Goal: Task Accomplishment & Management: Use online tool/utility

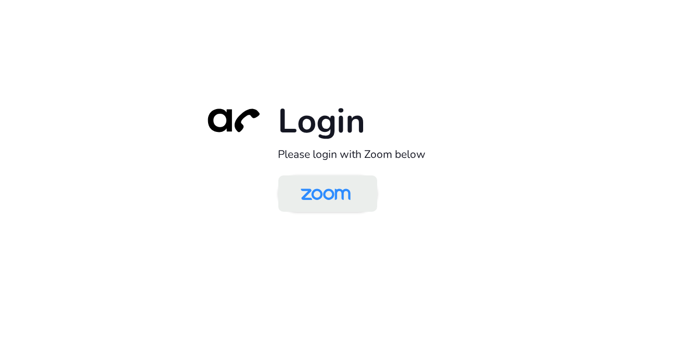
click at [357, 188] on img at bounding box center [326, 195] width 72 height 34
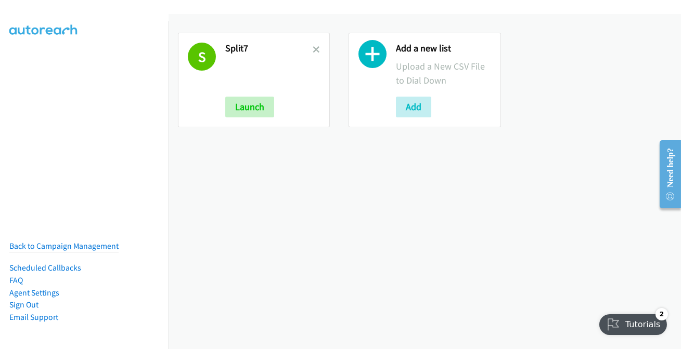
click at [320, 47] on div "S Split7 Launch" at bounding box center [254, 80] width 152 height 95
click at [317, 48] on icon at bounding box center [315, 50] width 7 height 7
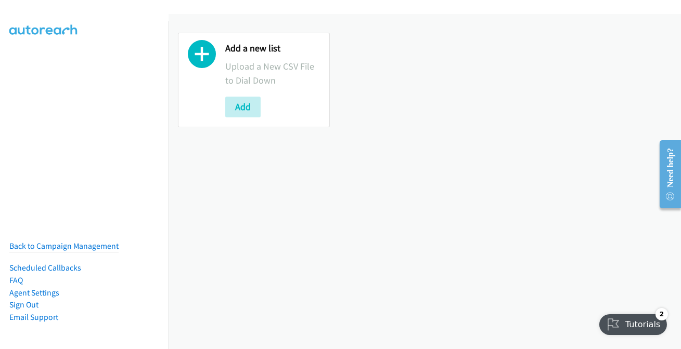
click at [427, 142] on div "Add a new list Upload a New CSV File to Dial Down Add" at bounding box center [424, 80] width 512 height 132
click at [247, 109] on button "Add" at bounding box center [242, 107] width 35 height 21
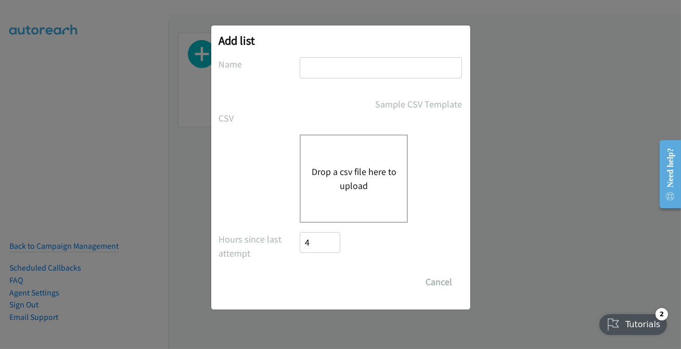
click at [369, 68] on input "text" at bounding box center [380, 67] width 162 height 21
type input "split7"
click at [342, 195] on div "Drop a csv file here to upload" at bounding box center [353, 179] width 108 height 88
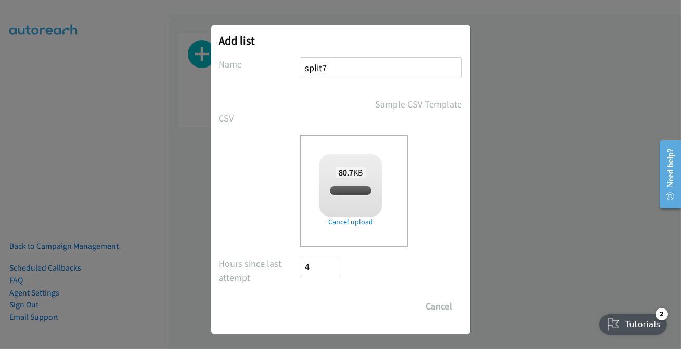
checkbox input "true"
click at [317, 298] on input "Save List" at bounding box center [327, 306] width 55 height 21
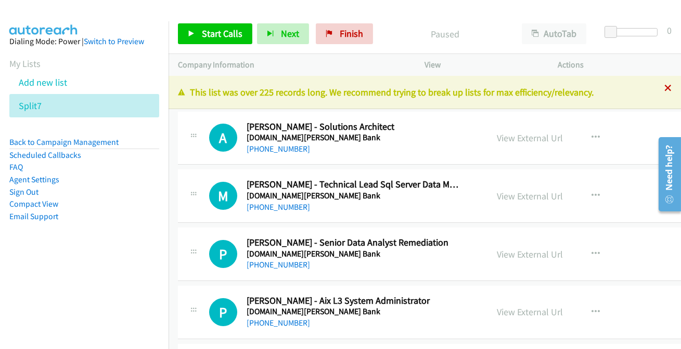
click at [664, 85] on icon at bounding box center [667, 88] width 7 height 7
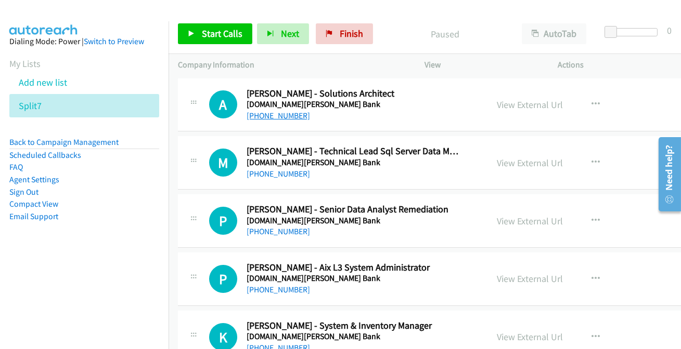
click at [290, 114] on link "+61 409 559 086" at bounding box center [277, 116] width 63 height 10
click at [264, 173] on link "+61 421 556 897" at bounding box center [277, 174] width 63 height 10
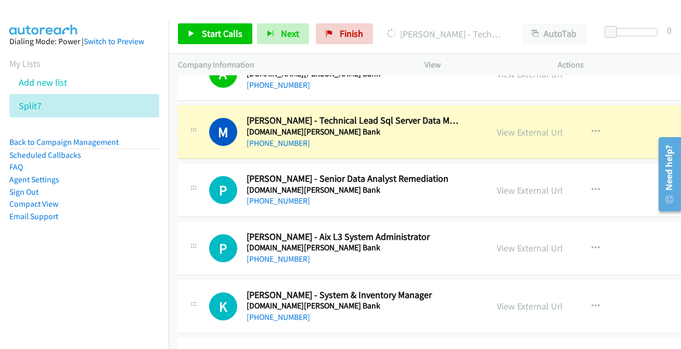
scroll to position [47, 0]
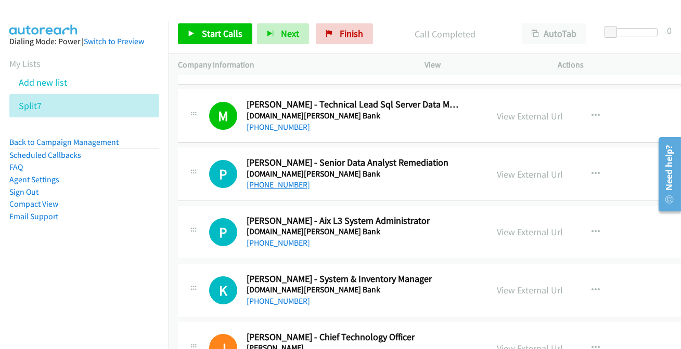
click at [270, 184] on link "+61 415 330 860" at bounding box center [277, 185] width 63 height 10
click at [265, 244] on link "+61 414 348 386" at bounding box center [277, 243] width 63 height 10
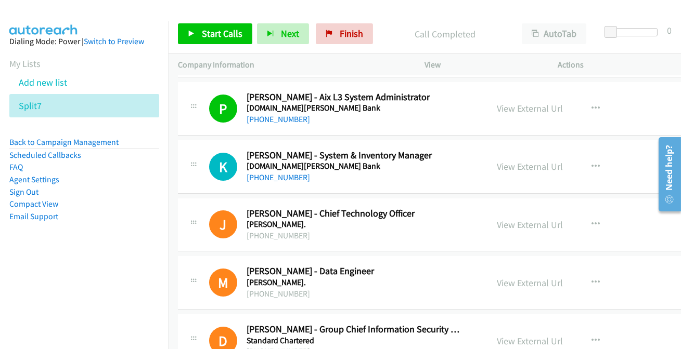
scroll to position [189, 0]
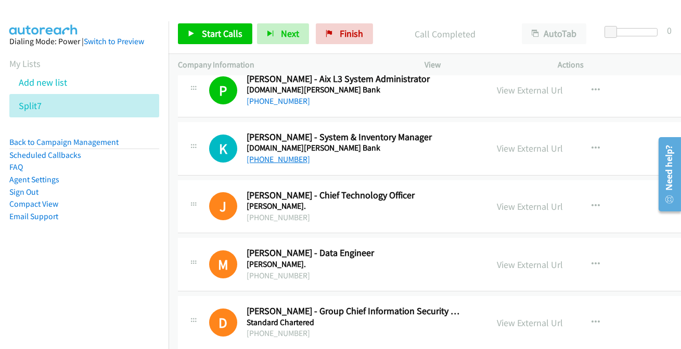
click at [278, 155] on link "+61 2 9827 9307" at bounding box center [277, 159] width 63 height 10
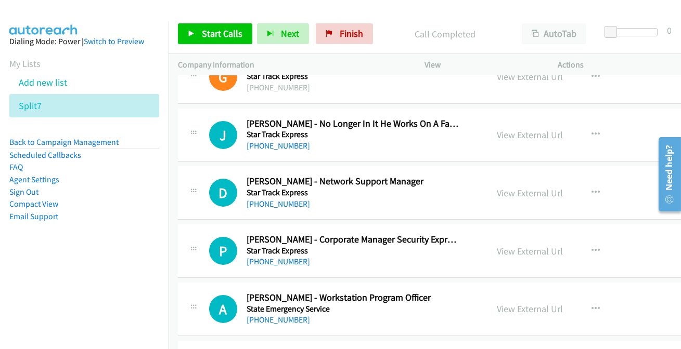
scroll to position [567, 0]
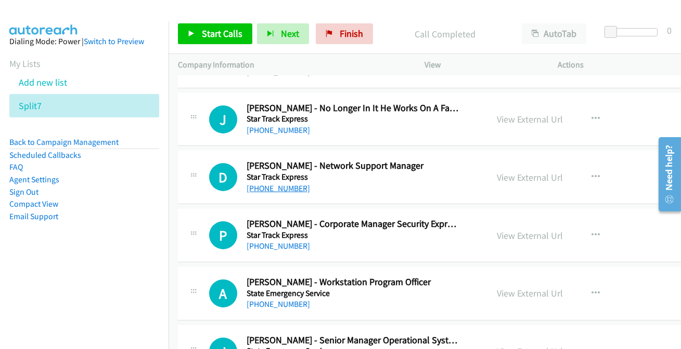
click at [291, 185] on link "+61 427 493 988" at bounding box center [277, 189] width 63 height 10
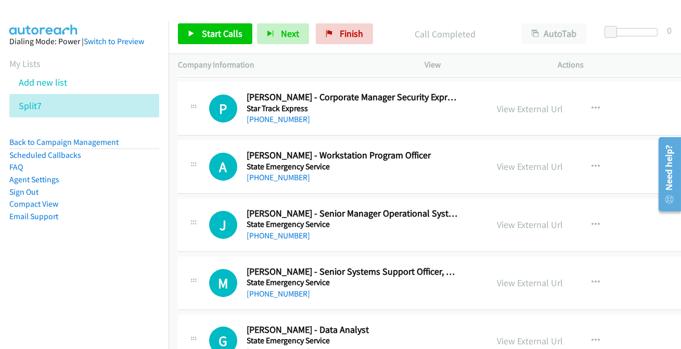
scroll to position [709, 0]
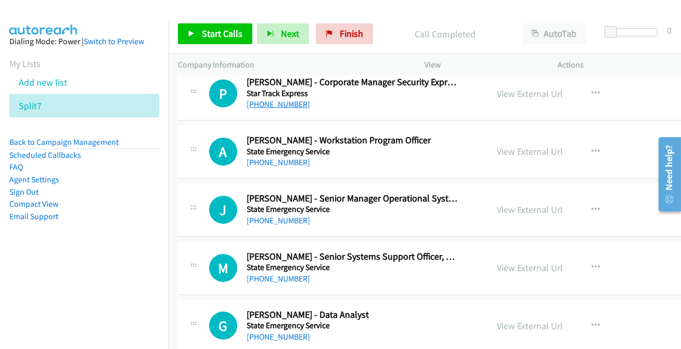
click at [287, 107] on link "+61 2 8801 4536" at bounding box center [277, 104] width 63 height 10
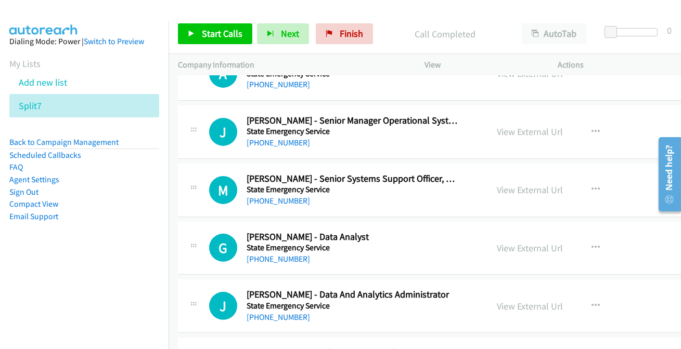
scroll to position [803, 0]
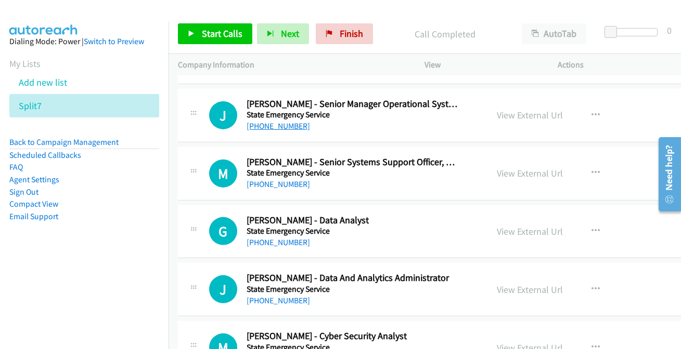
click at [264, 128] on link "+61 409 861 671" at bounding box center [277, 126] width 63 height 10
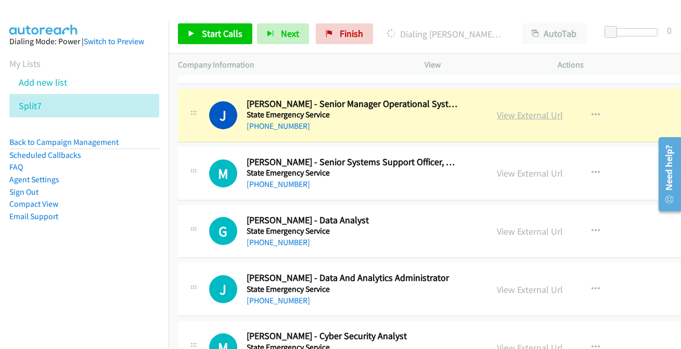
click at [497, 116] on link "View External Url" at bounding box center [530, 115] width 66 height 12
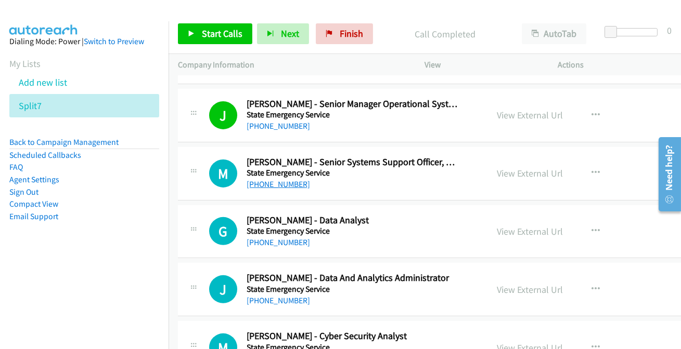
click at [276, 181] on link "+61 2 4251 6468" at bounding box center [277, 184] width 63 height 10
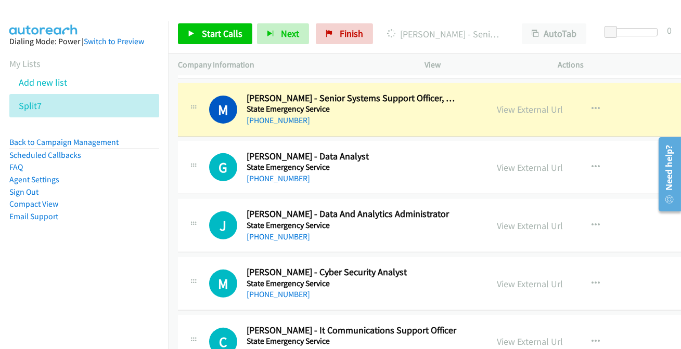
scroll to position [851, 0]
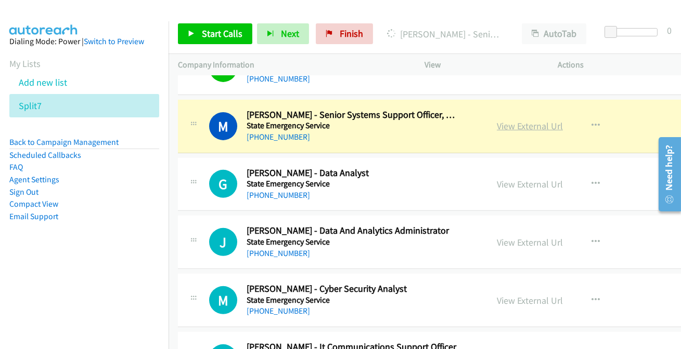
click at [508, 126] on link "View External Url" at bounding box center [530, 126] width 66 height 12
click at [497, 125] on link "View External Url" at bounding box center [530, 126] width 66 height 12
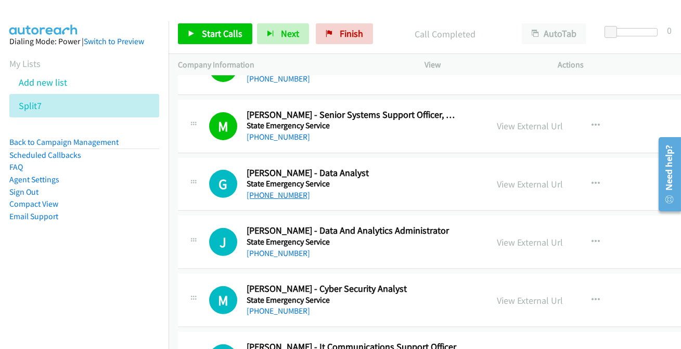
click at [266, 190] on link "+61 408 555 488" at bounding box center [277, 195] width 63 height 10
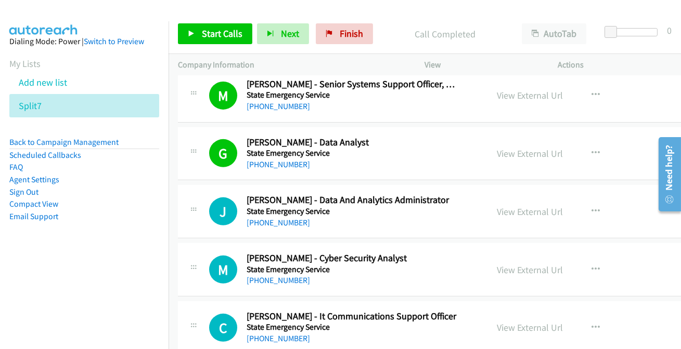
scroll to position [898, 0]
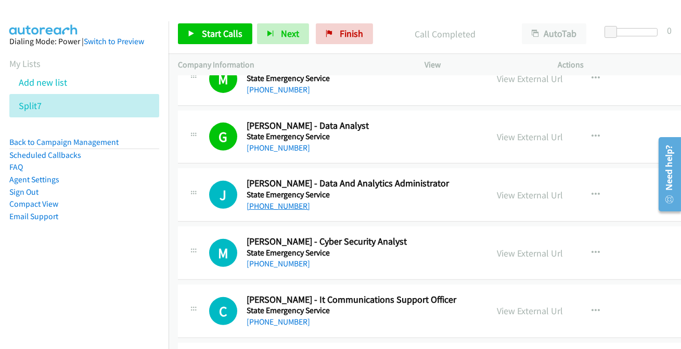
click at [282, 205] on link "+61 409 040 001" at bounding box center [277, 206] width 63 height 10
click at [280, 265] on link "+61 409 665 037" at bounding box center [277, 264] width 63 height 10
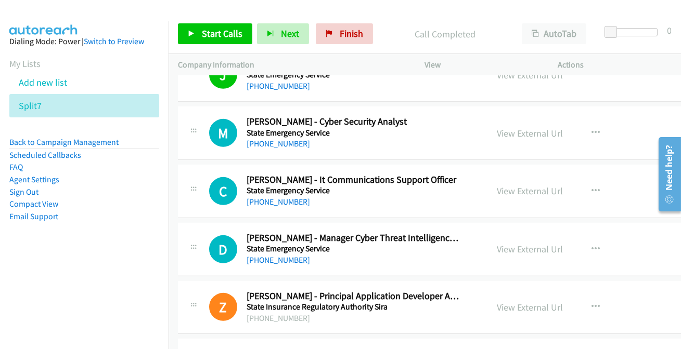
scroll to position [1040, 0]
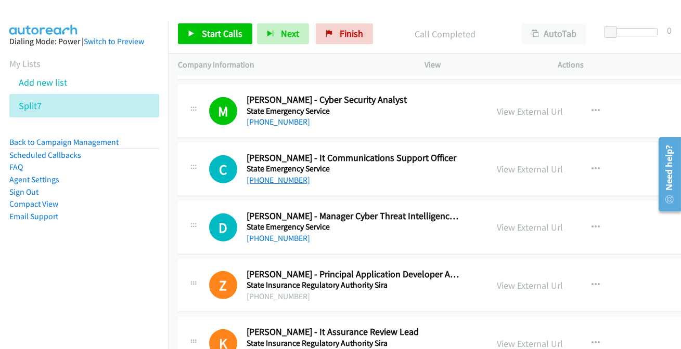
click at [280, 182] on link "+61 436 962 067" at bounding box center [277, 180] width 63 height 10
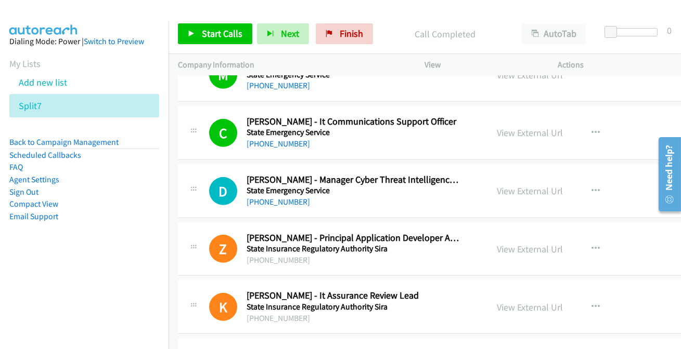
scroll to position [1087, 0]
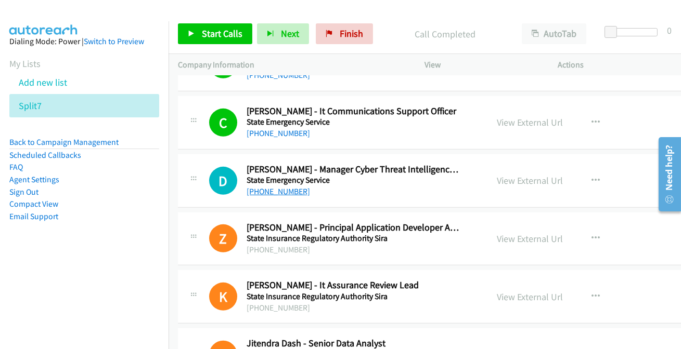
click at [264, 190] on link "+61 2 4251 6454" at bounding box center [277, 192] width 63 height 10
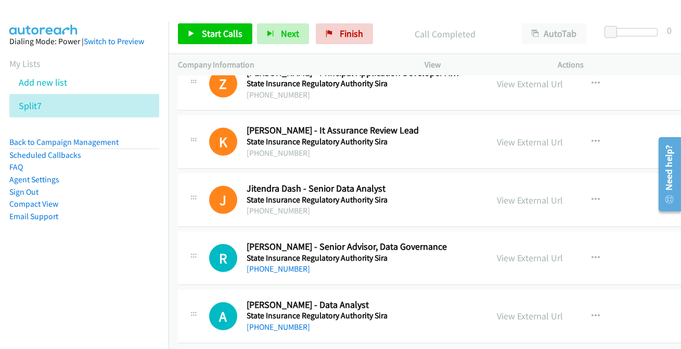
scroll to position [1323, 0]
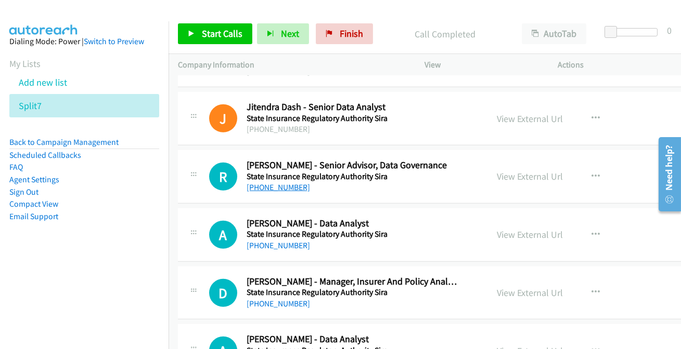
click at [271, 187] on link "+61 423 844 122" at bounding box center [277, 187] width 63 height 10
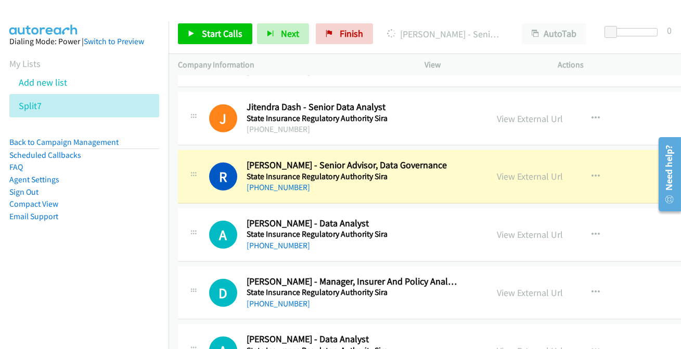
scroll to position [1371, 0]
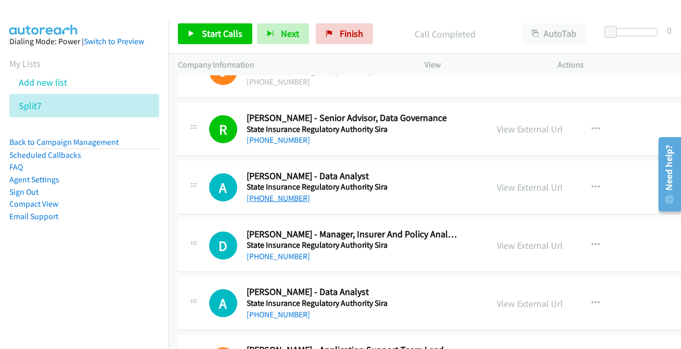
click at [269, 195] on link "+61 2 9351 2854" at bounding box center [277, 198] width 63 height 10
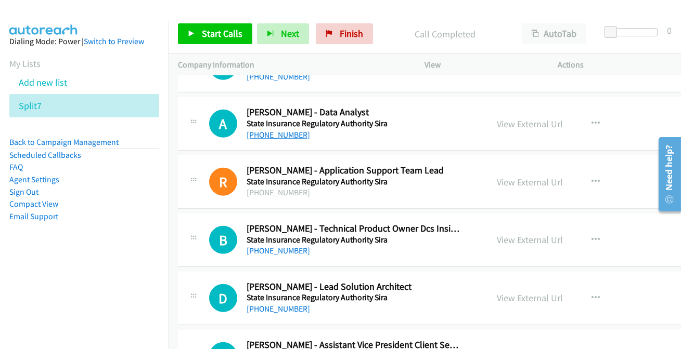
scroll to position [1560, 0]
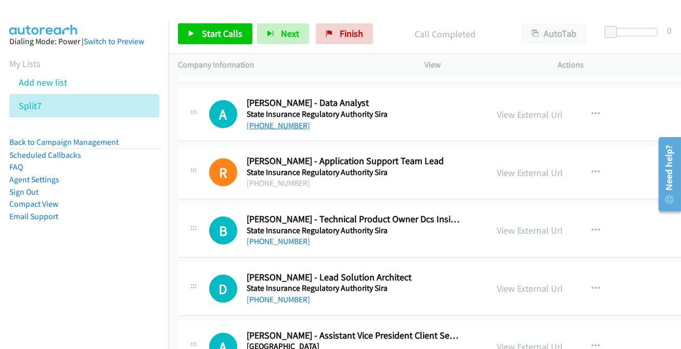
click at [282, 122] on link "+61 408 667 095" at bounding box center [277, 126] width 63 height 10
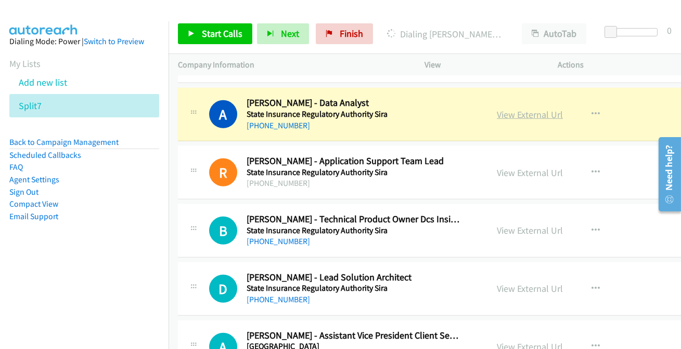
click at [497, 112] on link "View External Url" at bounding box center [530, 115] width 66 height 12
click at [497, 109] on link "View External Url" at bounding box center [530, 115] width 66 height 12
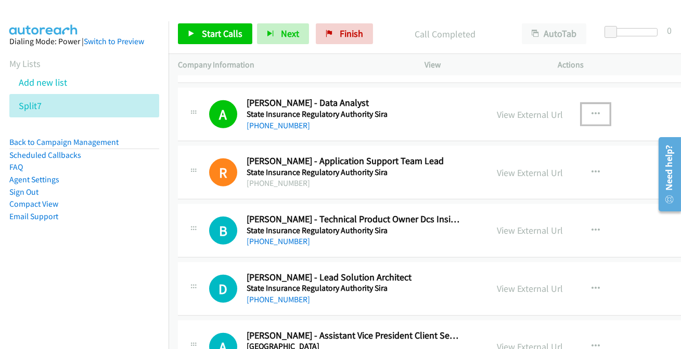
click at [581, 112] on button "button" at bounding box center [595, 114] width 28 height 21
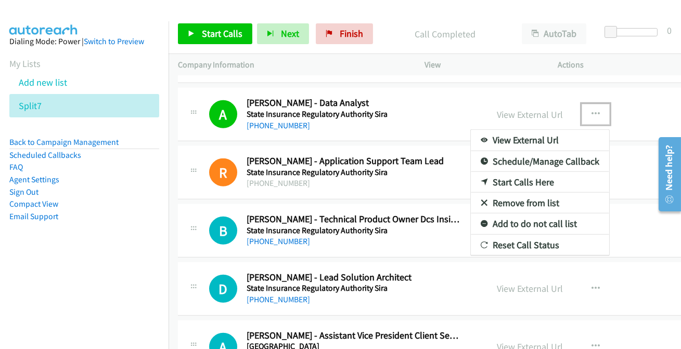
click at [479, 223] on link "Add to do not call list" at bounding box center [540, 224] width 138 height 21
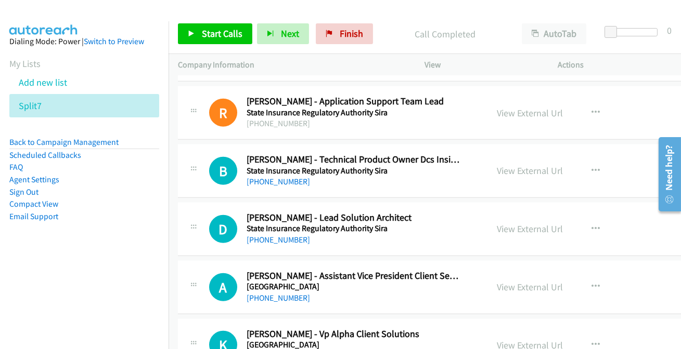
scroll to position [1654, 0]
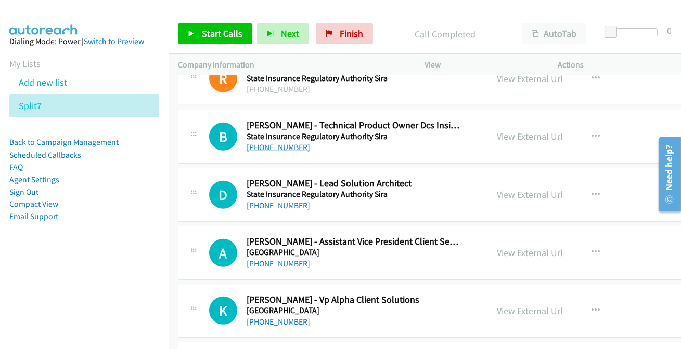
click at [274, 145] on link "+61 449 684 167" at bounding box center [277, 147] width 63 height 10
click at [276, 206] on link "+61 416 890 545" at bounding box center [277, 206] width 63 height 10
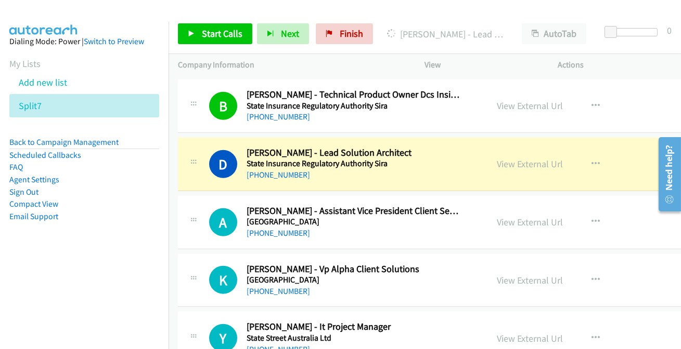
scroll to position [1701, 0]
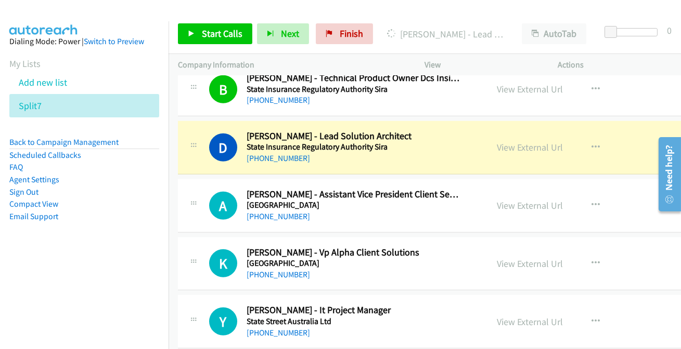
click at [464, 28] on p "Dialing Dhaval Rana - Lead Solution Architect" at bounding box center [445, 34] width 116 height 14
click at [497, 143] on link "View External Url" at bounding box center [530, 147] width 66 height 12
click at [504, 141] on link "View External Url" at bounding box center [530, 147] width 66 height 12
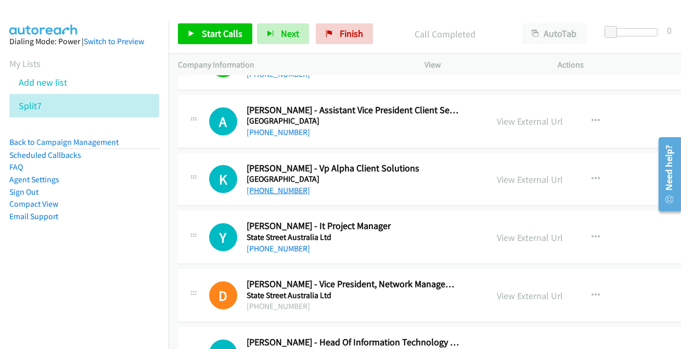
scroll to position [1796, 0]
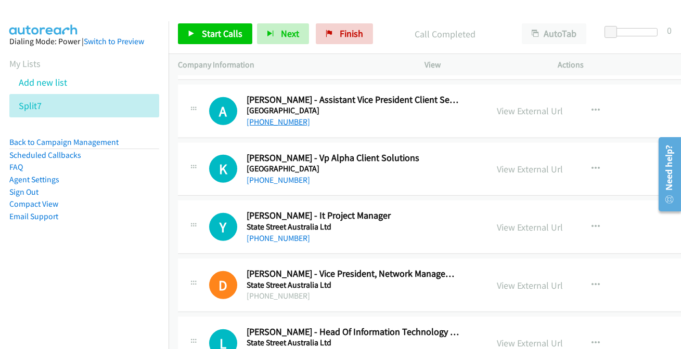
click at [280, 118] on link "+61 424 666 152" at bounding box center [277, 122] width 63 height 10
click at [282, 121] on link "+61 424 666 152" at bounding box center [277, 122] width 63 height 10
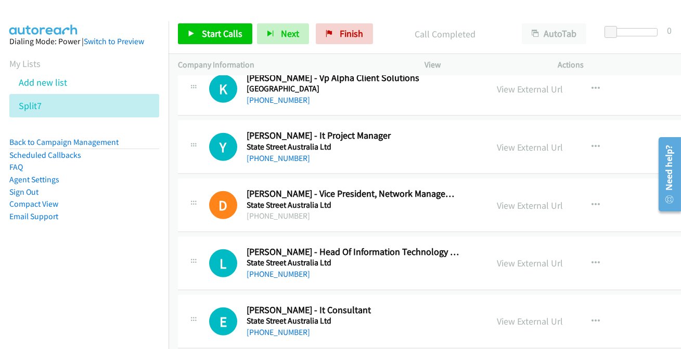
scroll to position [1843, 0]
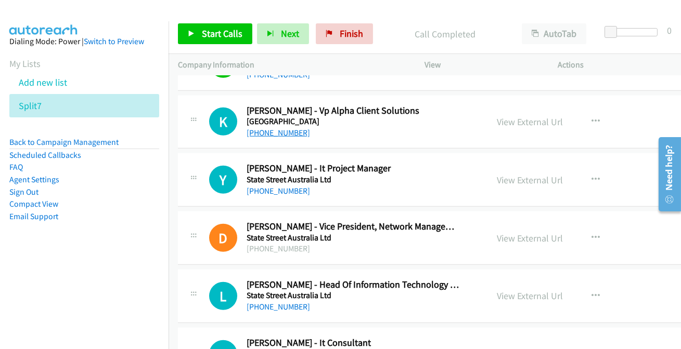
click at [273, 132] on link "+61 466 557 419" at bounding box center [277, 133] width 63 height 10
click at [281, 189] on link "+61 2 9222 0198" at bounding box center [277, 191] width 63 height 10
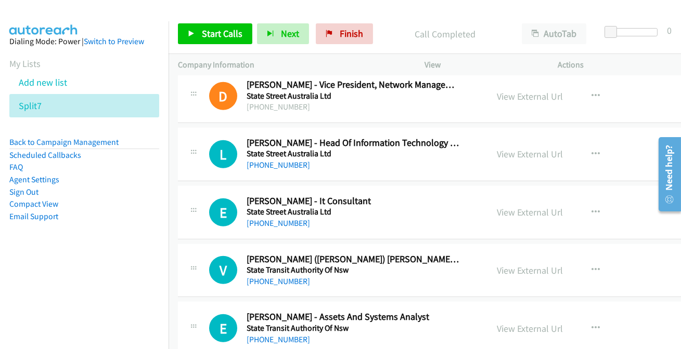
scroll to position [2032, 0]
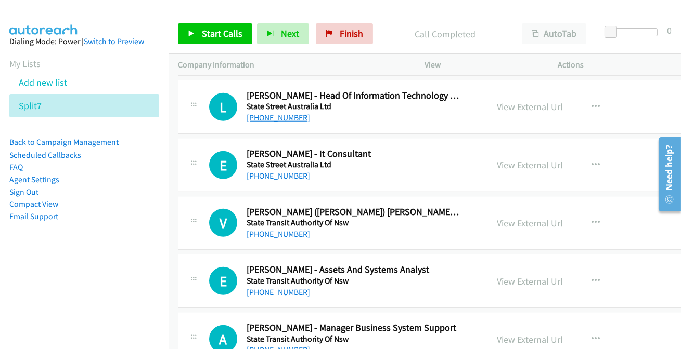
click at [284, 117] on link "+61 2 9323 6080" at bounding box center [277, 118] width 63 height 10
click at [281, 172] on link "+61 2 9323 6116" at bounding box center [277, 176] width 63 height 10
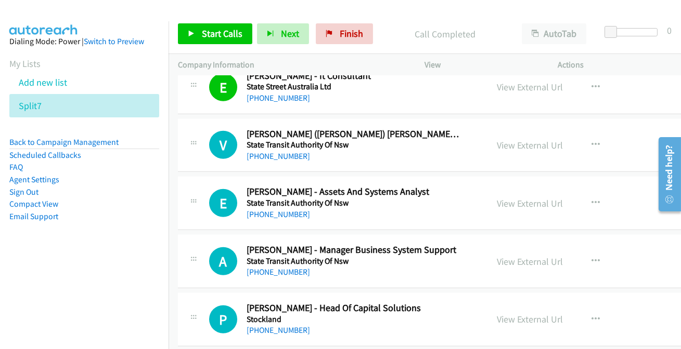
scroll to position [2126, 0]
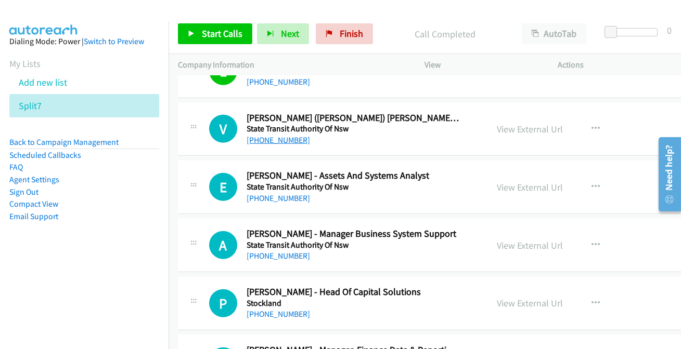
click at [293, 135] on link "+61 403 077 236" at bounding box center [277, 140] width 63 height 10
click at [276, 197] on link "+61 439 938 080" at bounding box center [277, 198] width 63 height 10
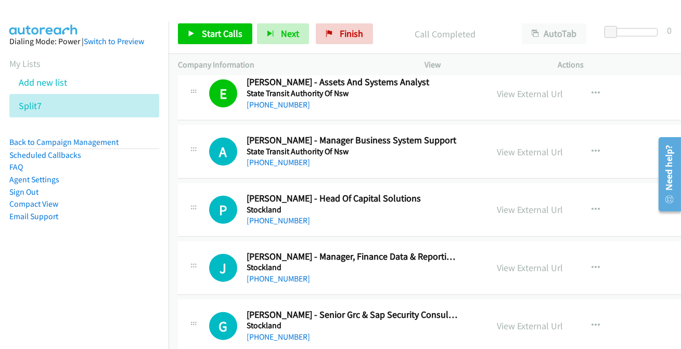
scroll to position [2221, 0]
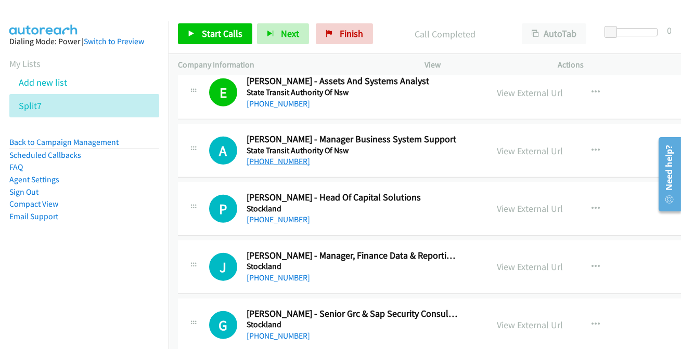
click at [288, 158] on link "+61 2 9245 5455" at bounding box center [277, 161] width 63 height 10
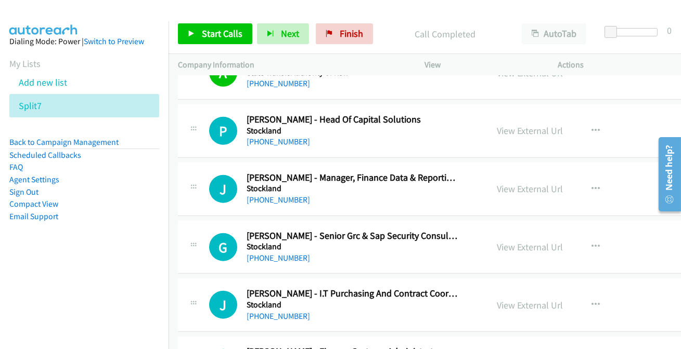
scroll to position [2316, 0]
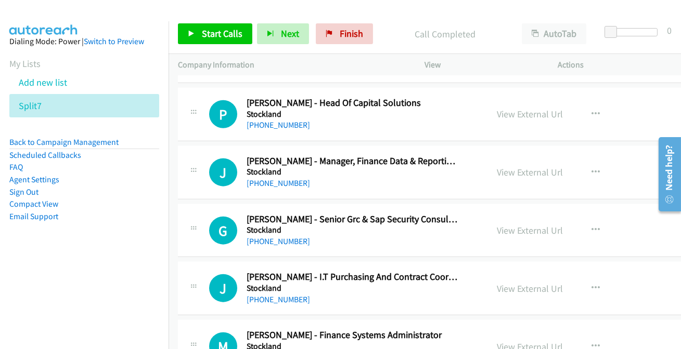
click at [268, 128] on div "P Callback Scheduled Peta Carruthers - Head Of Capital Solutions Stockland Aust…" at bounding box center [468, 115] width 581 height 54
click at [270, 123] on link "+61 403 060 640" at bounding box center [277, 125] width 63 height 10
click at [282, 179] on link "+61 2 9035 4622" at bounding box center [277, 183] width 63 height 10
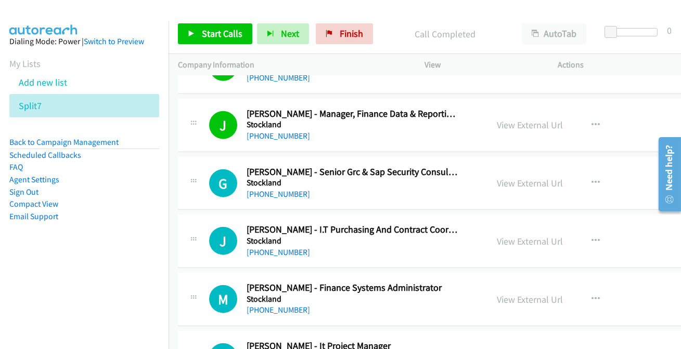
scroll to position [2458, 0]
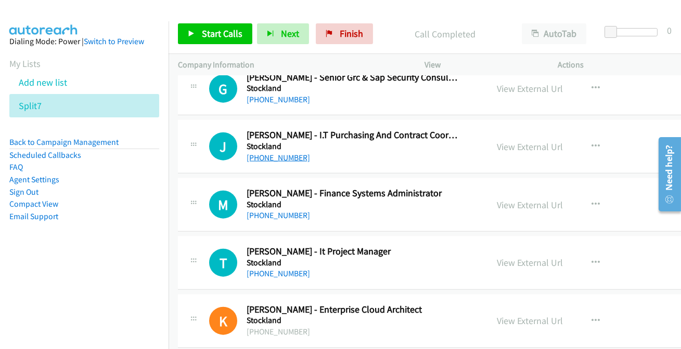
click at [262, 156] on link "+61 424 958 126" at bounding box center [277, 158] width 63 height 10
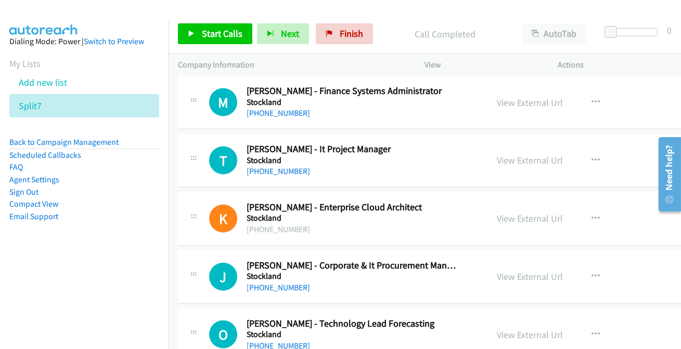
scroll to position [2600, 0]
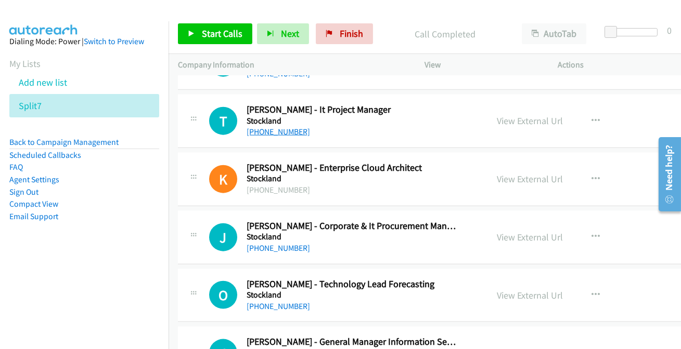
click at [277, 131] on link "+61 434 183 867" at bounding box center [277, 132] width 63 height 10
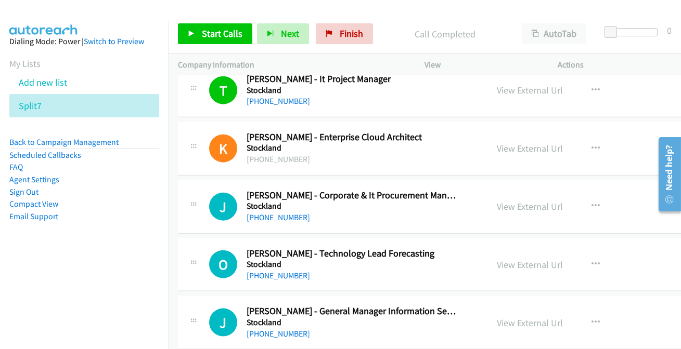
scroll to position [2646, 0]
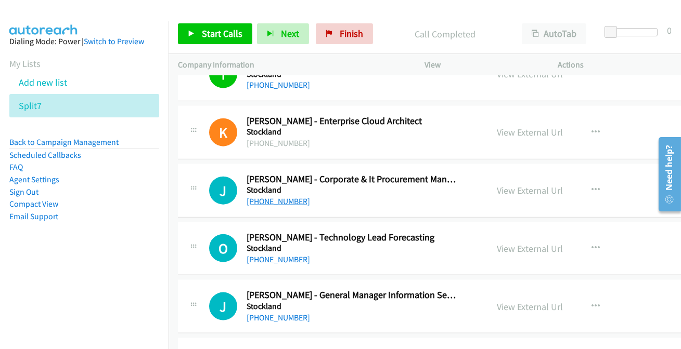
click at [256, 197] on link "+61 2 9035 3811" at bounding box center [277, 202] width 63 height 10
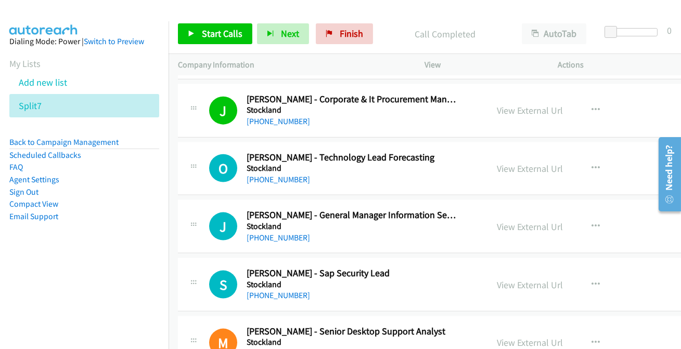
scroll to position [2741, 0]
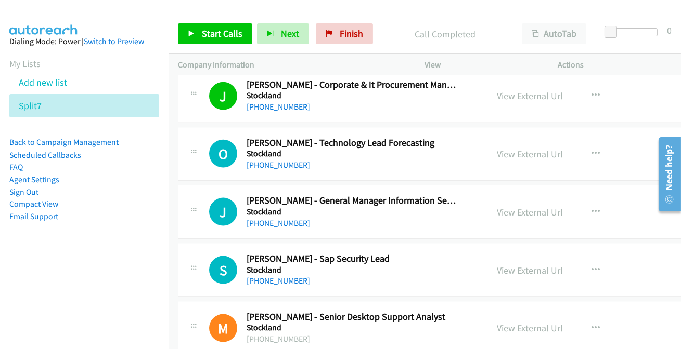
click at [275, 159] on div "+61 2 9035 2727" at bounding box center [352, 165] width 213 height 12
click at [274, 160] on link "+61 2 9035 2727" at bounding box center [277, 165] width 63 height 10
click at [276, 160] on link "+61 2 9035 2727" at bounding box center [277, 165] width 63 height 10
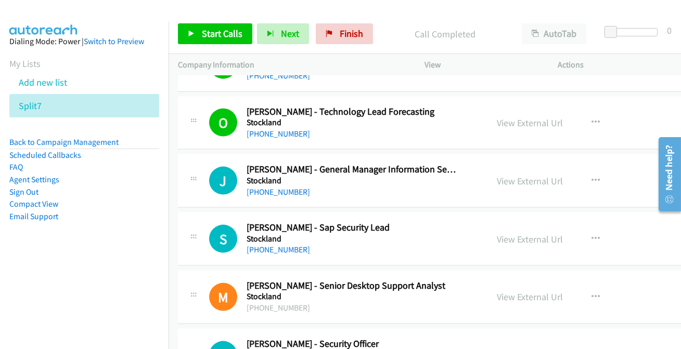
scroll to position [2788, 0]
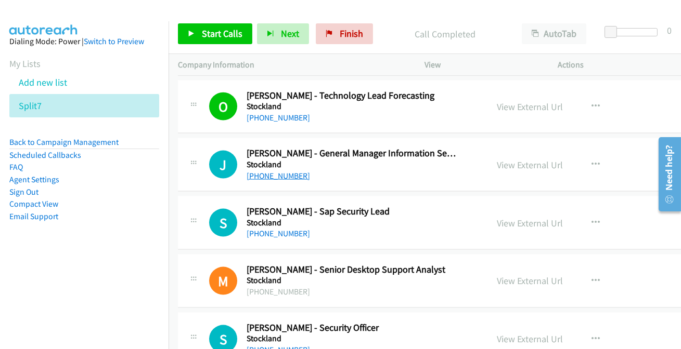
click at [260, 171] on link "+61 414 875 475" at bounding box center [277, 176] width 63 height 10
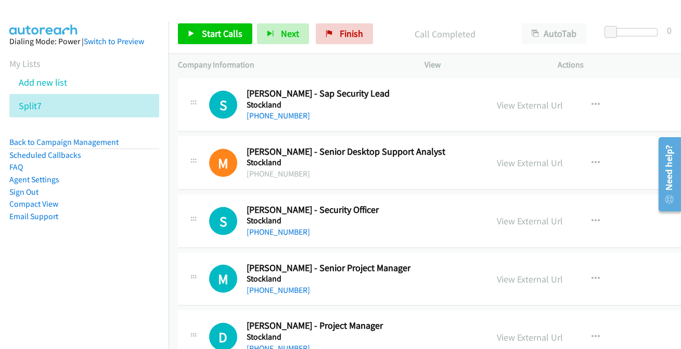
scroll to position [2930, 0]
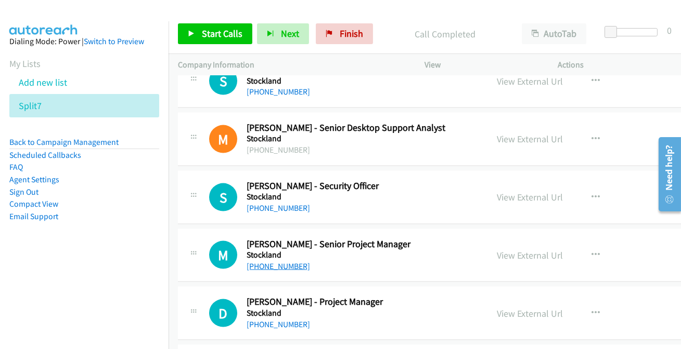
click at [272, 262] on link "+61 418 569 671" at bounding box center [277, 267] width 63 height 10
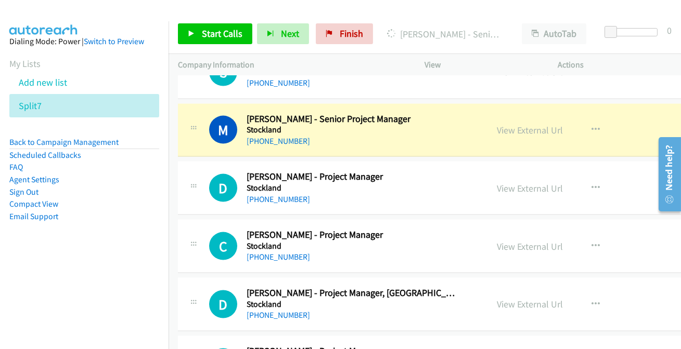
scroll to position [3072, 0]
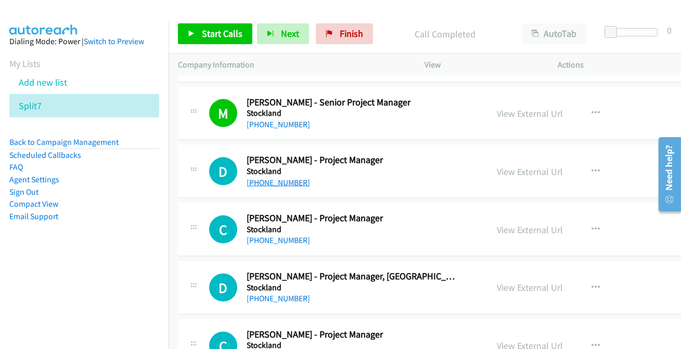
click at [276, 180] on link "+61 437 368 688" at bounding box center [277, 183] width 63 height 10
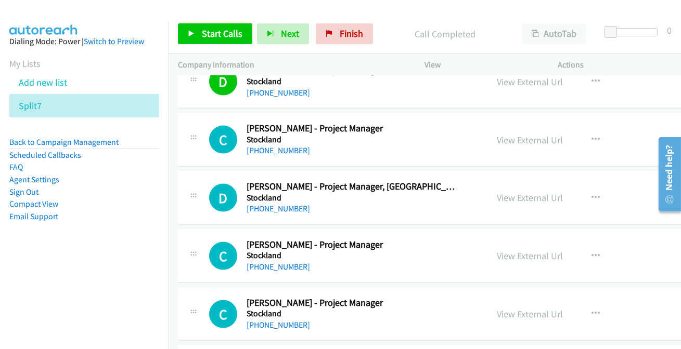
scroll to position [3166, 0]
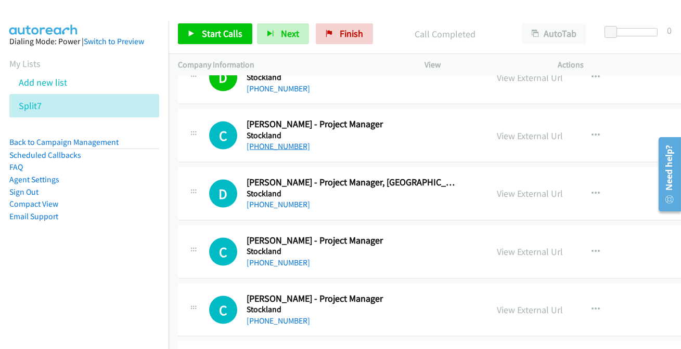
click at [260, 141] on link "+61 426 414 132" at bounding box center [277, 146] width 63 height 10
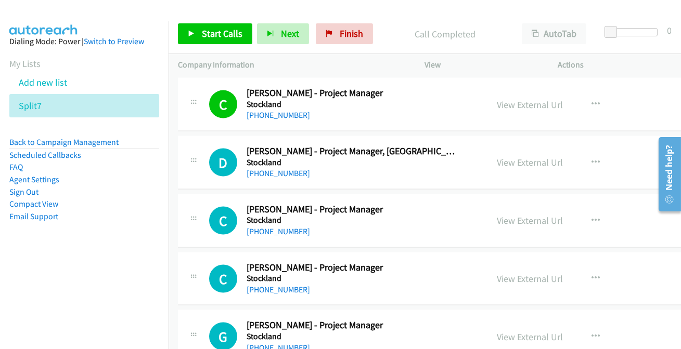
scroll to position [3214, 0]
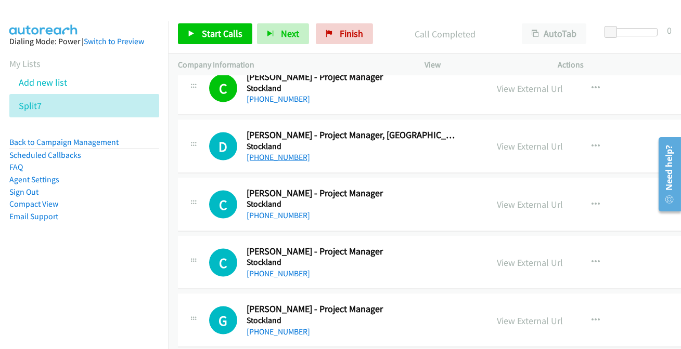
click at [281, 152] on link "+61 409 093 364" at bounding box center [277, 157] width 63 height 10
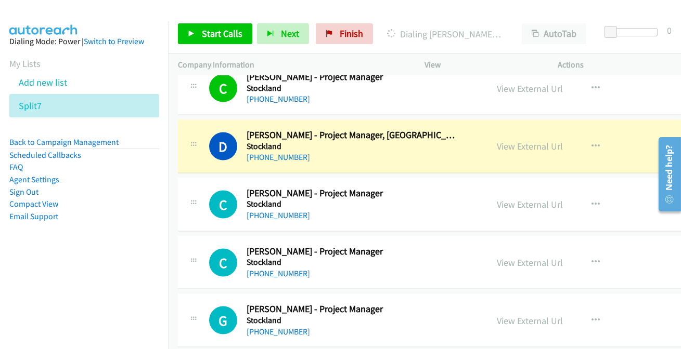
scroll to position [3261, 0]
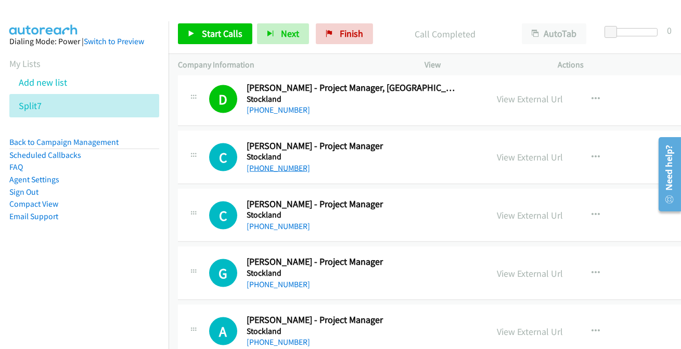
click at [276, 163] on link "+61 437 418 325" at bounding box center [277, 168] width 63 height 10
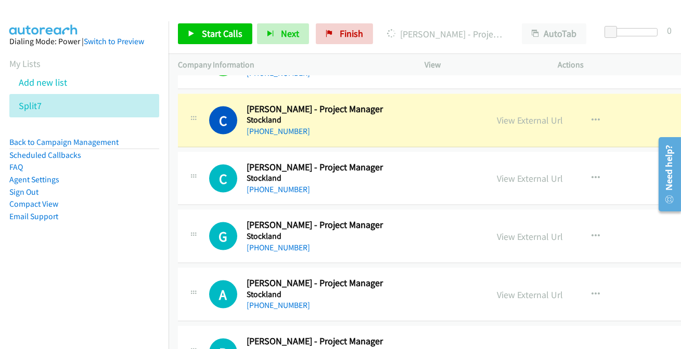
scroll to position [3308, 0]
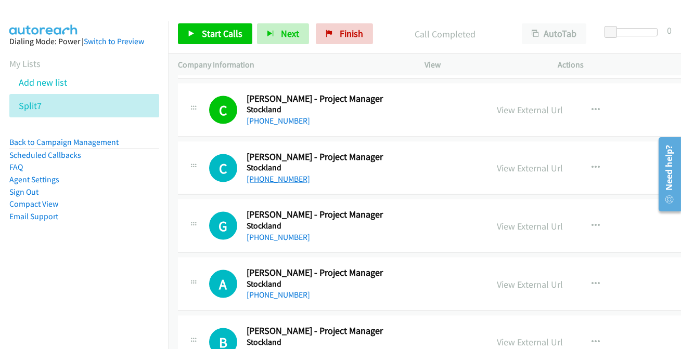
click at [267, 174] on link "+61 488 042 617" at bounding box center [277, 179] width 63 height 10
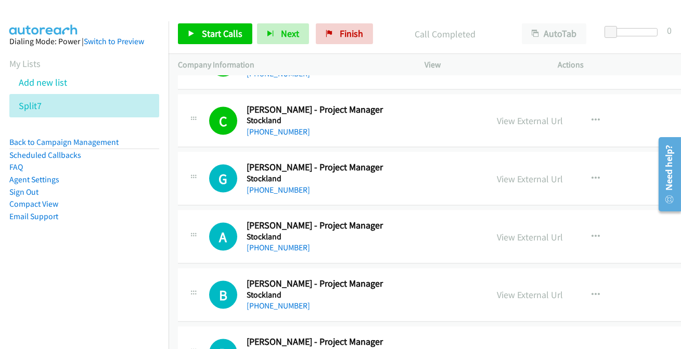
scroll to position [3403, 0]
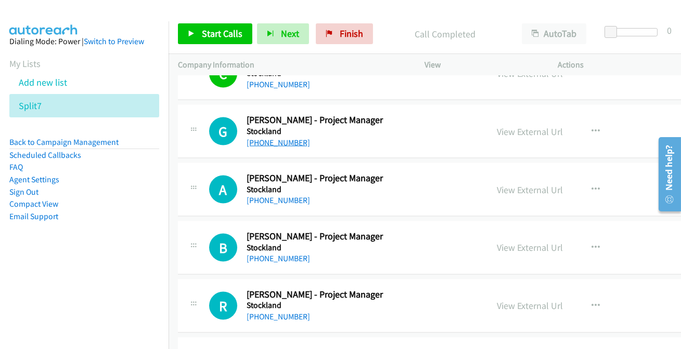
click at [269, 138] on link "+61 420 958 137" at bounding box center [277, 143] width 63 height 10
click at [263, 198] on link "+61 411 584 341" at bounding box center [277, 200] width 63 height 10
click at [273, 195] on link "+61 411 584 341" at bounding box center [277, 200] width 63 height 10
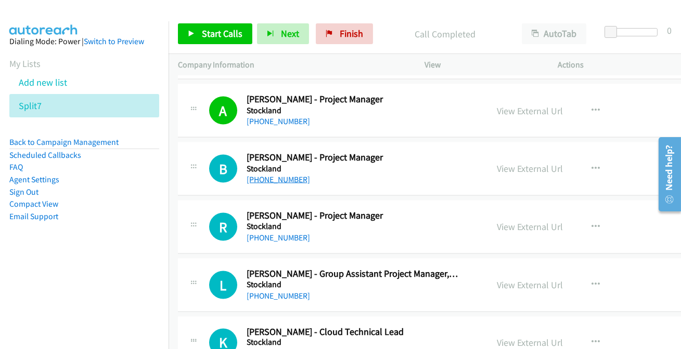
scroll to position [3498, 0]
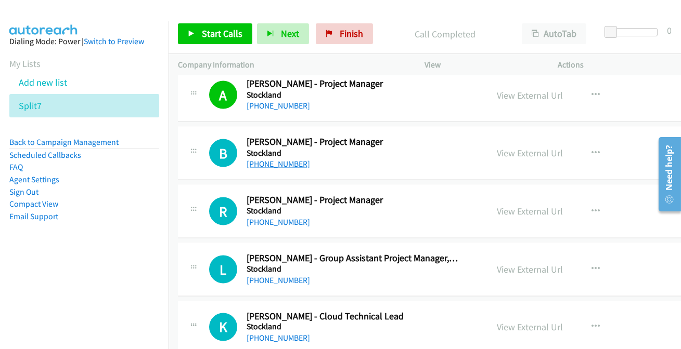
click at [272, 159] on link "+61 418 905 423" at bounding box center [277, 164] width 63 height 10
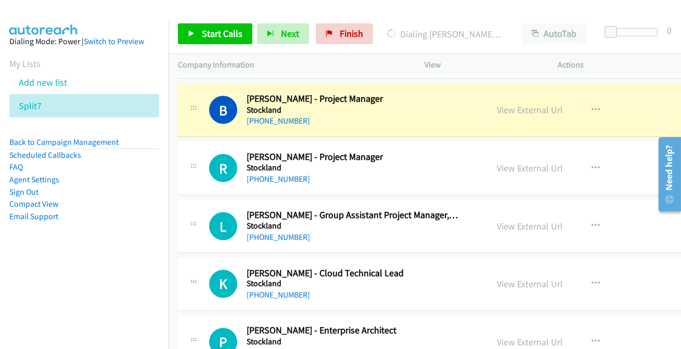
scroll to position [3545, 0]
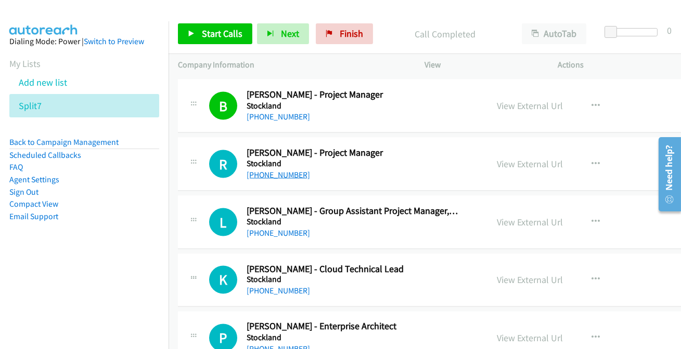
click at [268, 172] on link "+61 497 807 107" at bounding box center [277, 175] width 63 height 10
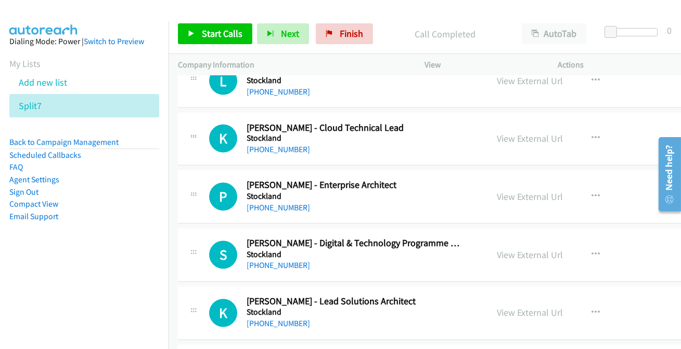
scroll to position [3686, 0]
click at [287, 146] on link "+61 481 353 813" at bounding box center [277, 150] width 63 height 10
click at [282, 147] on link "+61 481 353 813" at bounding box center [277, 150] width 63 height 10
click at [290, 203] on link "+61 415 180 221" at bounding box center [277, 208] width 63 height 10
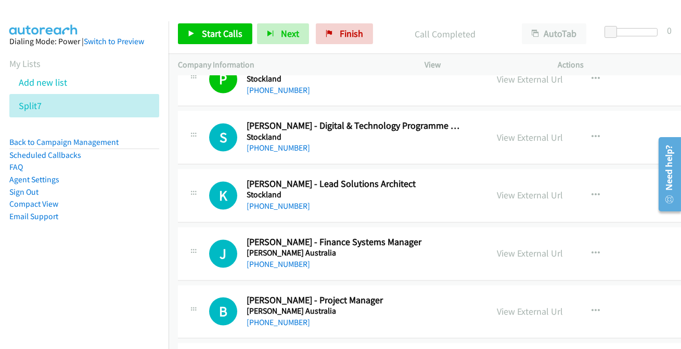
scroll to position [3828, 0]
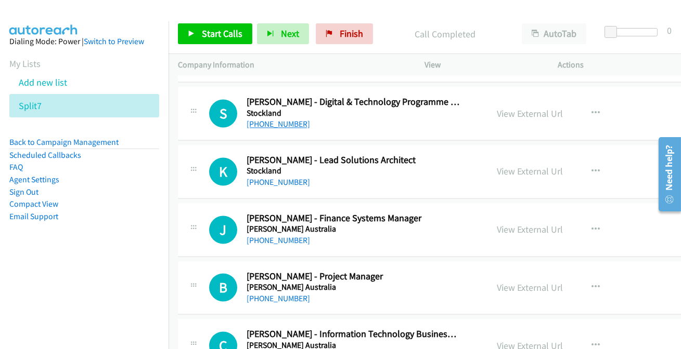
click at [276, 120] on link "+61 403 611 980" at bounding box center [277, 124] width 63 height 10
click at [285, 177] on link "+61 413 022 053" at bounding box center [277, 182] width 63 height 10
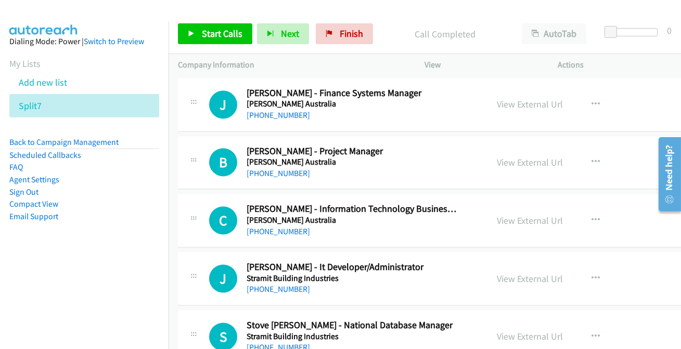
scroll to position [3970, 0]
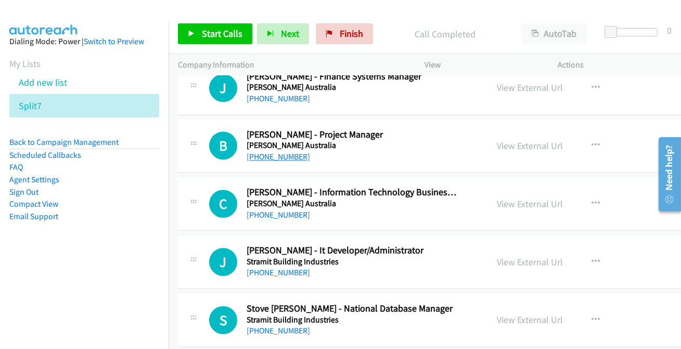
click at [270, 154] on link "+61 466 744 887" at bounding box center [277, 157] width 63 height 10
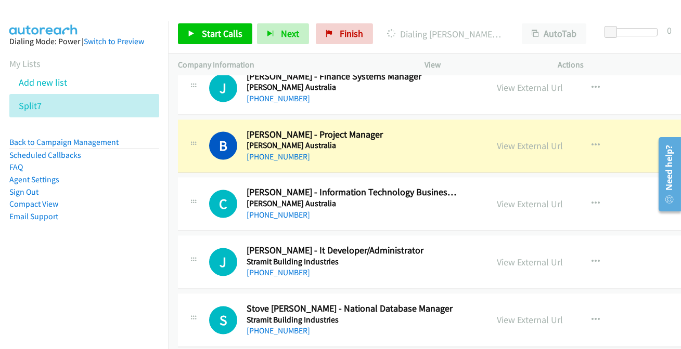
scroll to position [4017, 0]
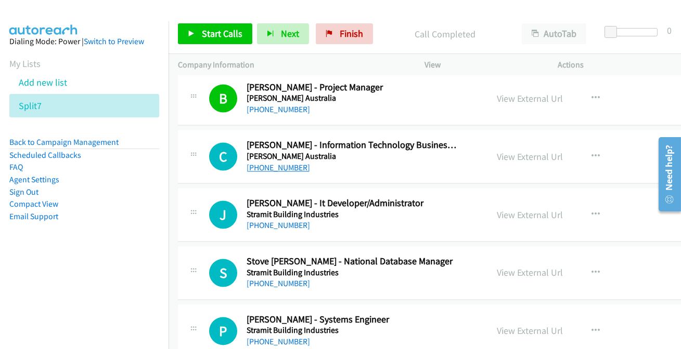
click at [272, 163] on link "+61 409 135 730" at bounding box center [277, 168] width 63 height 10
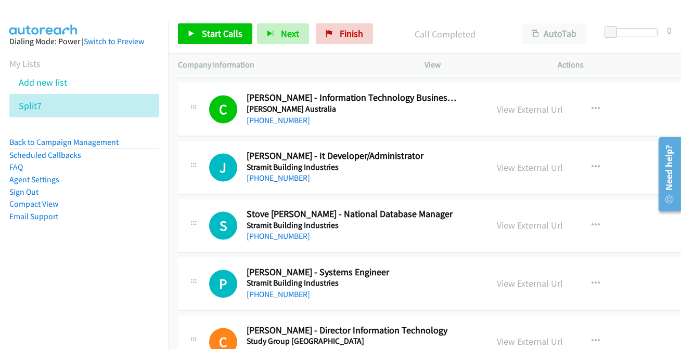
scroll to position [4112, 0]
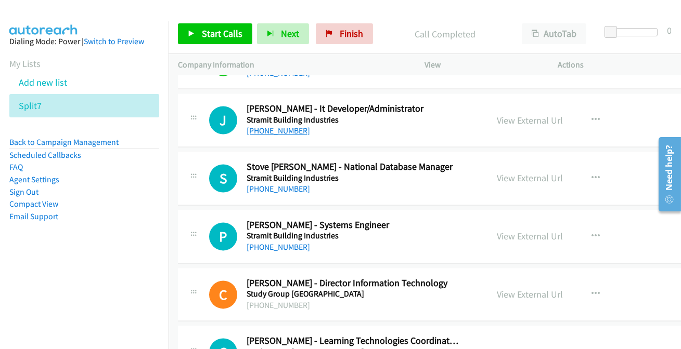
click at [276, 128] on link "+61 2 9928 3594" at bounding box center [277, 131] width 63 height 10
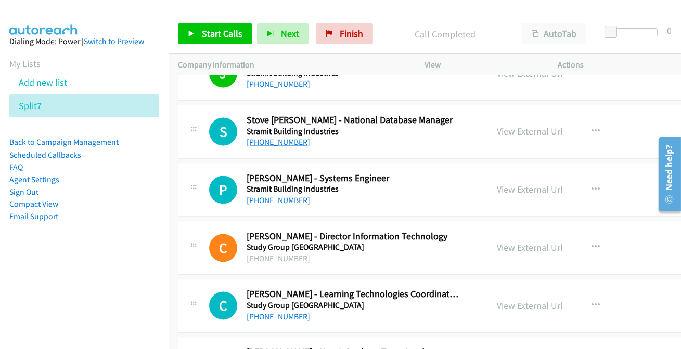
scroll to position [4159, 0]
click at [291, 137] on link "+61 417 415 903" at bounding box center [277, 142] width 63 height 10
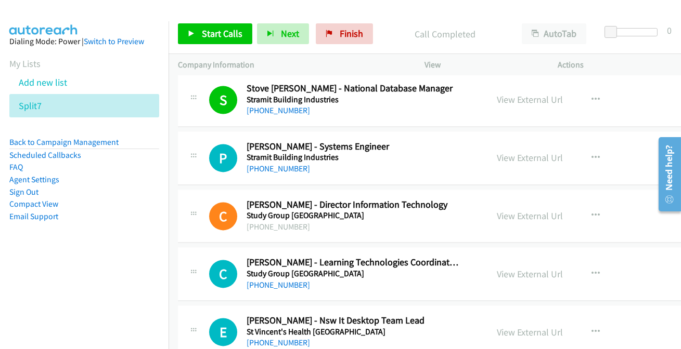
scroll to position [4206, 0]
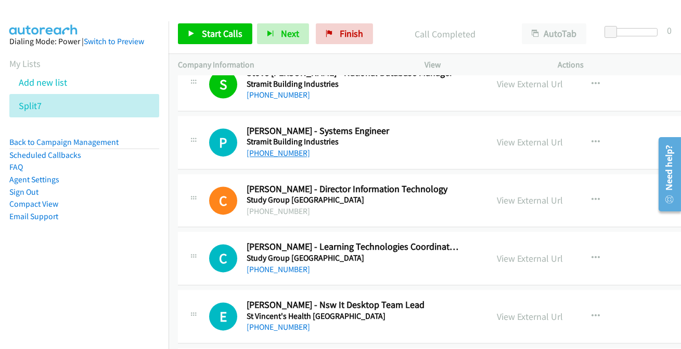
click at [270, 148] on link "+61 429 583 007" at bounding box center [277, 153] width 63 height 10
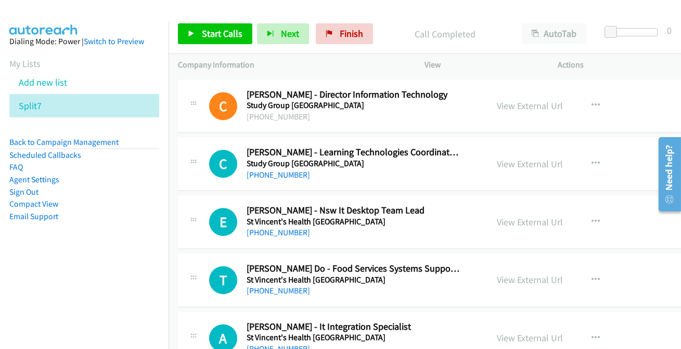
scroll to position [4348, 0]
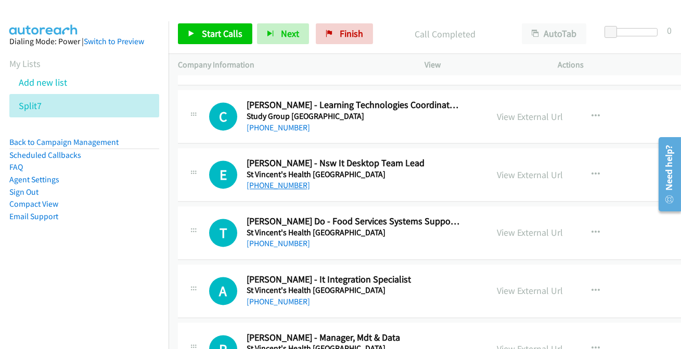
click at [276, 184] on link "+61 2 9367 1100" at bounding box center [277, 185] width 63 height 10
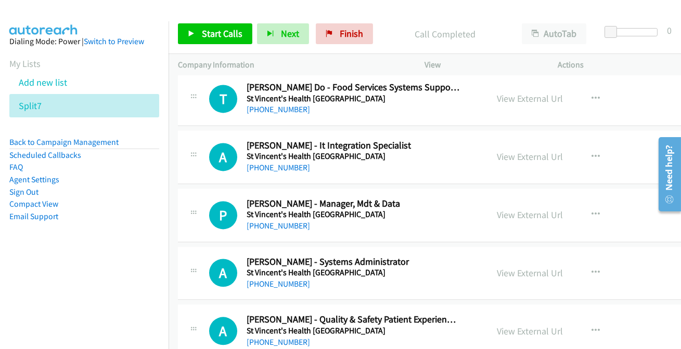
scroll to position [4490, 0]
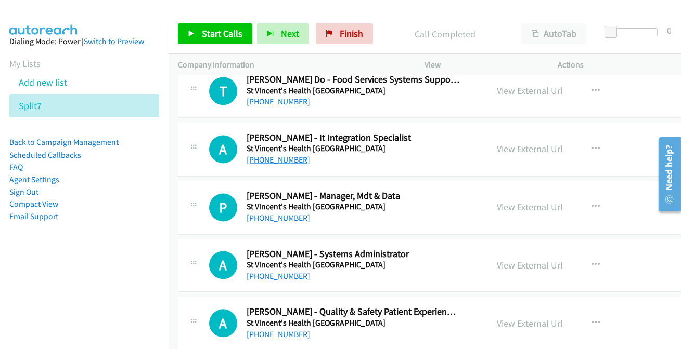
click at [277, 155] on link "+61 457 536 436" at bounding box center [277, 160] width 63 height 10
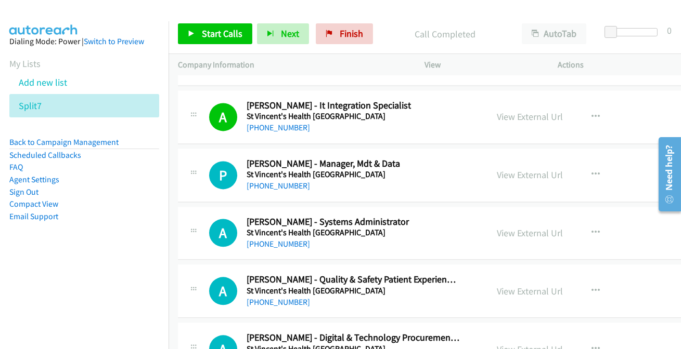
scroll to position [4537, 0]
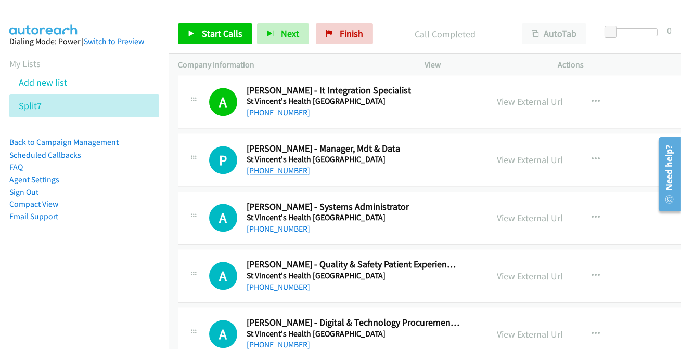
click at [270, 167] on link "+61 2 8382 4957" at bounding box center [277, 171] width 63 height 10
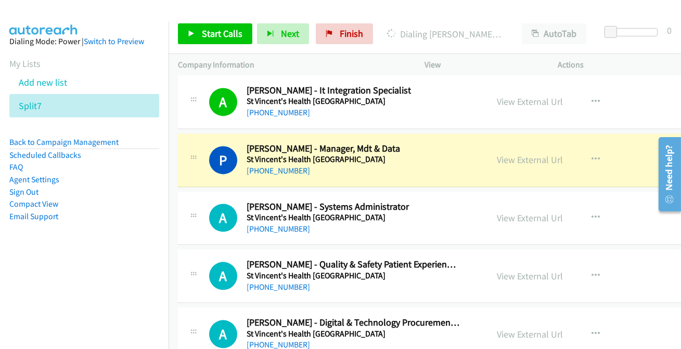
scroll to position [4585, 0]
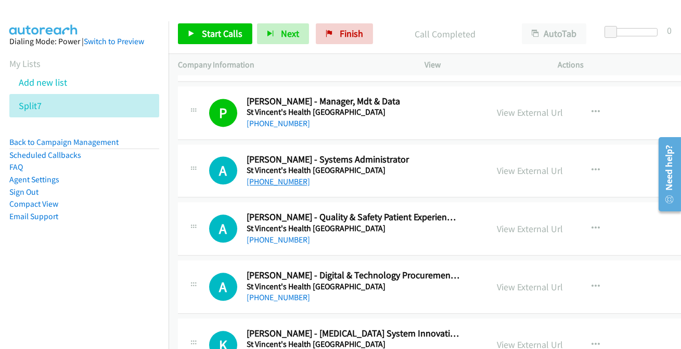
click at [281, 180] on link "+61 2 8382 9038" at bounding box center [277, 182] width 63 height 10
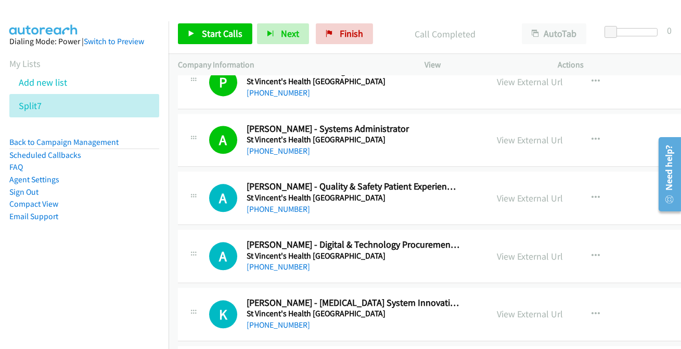
scroll to position [4632, 0]
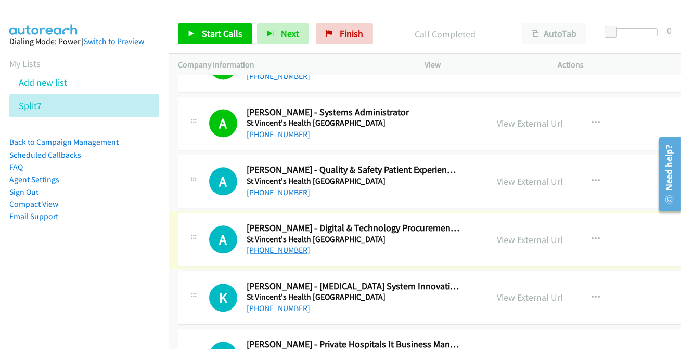
click at [256, 246] on link "+61 414 327 120" at bounding box center [277, 250] width 63 height 10
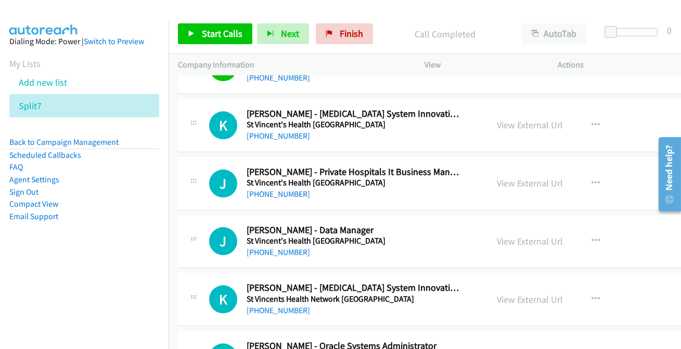
scroll to position [4821, 0]
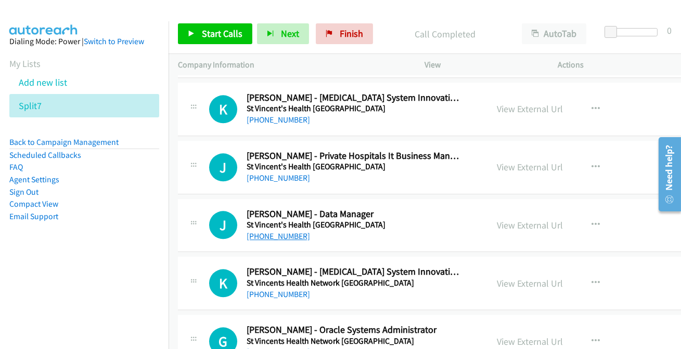
click at [291, 231] on link "+61 402 054 681" at bounding box center [277, 236] width 63 height 10
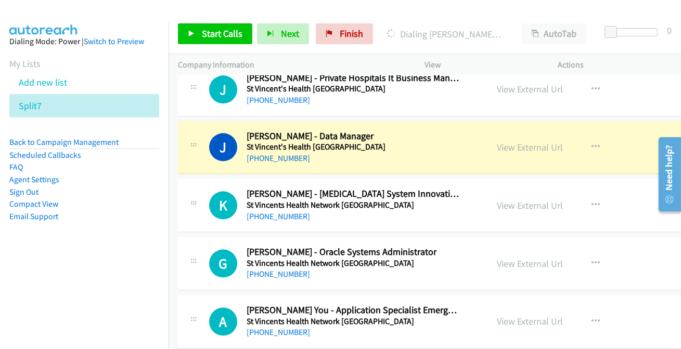
scroll to position [4915, 0]
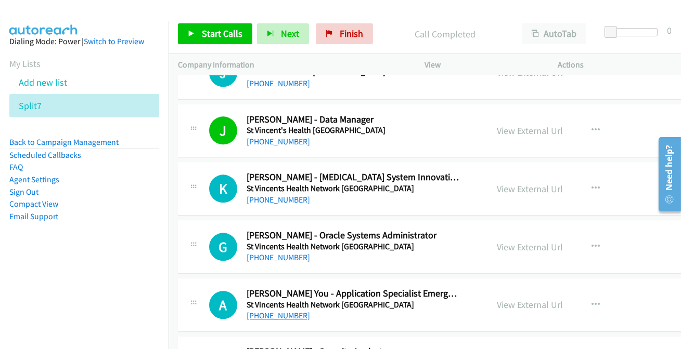
click at [270, 311] on link "+61 410 302 383" at bounding box center [277, 316] width 63 height 10
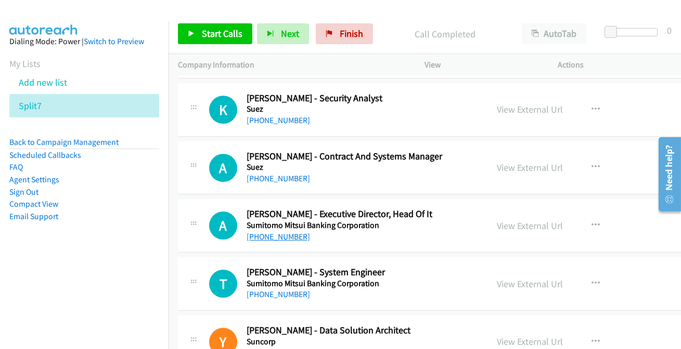
scroll to position [5199, 0]
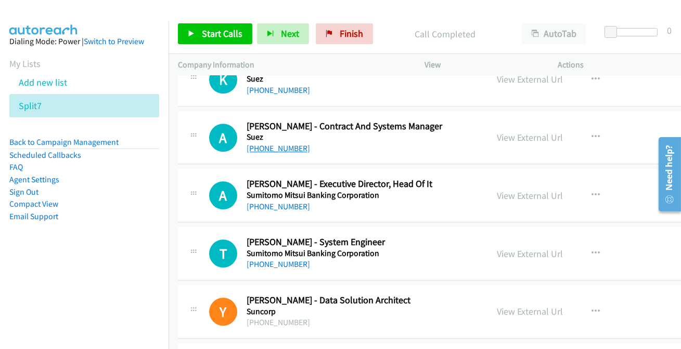
click at [275, 143] on link "+61 421 381 138" at bounding box center [277, 148] width 63 height 10
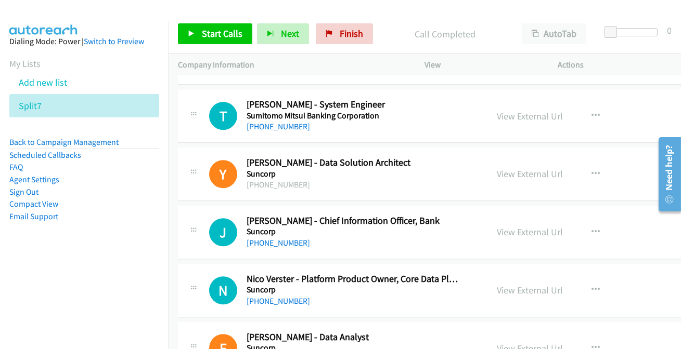
scroll to position [5341, 0]
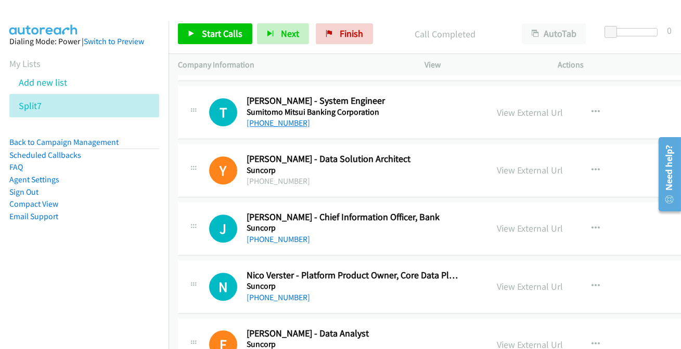
click at [290, 119] on link "+61 2 9351 3869" at bounding box center [277, 123] width 63 height 10
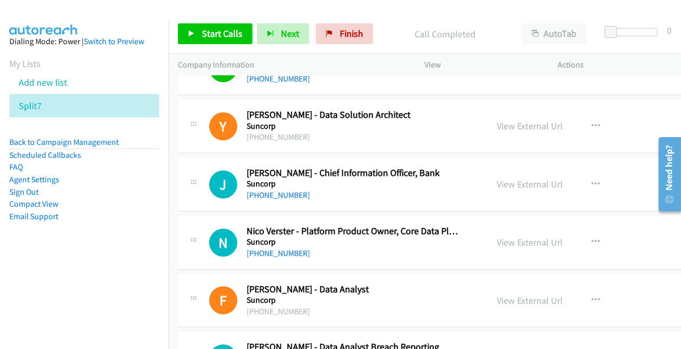
scroll to position [5435, 0]
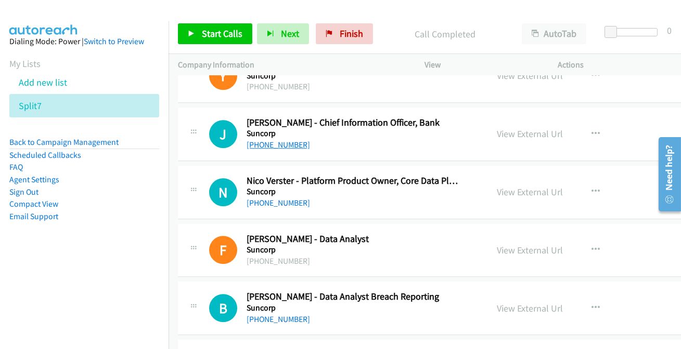
click at [273, 140] on link "+61 411 688 388" at bounding box center [277, 145] width 63 height 10
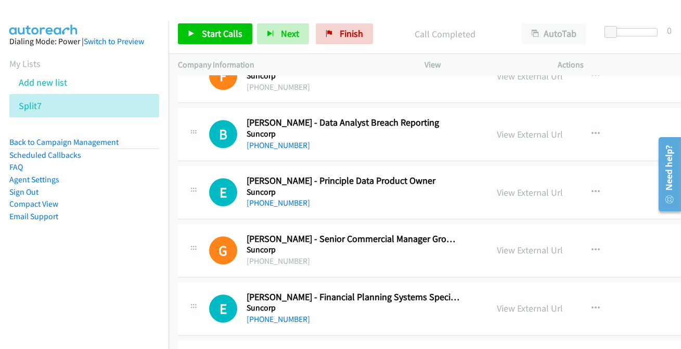
scroll to position [5625, 0]
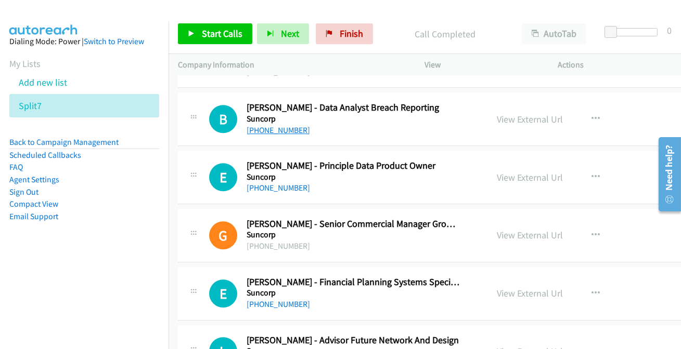
click at [263, 125] on link "+61 2 9931 3417" at bounding box center [277, 130] width 63 height 10
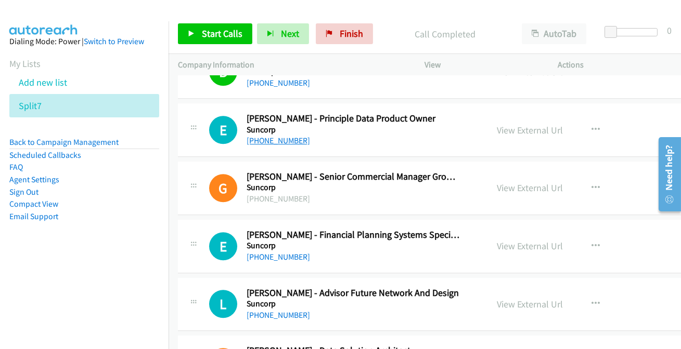
click at [285, 138] on link "+61 2 8082 9613" at bounding box center [277, 141] width 63 height 10
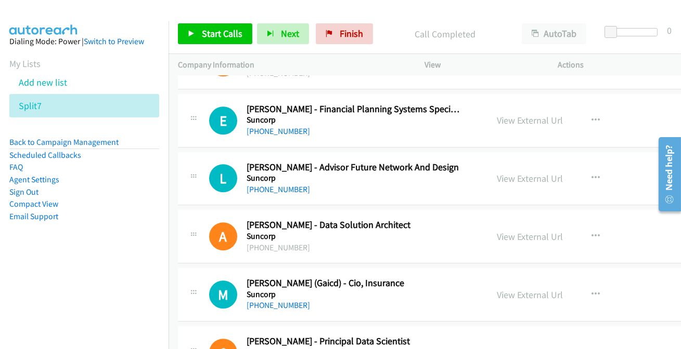
scroll to position [5813, 0]
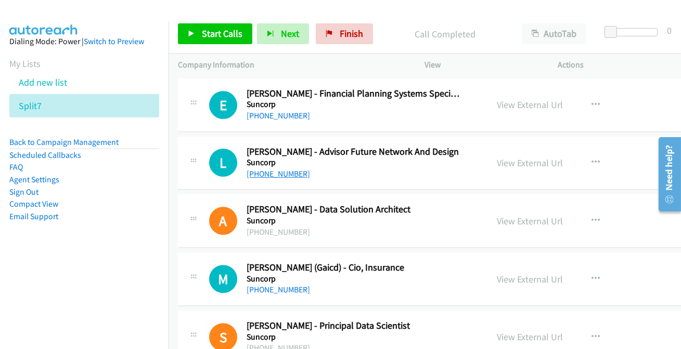
click at [284, 169] on link "+61 7 5506 8588" at bounding box center [277, 174] width 63 height 10
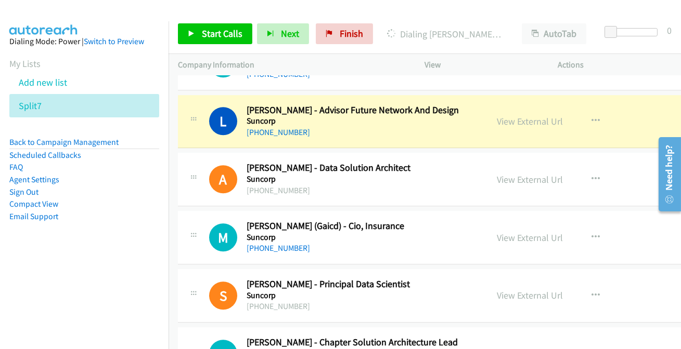
scroll to position [5861, 0]
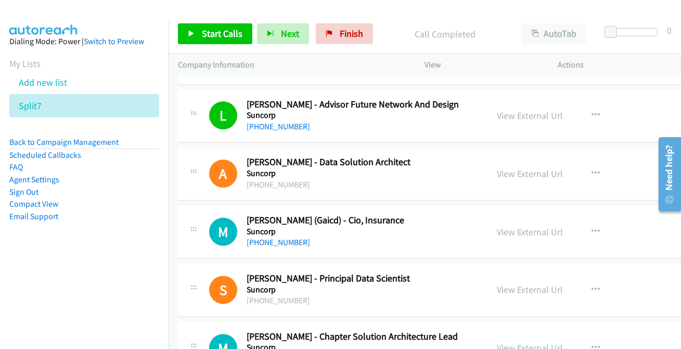
click at [293, 240] on div "+61 459 835 983" at bounding box center [352, 243] width 213 height 12
click at [293, 238] on link "+61 459 835 983" at bounding box center [277, 243] width 63 height 10
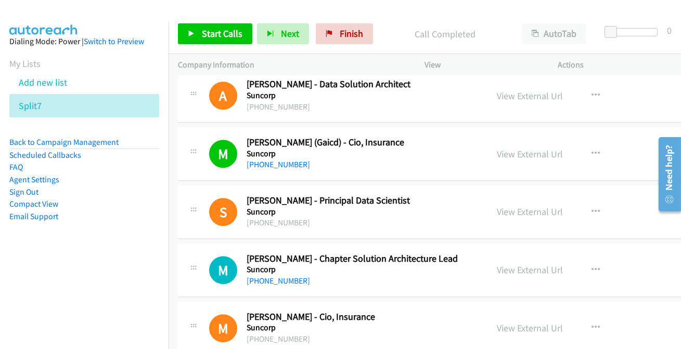
scroll to position [5955, 0]
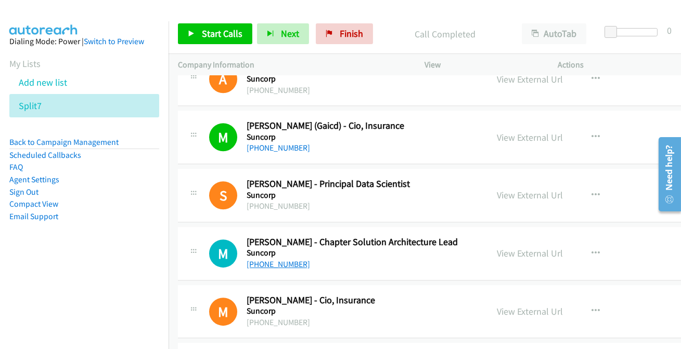
click at [273, 259] on link "+61 411 116 997" at bounding box center [277, 264] width 63 height 10
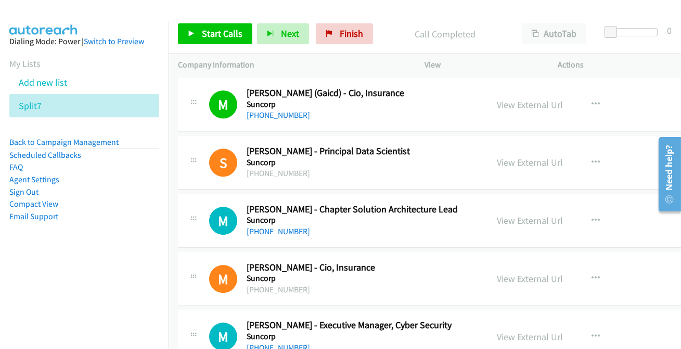
scroll to position [6003, 0]
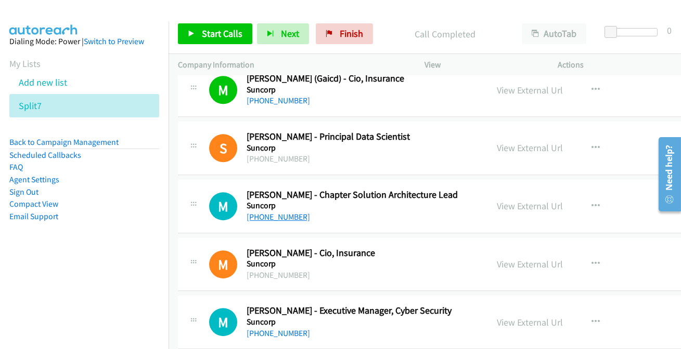
click at [268, 212] on link "+61 411 116 997" at bounding box center [277, 217] width 63 height 10
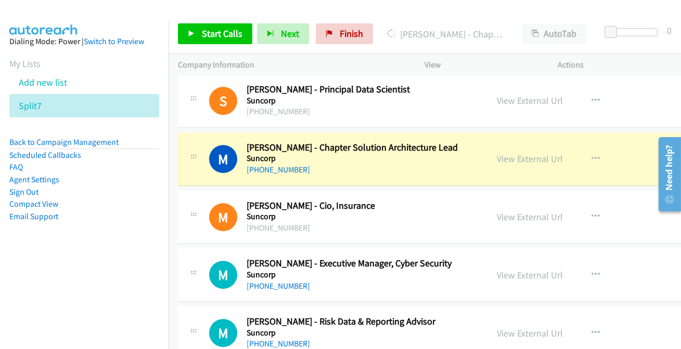
scroll to position [6097, 0]
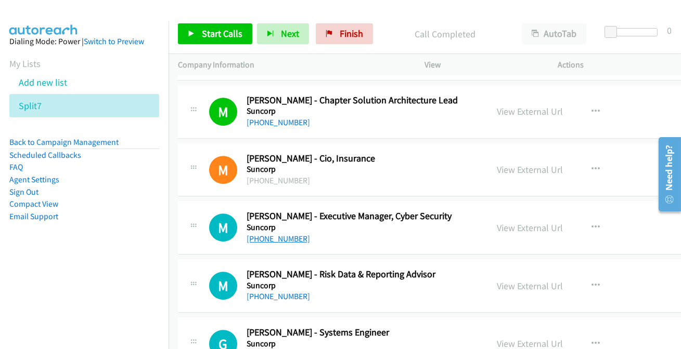
click at [287, 234] on link "+61 2 8885 3941" at bounding box center [277, 239] width 63 height 10
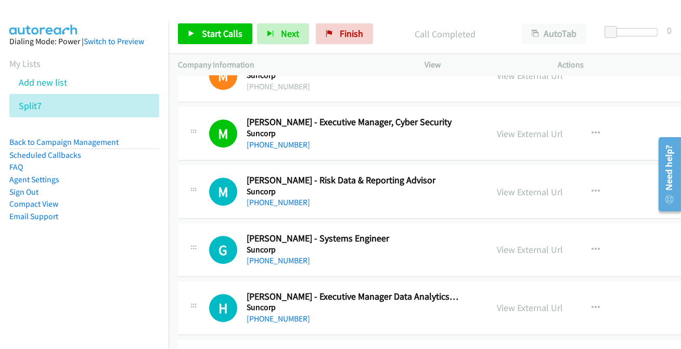
scroll to position [6192, 0]
click at [294, 197] on link "+61 2 8121 3583" at bounding box center [277, 202] width 63 height 10
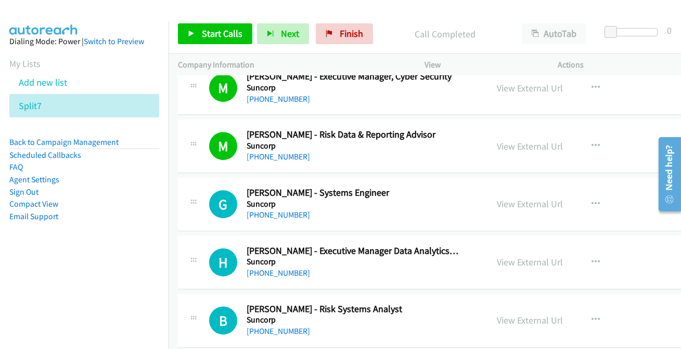
scroll to position [6286, 0]
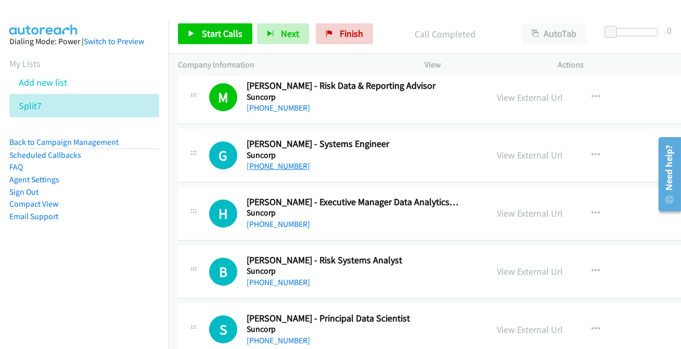
click at [295, 161] on link "+61 408 448 171" at bounding box center [277, 166] width 63 height 10
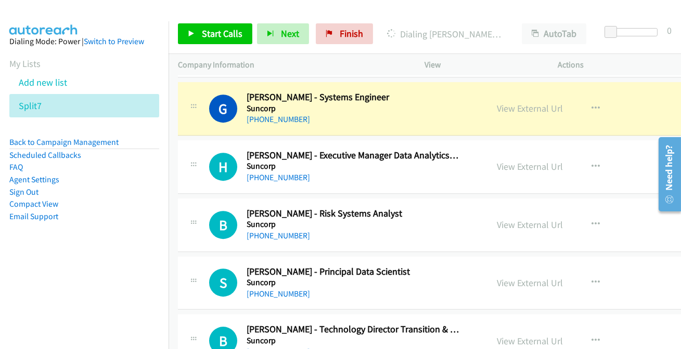
scroll to position [6333, 0]
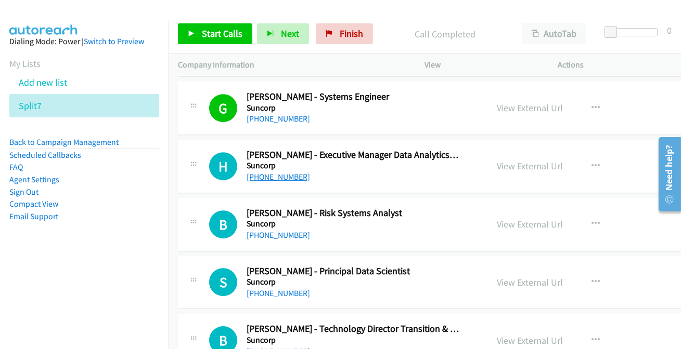
click at [285, 172] on link "+61 2 8121 0075" at bounding box center [277, 177] width 63 height 10
drag, startPoint x: 263, startPoint y: 221, endPoint x: 279, endPoint y: 169, distance: 54.4
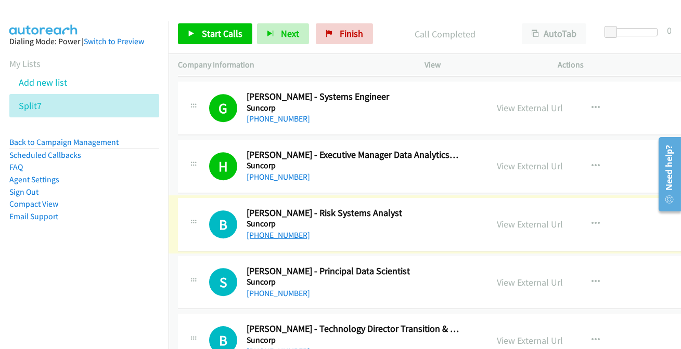
click at [288, 230] on link "+61 401 006 768" at bounding box center [277, 235] width 63 height 10
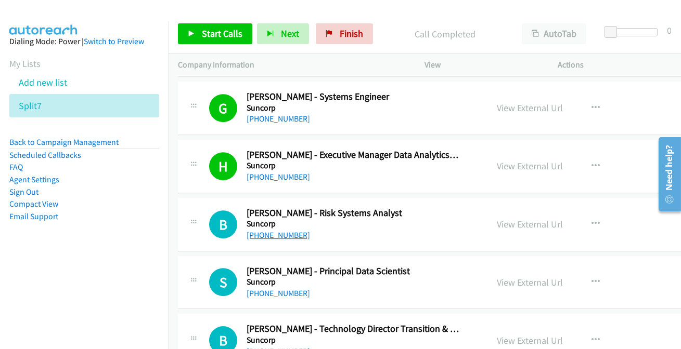
click at [286, 230] on link "+61 401 006 768" at bounding box center [277, 235] width 63 height 10
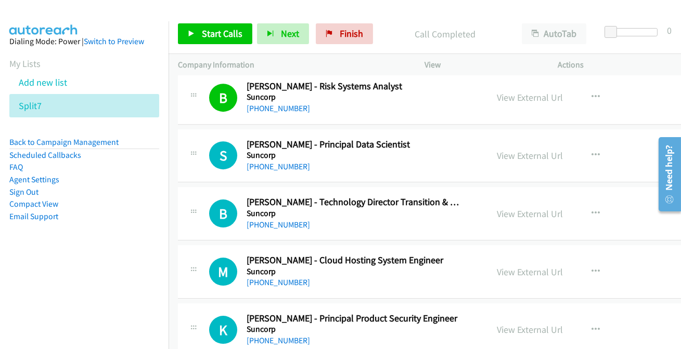
scroll to position [6475, 0]
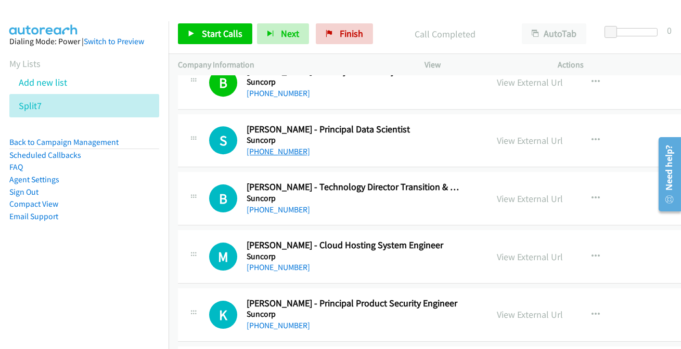
click at [290, 147] on link "+61 2 8767 1219" at bounding box center [277, 152] width 63 height 10
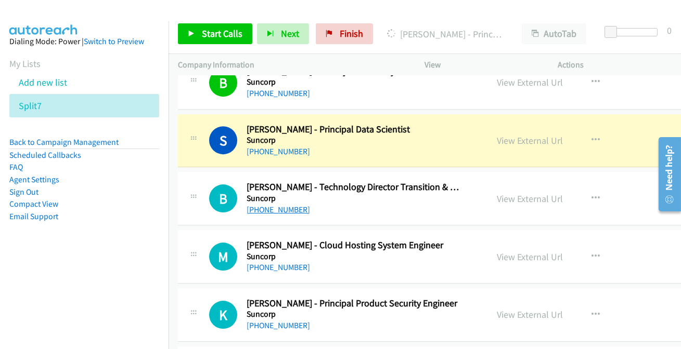
click at [270, 205] on link "+61 2 9978 2038" at bounding box center [277, 210] width 63 height 10
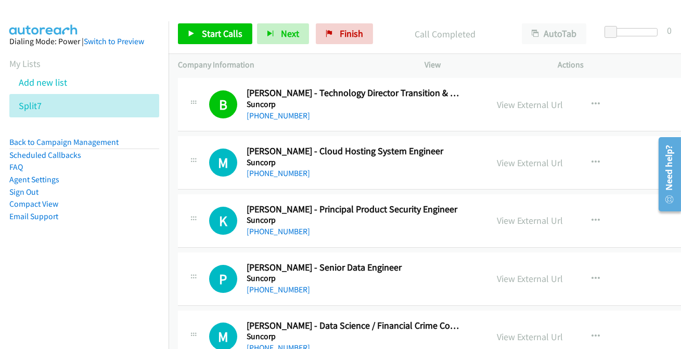
scroll to position [6570, 0]
click at [261, 168] on link "+61 466 461 191" at bounding box center [277, 173] width 63 height 10
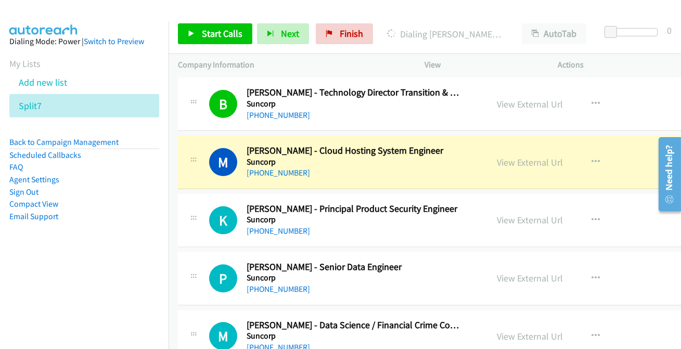
scroll to position [6617, 0]
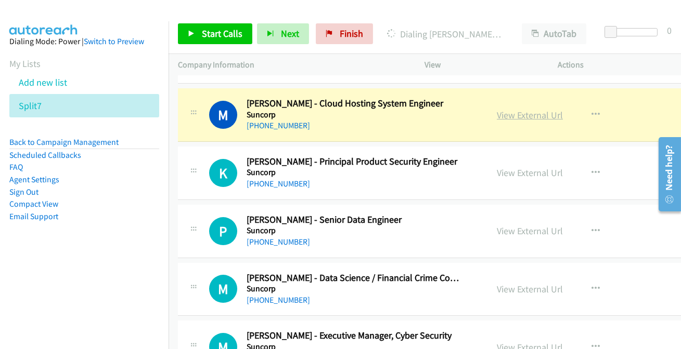
click at [497, 109] on link "View External Url" at bounding box center [530, 115] width 66 height 12
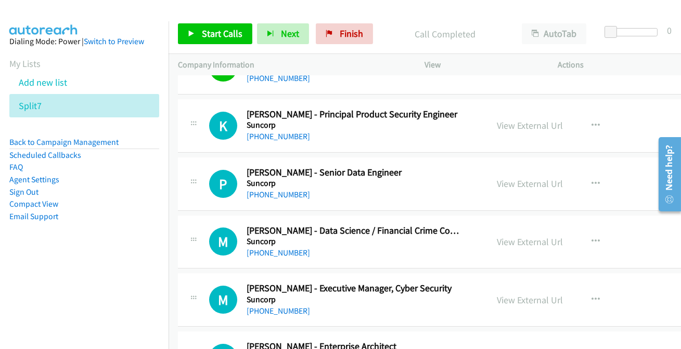
scroll to position [6712, 0]
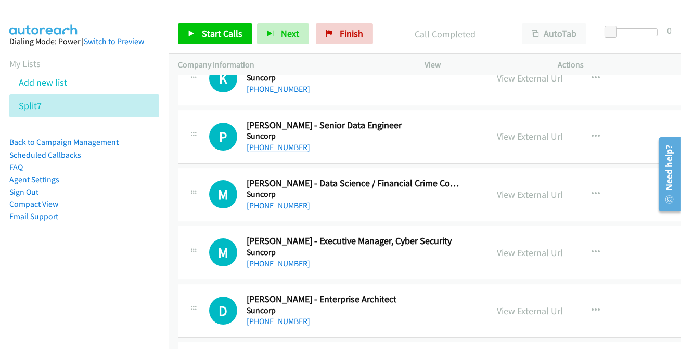
click at [274, 142] on link "+61 470 313 268" at bounding box center [277, 147] width 63 height 10
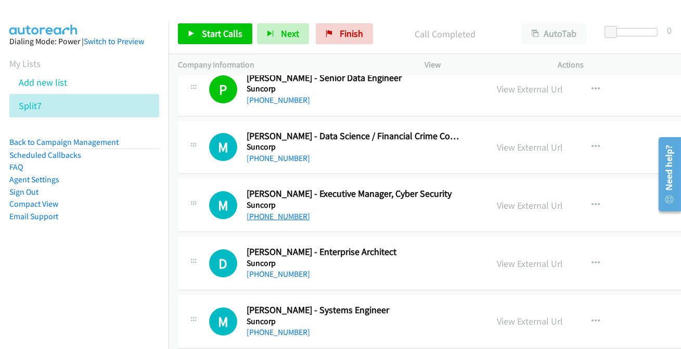
click at [277, 212] on link "+61 438 229 070" at bounding box center [277, 217] width 63 height 10
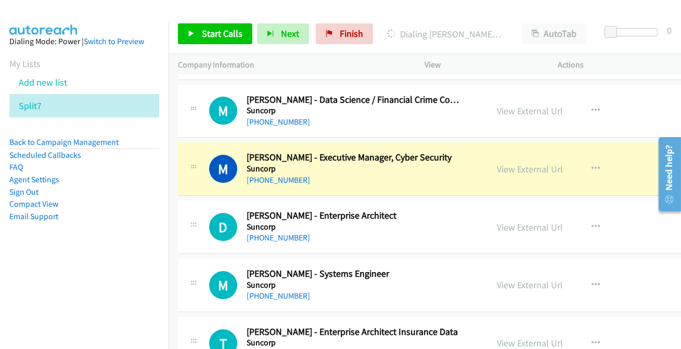
scroll to position [6853, 0]
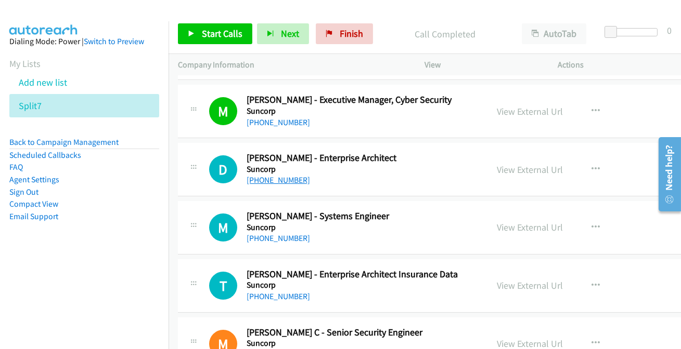
click at [291, 175] on link "+61 418 186 945" at bounding box center [277, 180] width 63 height 10
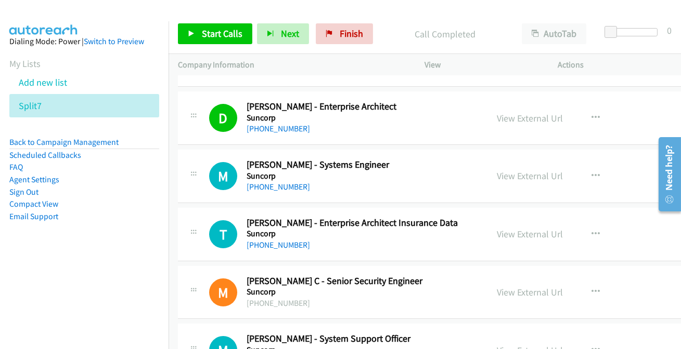
scroll to position [6948, 0]
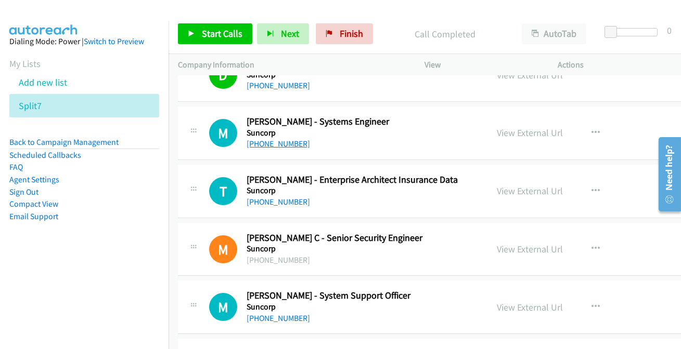
click at [274, 139] on link "+61 407 035 509" at bounding box center [277, 144] width 63 height 10
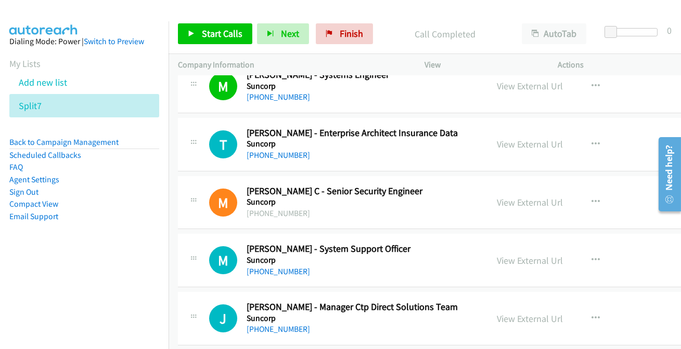
scroll to position [6995, 0]
click at [248, 150] on link "+61 406 222 299" at bounding box center [277, 155] width 63 height 10
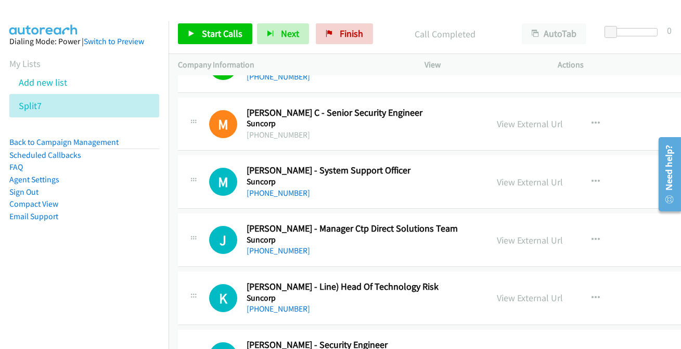
scroll to position [7090, 0]
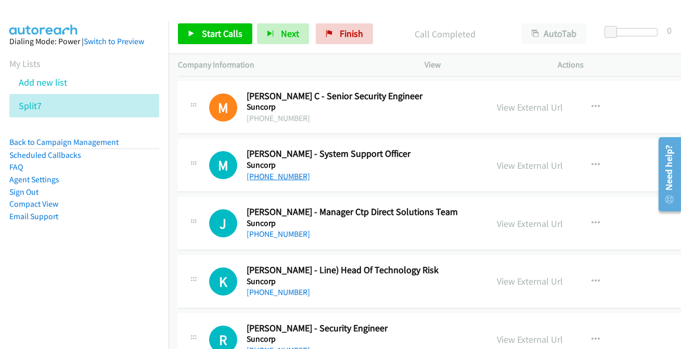
click at [279, 172] on link "+61 1800 632 196" at bounding box center [277, 177] width 63 height 10
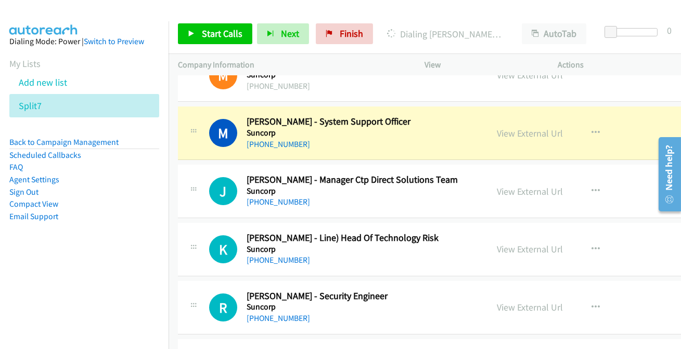
scroll to position [7137, 0]
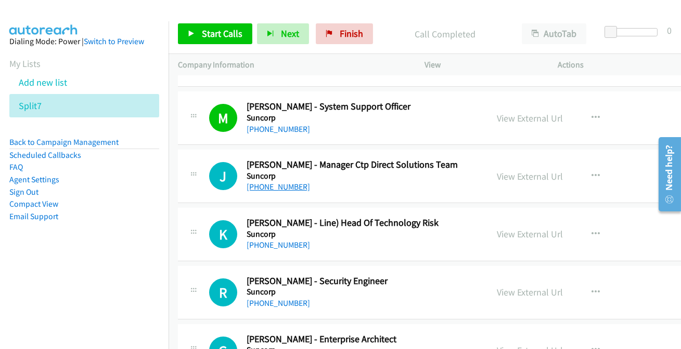
click at [269, 182] on link "+61 422 530 188" at bounding box center [277, 187] width 63 height 10
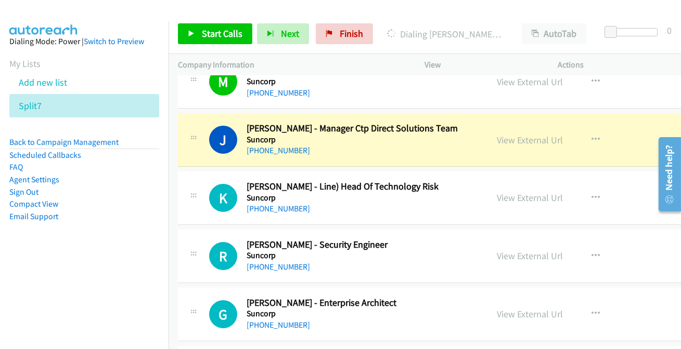
scroll to position [7184, 0]
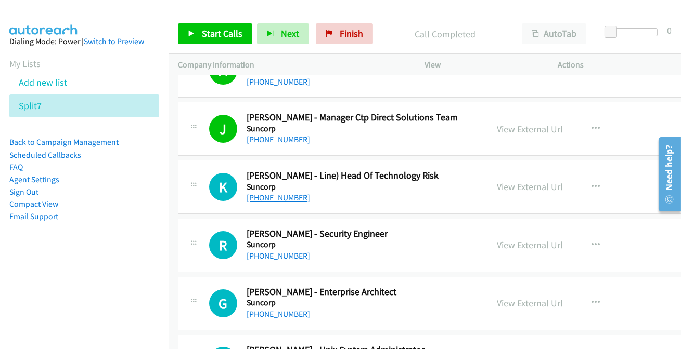
click at [276, 193] on link "+61 427 375 211" at bounding box center [277, 198] width 63 height 10
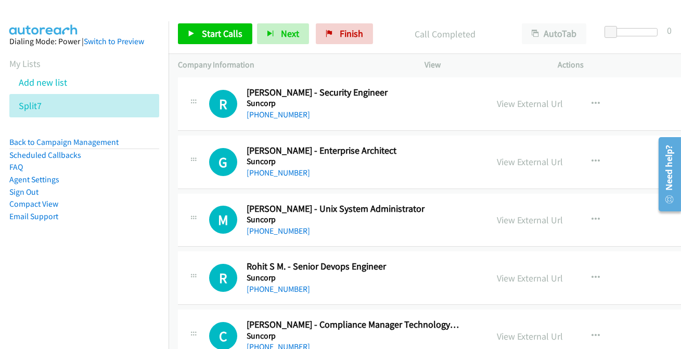
scroll to position [7373, 0]
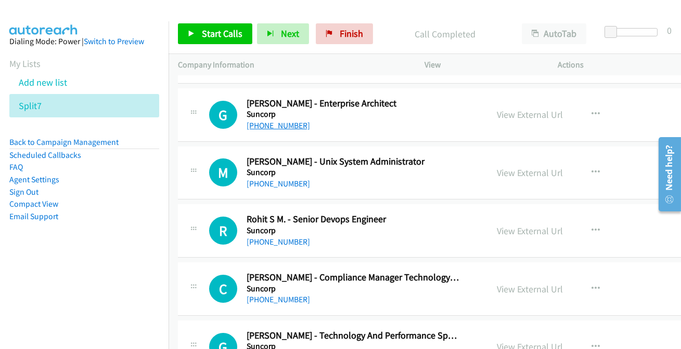
click at [290, 121] on link "+61 2 9978 2039" at bounding box center [277, 126] width 63 height 10
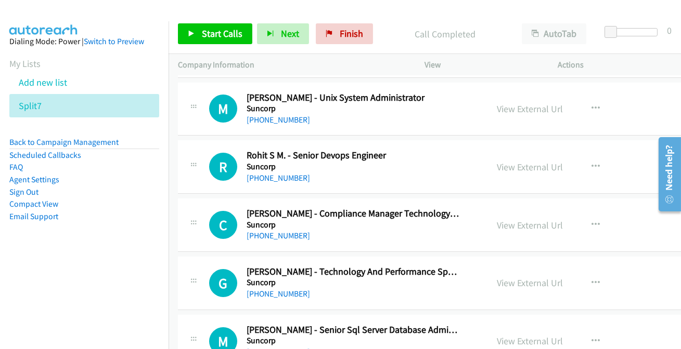
scroll to position [7420, 0]
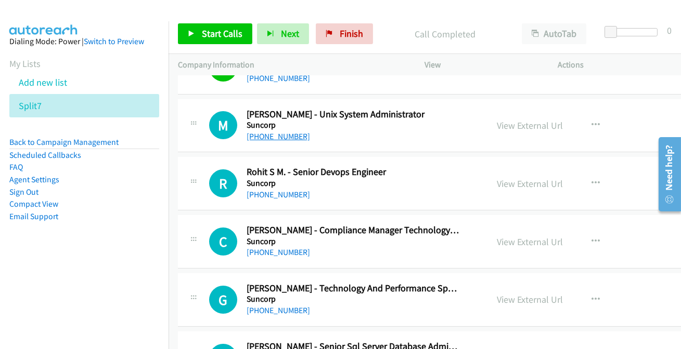
click at [282, 132] on link "+61 2 9978 2382" at bounding box center [277, 137] width 63 height 10
click at [259, 190] on link "+61 415 789 048" at bounding box center [277, 195] width 63 height 10
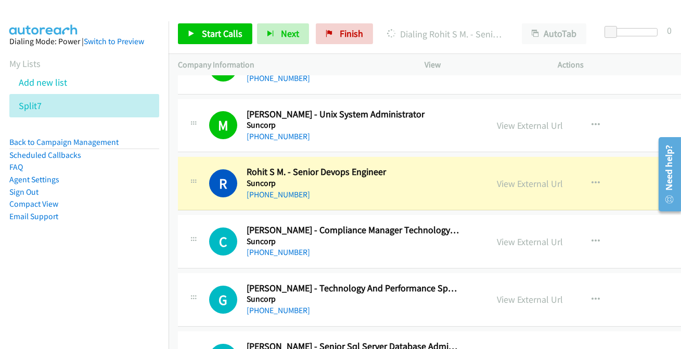
scroll to position [7468, 0]
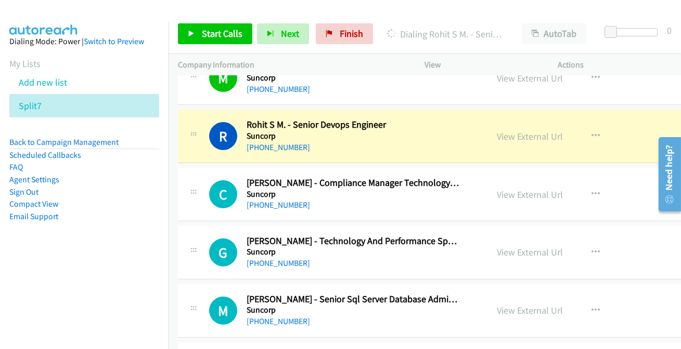
drag, startPoint x: 499, startPoint y: 129, endPoint x: 496, endPoint y: 116, distance: 13.4
click at [497, 131] on link "View External Url" at bounding box center [530, 137] width 66 height 12
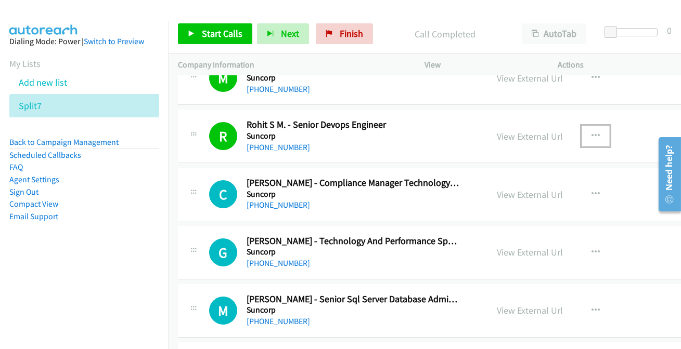
click at [591, 132] on icon "button" at bounding box center [595, 136] width 8 height 8
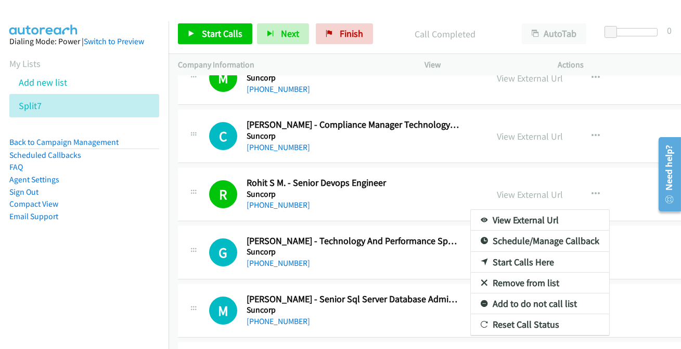
click at [512, 294] on link "Add to do not call list" at bounding box center [540, 304] width 138 height 21
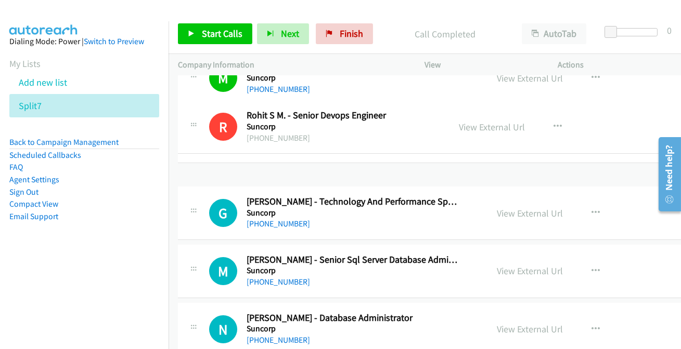
drag, startPoint x: 293, startPoint y: 193, endPoint x: 289, endPoint y: 135, distance: 58.4
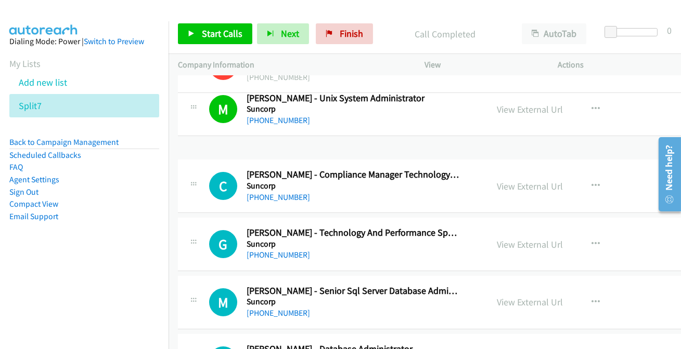
scroll to position [7405, 0]
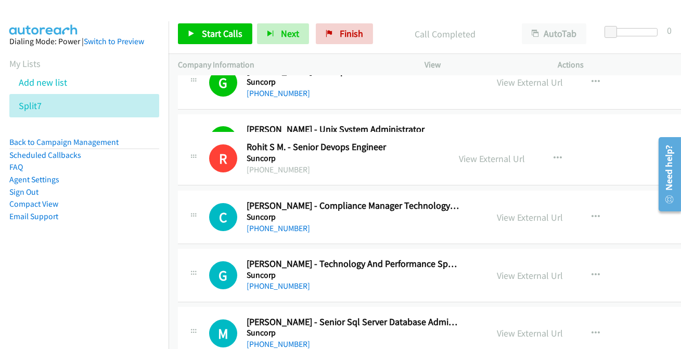
drag, startPoint x: 334, startPoint y: 193, endPoint x: 311, endPoint y: 164, distance: 36.3
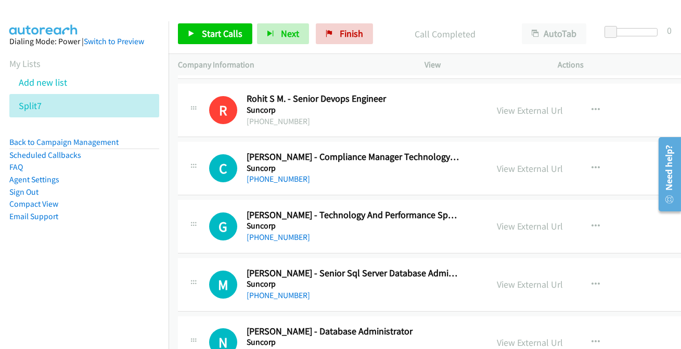
scroll to position [7547, 0]
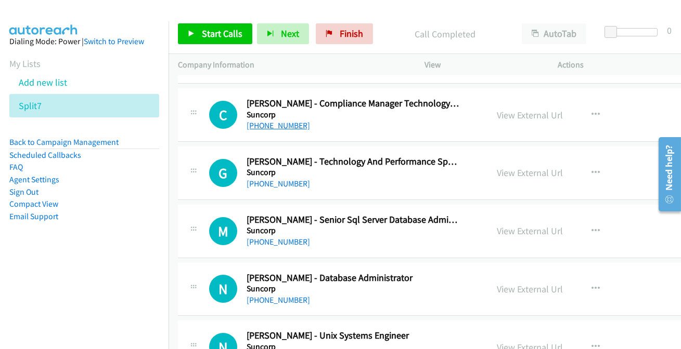
click at [277, 121] on link "+61 410 556 807" at bounding box center [277, 126] width 63 height 10
click at [281, 179] on link "+61 407 226 333" at bounding box center [277, 184] width 63 height 10
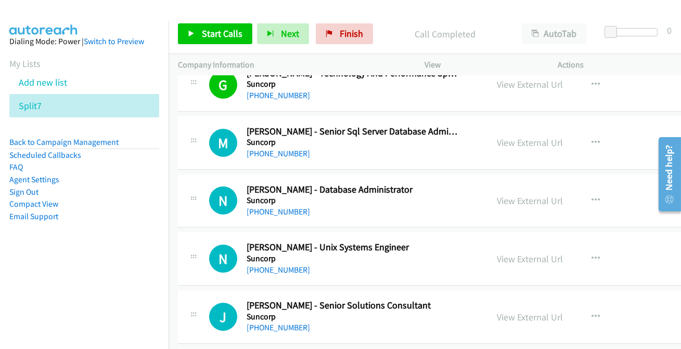
scroll to position [7642, 0]
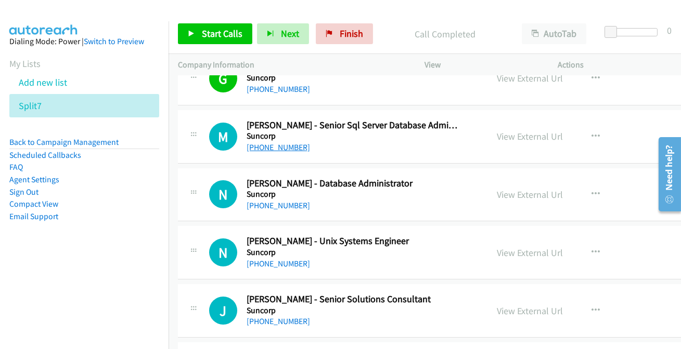
click at [277, 142] on link "+61 2 7911 2353" at bounding box center [277, 147] width 63 height 10
click at [259, 201] on link "+61 405 551 075" at bounding box center [277, 206] width 63 height 10
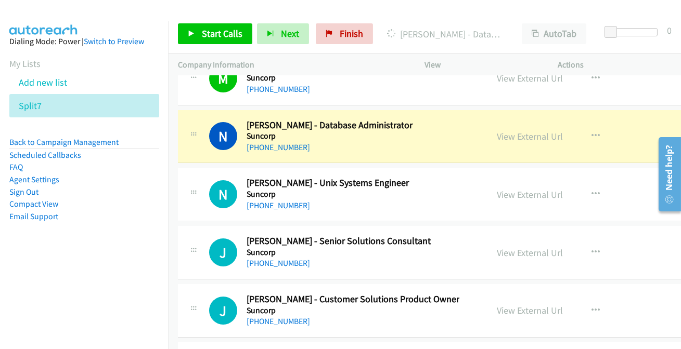
scroll to position [7689, 0]
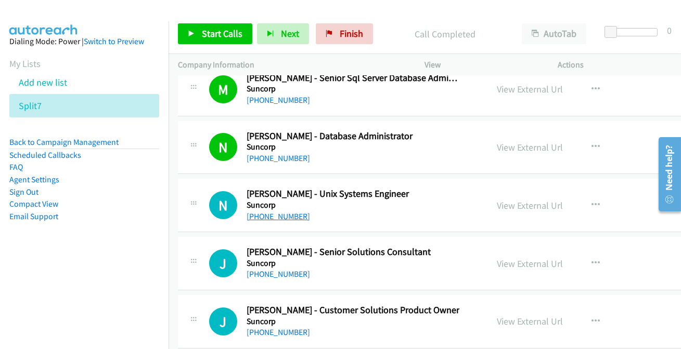
click at [279, 212] on link "+61 2 9364 8328" at bounding box center [277, 217] width 63 height 10
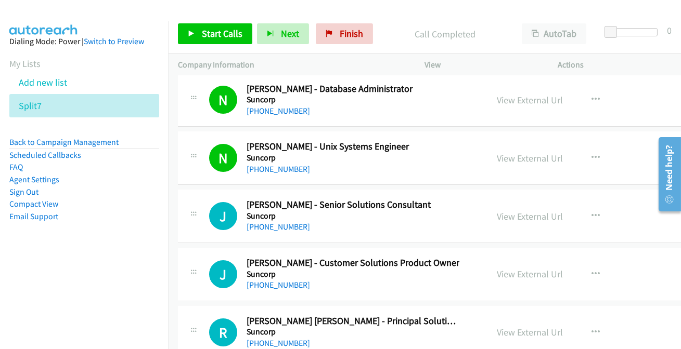
scroll to position [7783, 0]
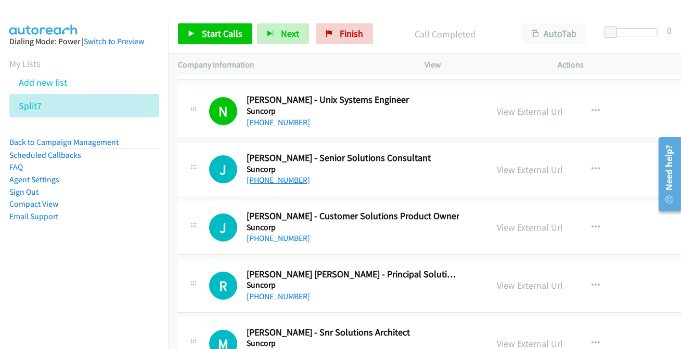
click at [294, 175] on link "+61 401 230 112" at bounding box center [277, 180] width 63 height 10
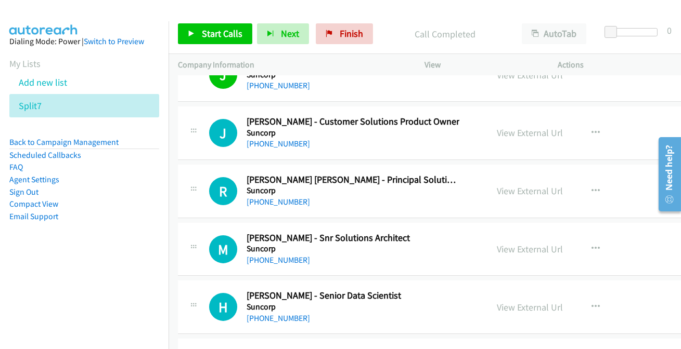
scroll to position [7925, 0]
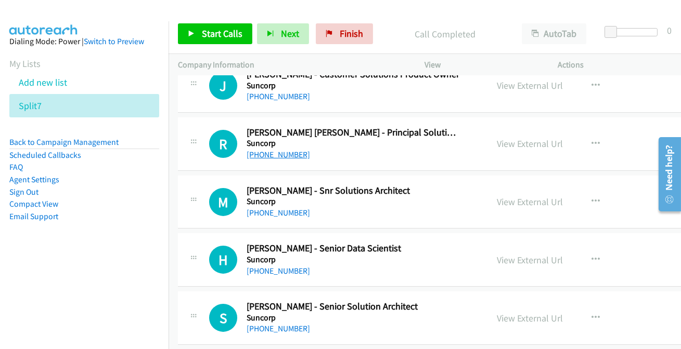
click at [277, 150] on link "+61 401 475 940" at bounding box center [277, 155] width 63 height 10
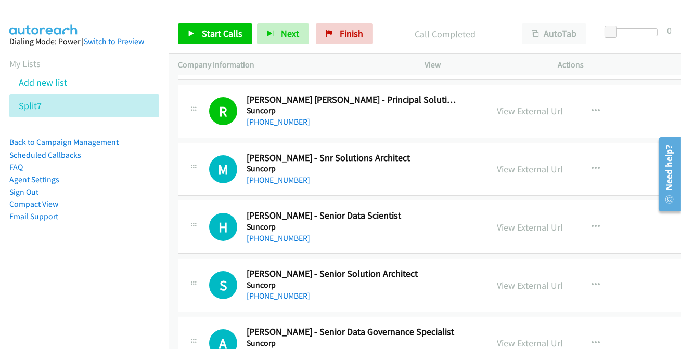
scroll to position [7973, 0]
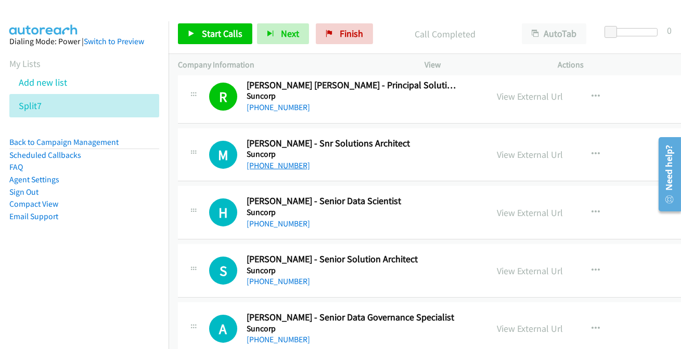
click at [272, 161] on link "+61 421 438 433" at bounding box center [277, 166] width 63 height 10
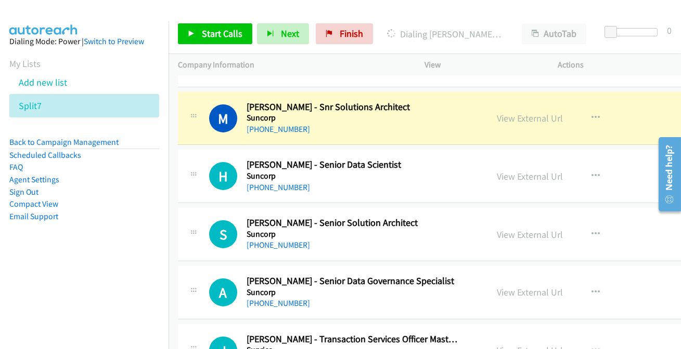
scroll to position [8020, 0]
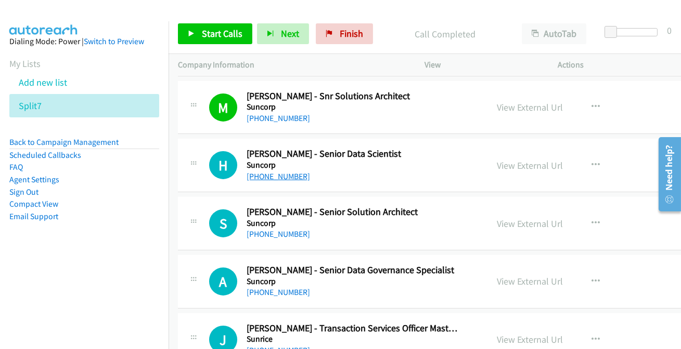
click at [268, 172] on link "+61 426 521 437" at bounding box center [277, 177] width 63 height 10
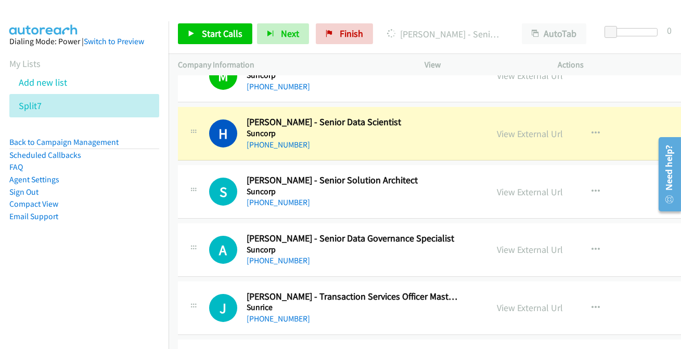
scroll to position [8067, 0]
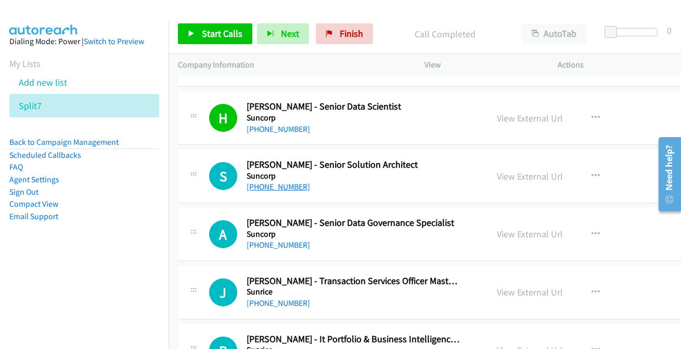
click at [292, 182] on link "+61 401 718 263" at bounding box center [277, 187] width 63 height 10
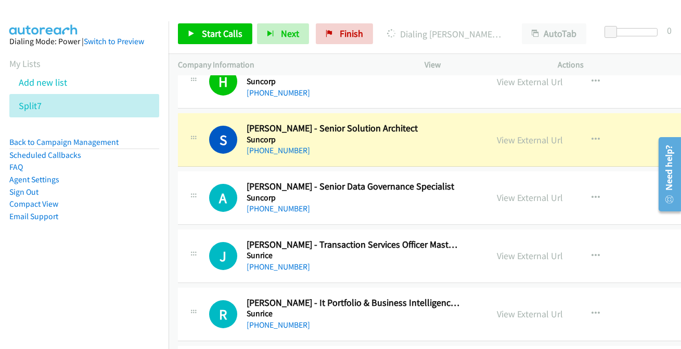
scroll to position [8114, 0]
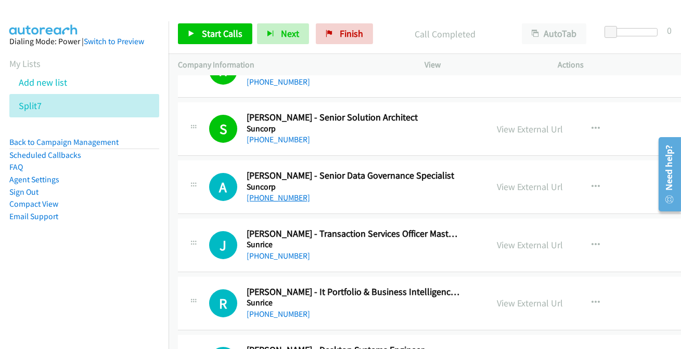
click at [283, 193] on link "+61 457 480 007" at bounding box center [277, 198] width 63 height 10
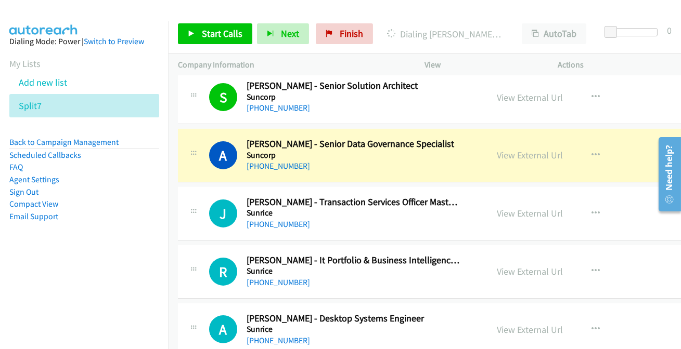
scroll to position [8162, 0]
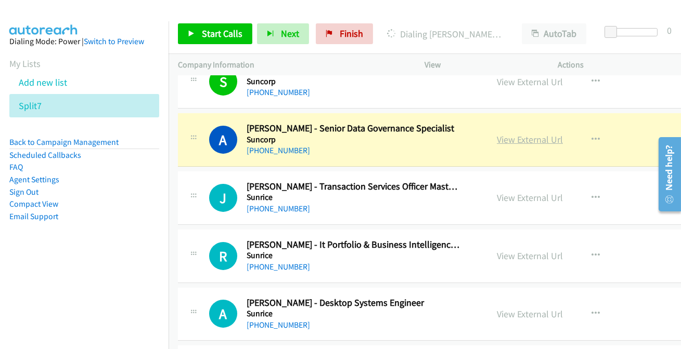
click at [511, 134] on link "View External Url" at bounding box center [530, 140] width 66 height 12
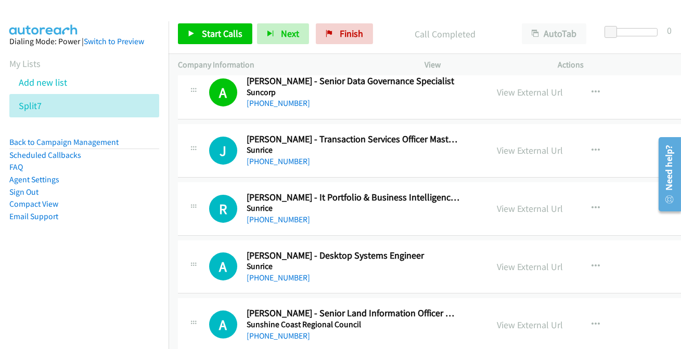
scroll to position [8256, 0]
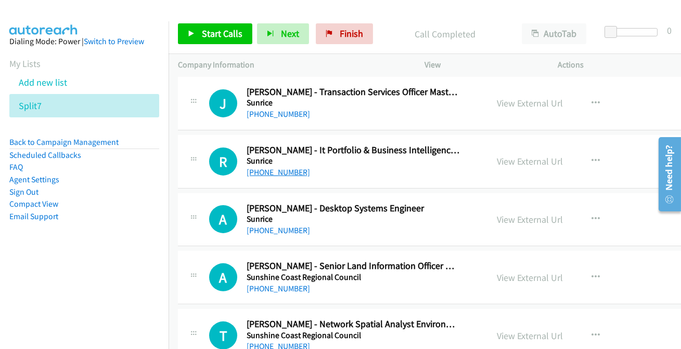
click at [264, 167] on link "+61 429 262 387" at bounding box center [277, 172] width 63 height 10
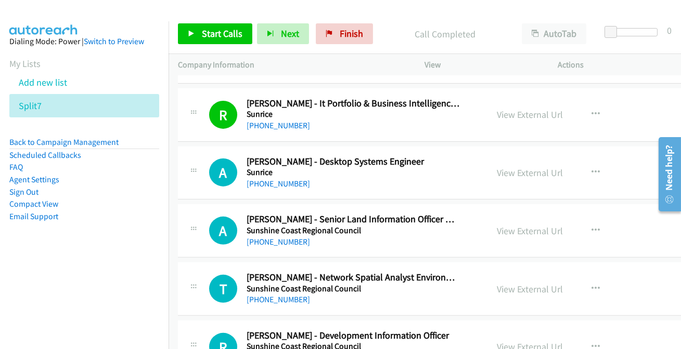
scroll to position [8351, 0]
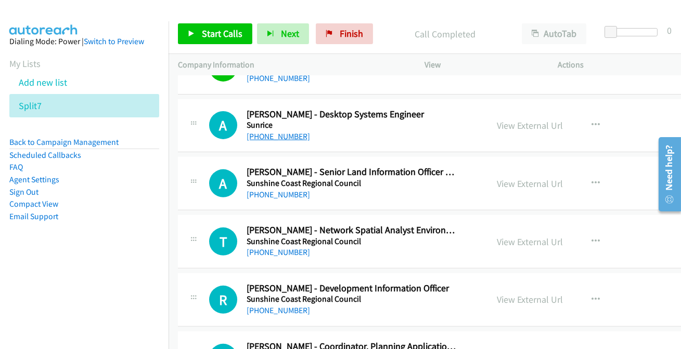
click at [278, 132] on link "+61 2 8863 2636" at bounding box center [277, 137] width 63 height 10
click at [274, 190] on link "+61 7 5441 8220" at bounding box center [277, 195] width 63 height 10
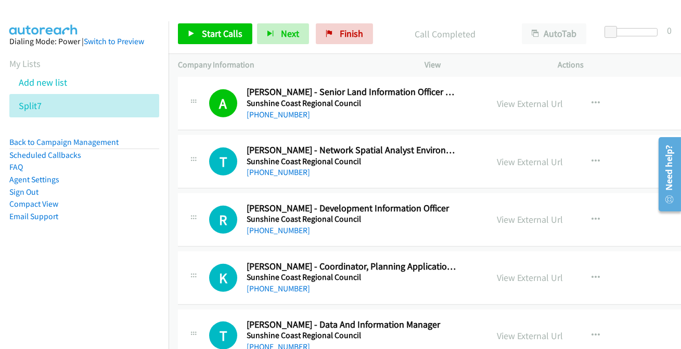
scroll to position [8445, 0]
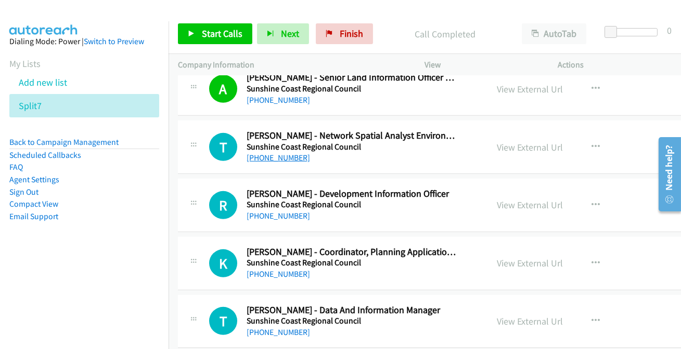
click at [263, 153] on link "+61 424 266 050" at bounding box center [277, 158] width 63 height 10
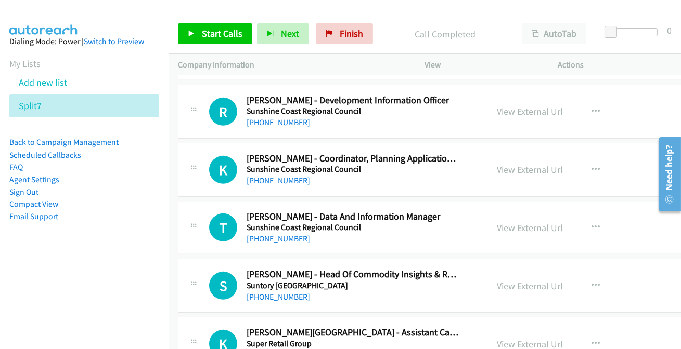
scroll to position [8540, 0]
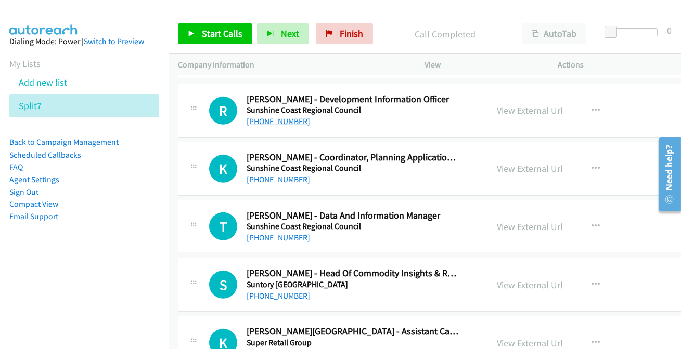
click at [277, 116] on link "+61 422 753 405" at bounding box center [277, 121] width 63 height 10
click at [269, 175] on link "+61 7 5449 5223" at bounding box center [277, 180] width 63 height 10
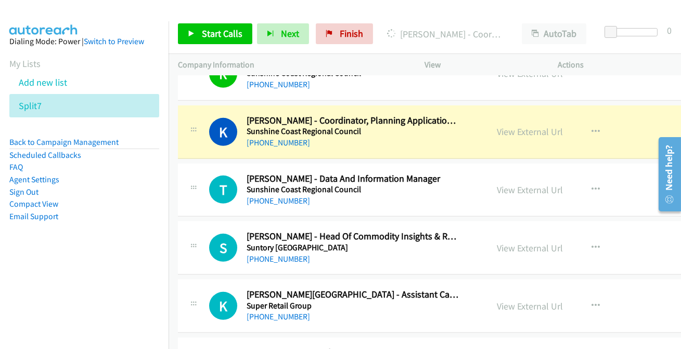
scroll to position [8587, 0]
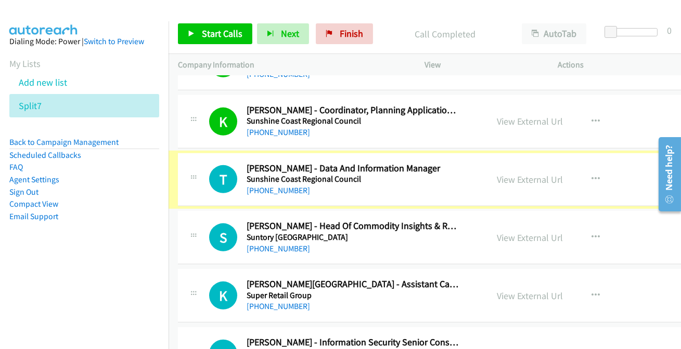
click at [270, 186] on link "+61 7 5441 8273" at bounding box center [277, 191] width 63 height 10
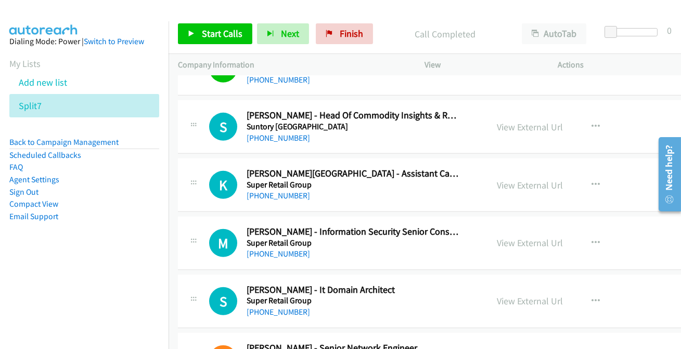
scroll to position [8682, 0]
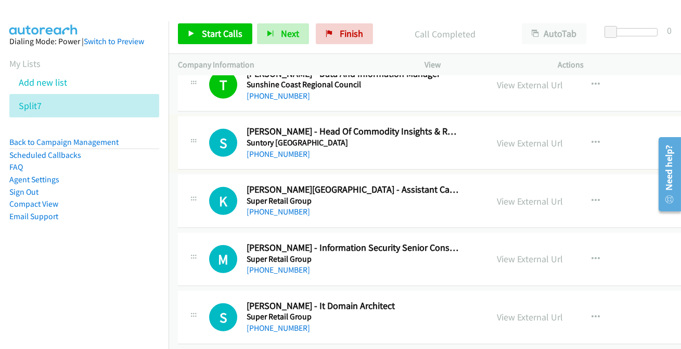
click at [270, 149] on link "+61 414 722 325" at bounding box center [277, 154] width 63 height 10
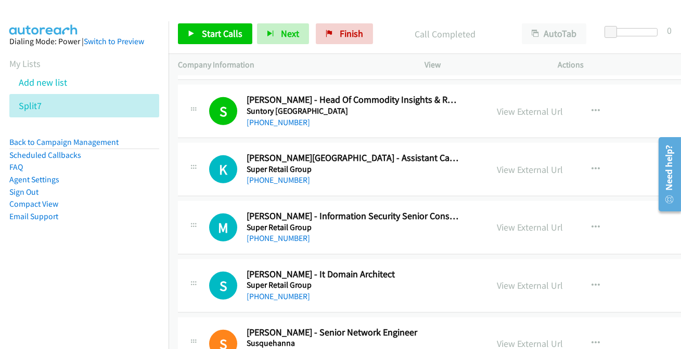
scroll to position [8729, 0]
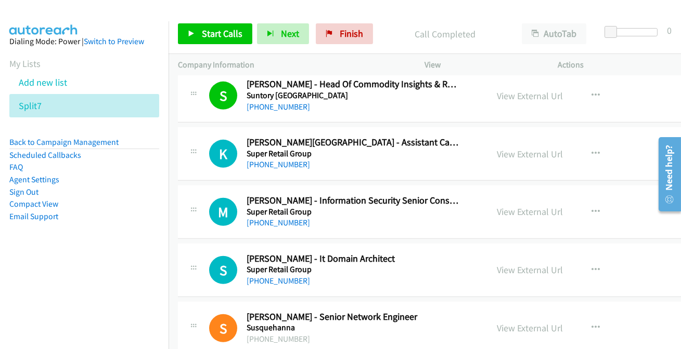
click at [253, 217] on div "+61 2 8253 4128" at bounding box center [352, 223] width 213 height 12
click at [254, 218] on link "+61 2 8253 4128" at bounding box center [277, 223] width 63 height 10
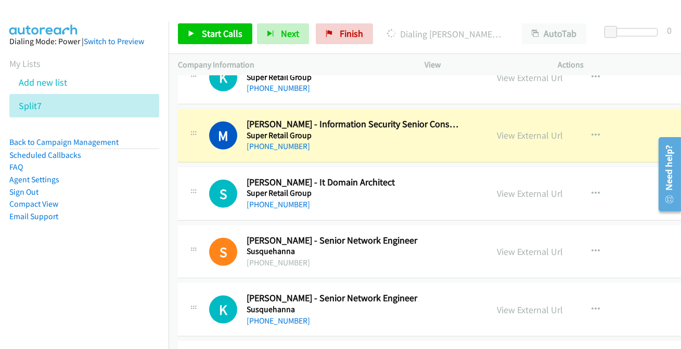
scroll to position [8823, 0]
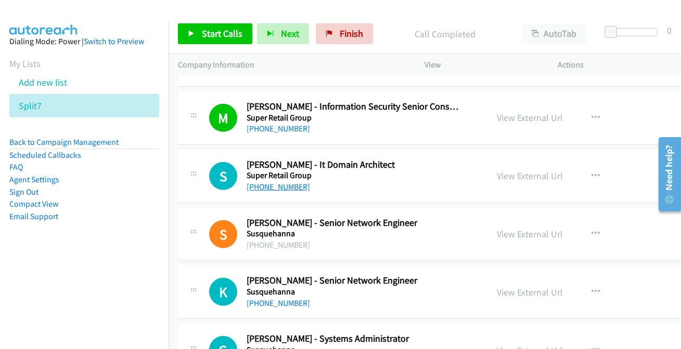
click at [252, 182] on link "+61 423 329 527" at bounding box center [277, 187] width 63 height 10
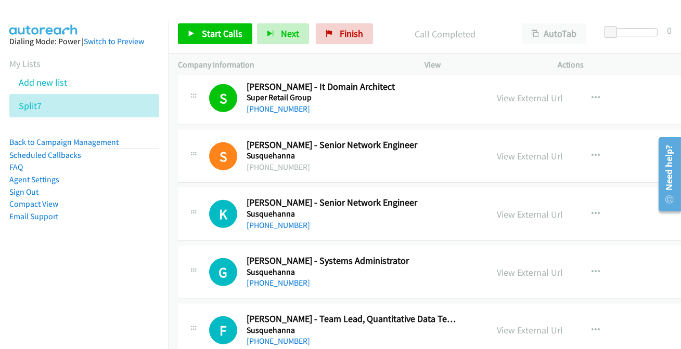
scroll to position [8918, 0]
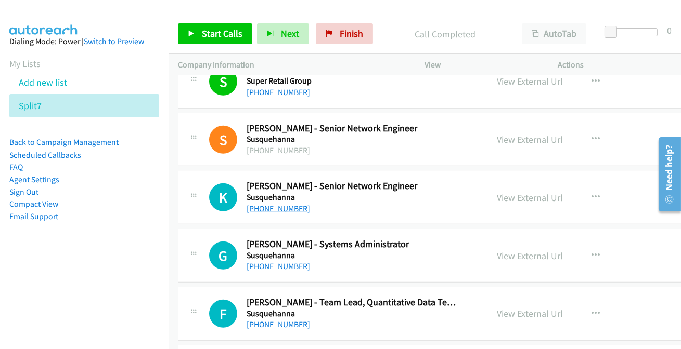
click at [275, 204] on link "+61 497 857 067" at bounding box center [277, 209] width 63 height 10
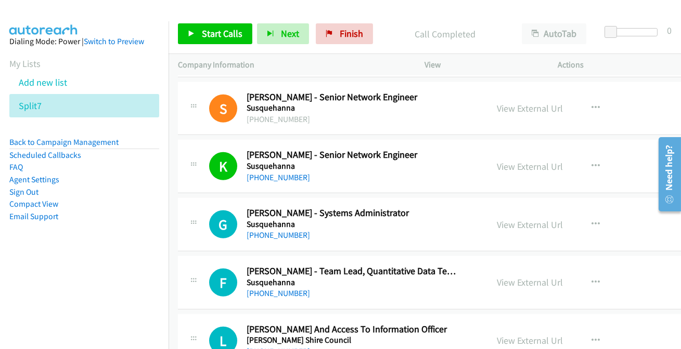
scroll to position [8965, 0]
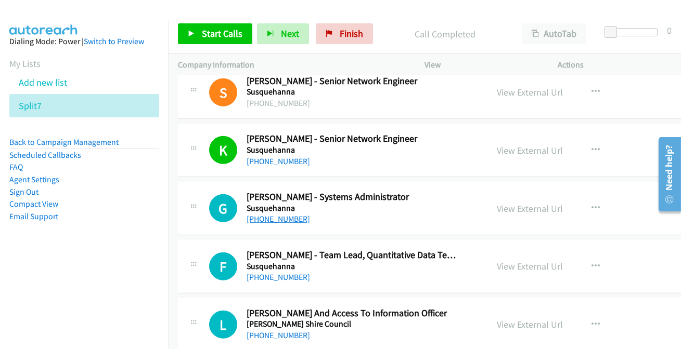
click at [266, 214] on link "+61 2 8226 5113" at bounding box center [277, 219] width 63 height 10
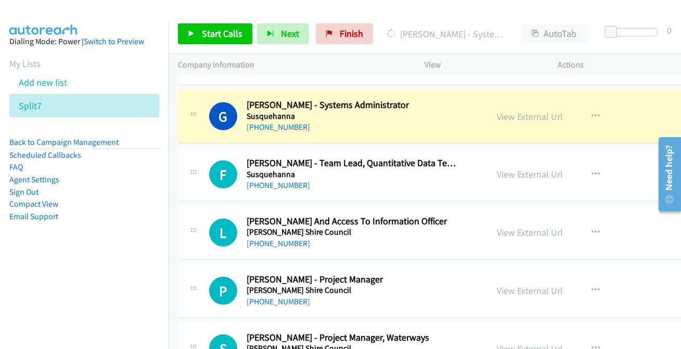
scroll to position [9060, 0]
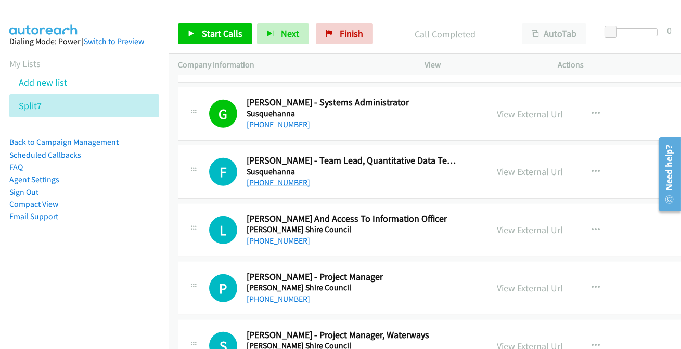
click at [290, 178] on link "+61 422 854 106" at bounding box center [277, 183] width 63 height 10
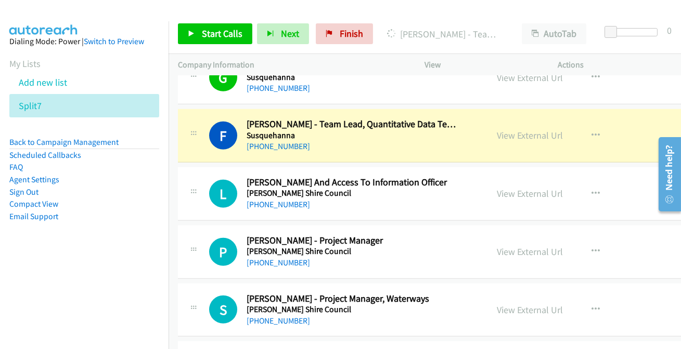
scroll to position [9107, 0]
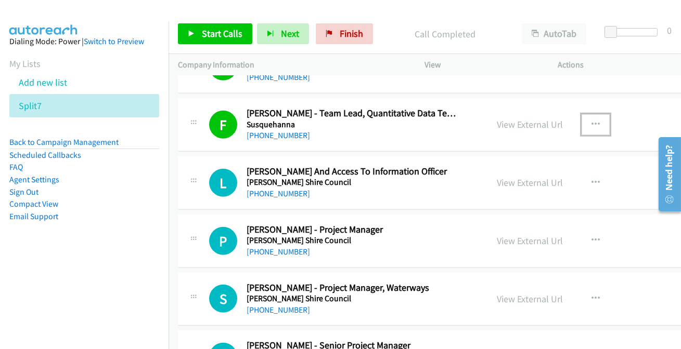
click at [591, 121] on icon "button" at bounding box center [595, 125] width 8 height 8
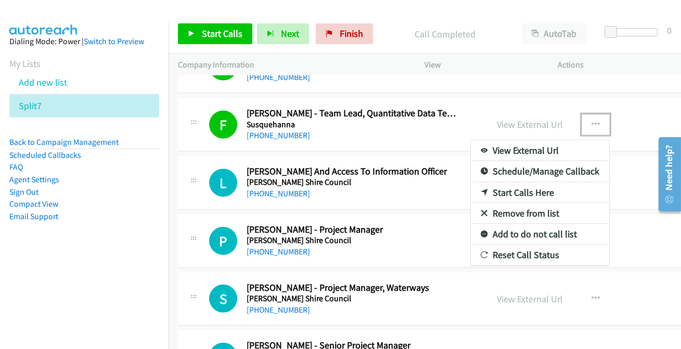
click at [474, 206] on link "Remove from list" at bounding box center [540, 213] width 138 height 21
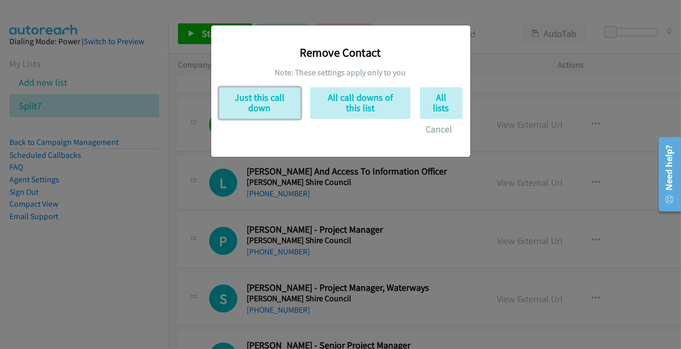
drag, startPoint x: 279, startPoint y: 99, endPoint x: 361, endPoint y: 129, distance: 87.0
click at [281, 99] on button "Just this call down" at bounding box center [260, 103] width 82 height 32
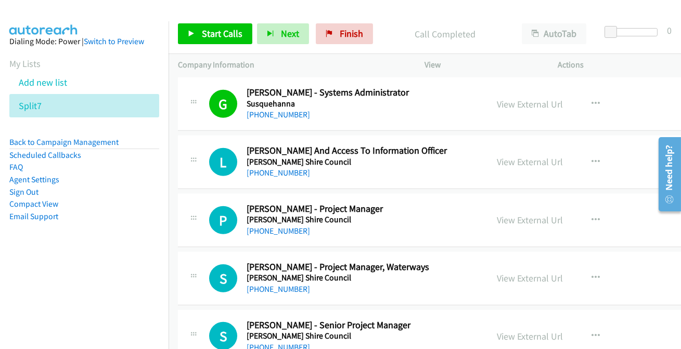
scroll to position [9060, 0]
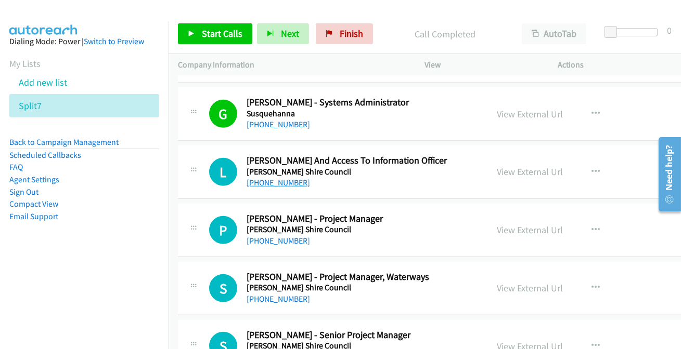
click at [286, 178] on link "+61 431 981 796" at bounding box center [277, 183] width 63 height 10
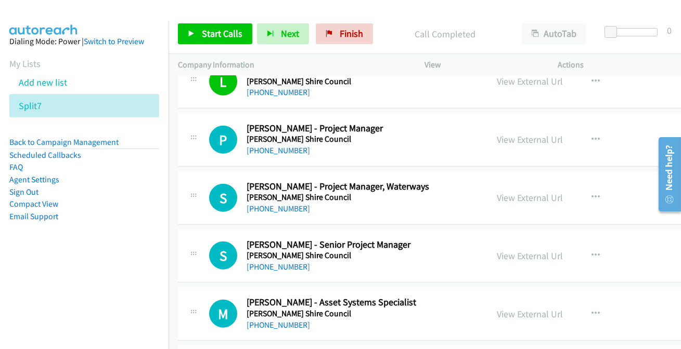
scroll to position [9154, 0]
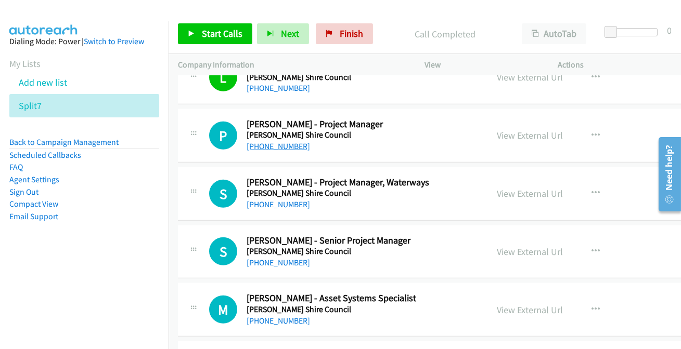
click at [285, 141] on link "+61 466 754 310" at bounding box center [277, 146] width 63 height 10
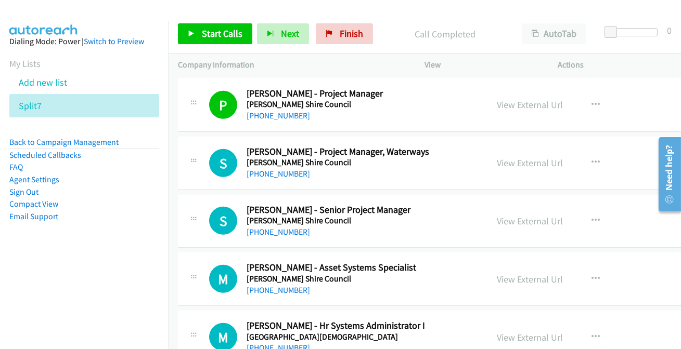
scroll to position [9202, 0]
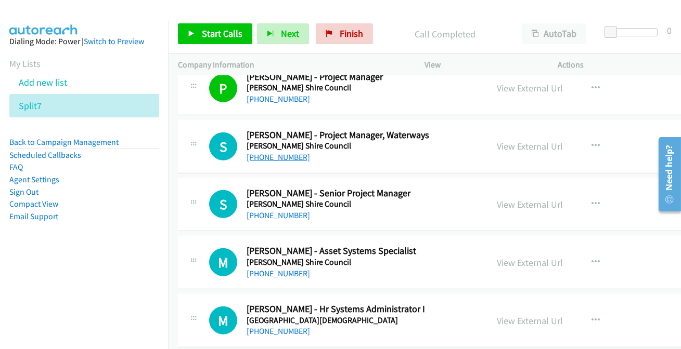
click at [265, 152] on link "+61 414 193 919" at bounding box center [277, 157] width 63 height 10
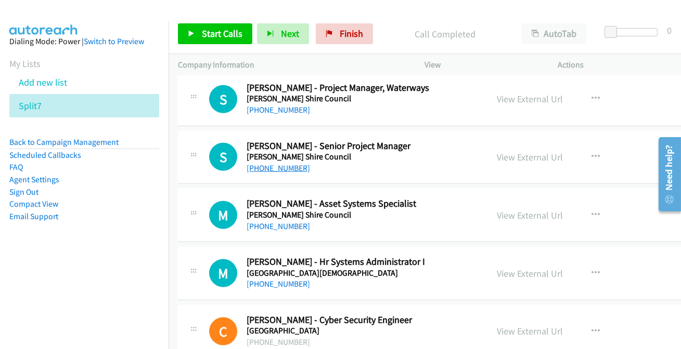
click at [285, 163] on link "+61 428 729 409" at bounding box center [277, 168] width 63 height 10
click at [581, 147] on button "button" at bounding box center [595, 157] width 28 height 21
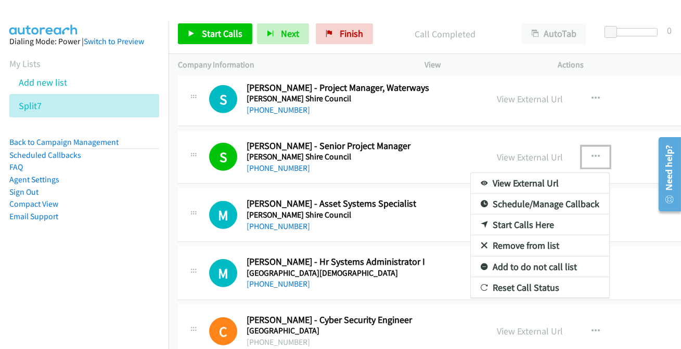
click at [471, 257] on link "Add to do not call list" at bounding box center [540, 267] width 138 height 21
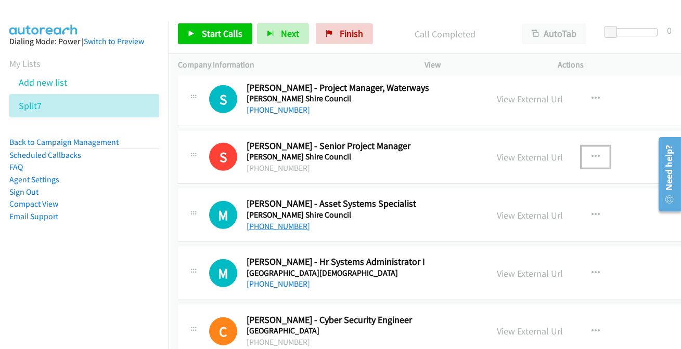
click at [269, 221] on link "+61 414 193 688" at bounding box center [277, 226] width 63 height 10
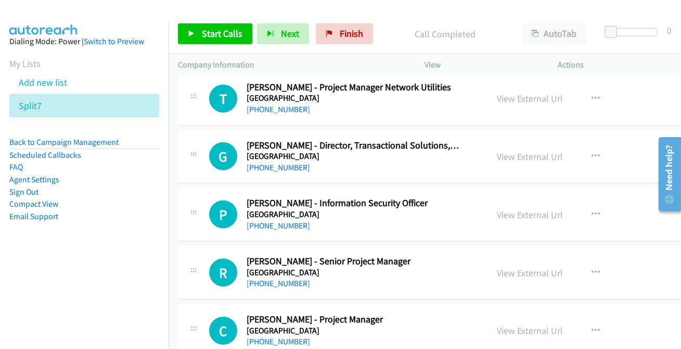
scroll to position [9580, 0]
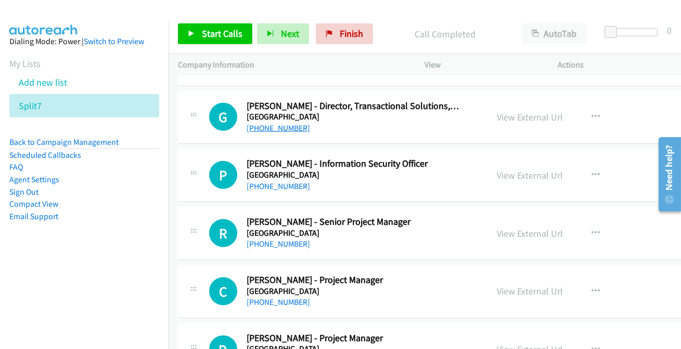
click at [280, 123] on link "+61 408 111 685" at bounding box center [277, 128] width 63 height 10
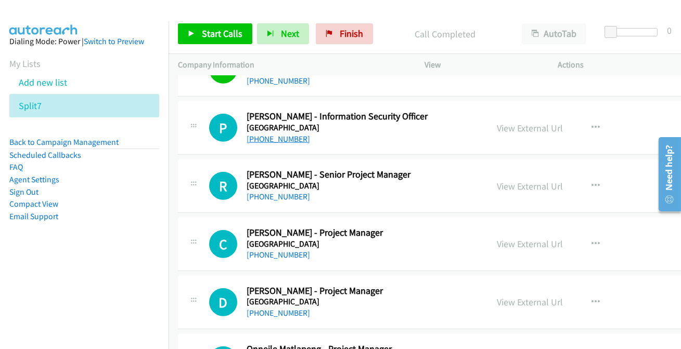
click at [267, 134] on link "+61 447 604 177" at bounding box center [277, 139] width 63 height 10
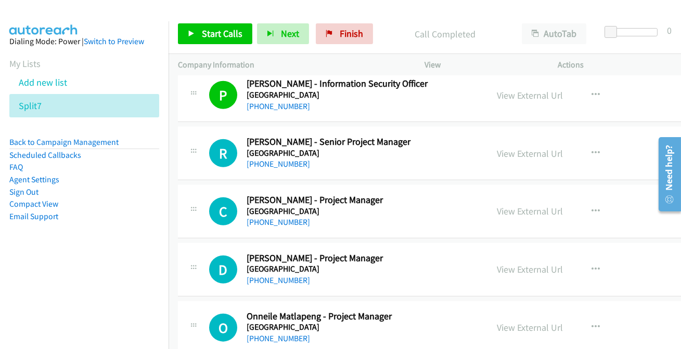
scroll to position [9674, 0]
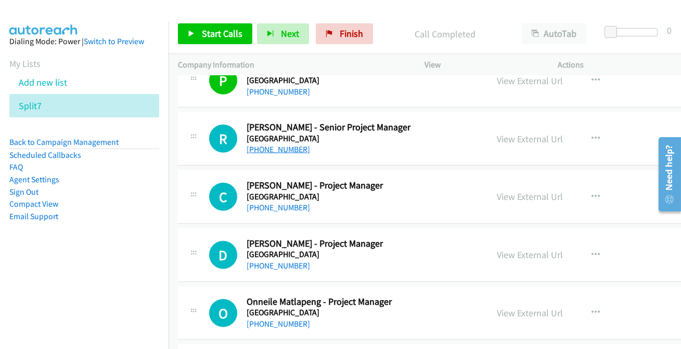
click at [279, 145] on link "+61 2 9667 6256" at bounding box center [277, 150] width 63 height 10
click at [273, 203] on link "+61 473 862 621" at bounding box center [277, 208] width 63 height 10
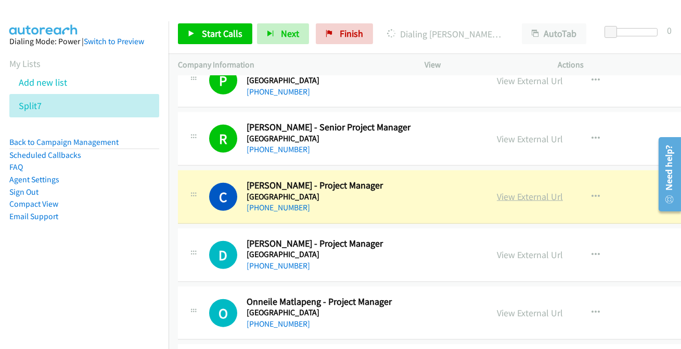
click at [517, 191] on link "View External Url" at bounding box center [530, 197] width 66 height 12
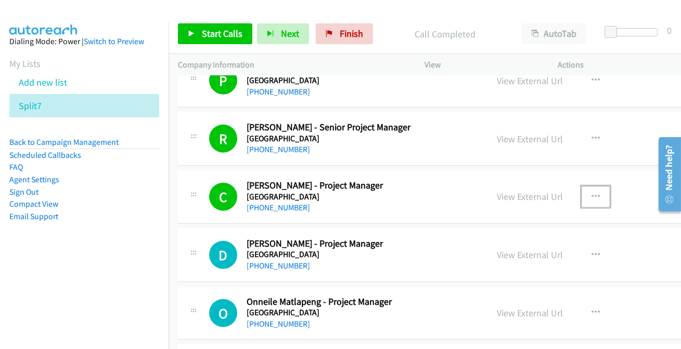
click at [591, 193] on icon "button" at bounding box center [595, 197] width 8 height 8
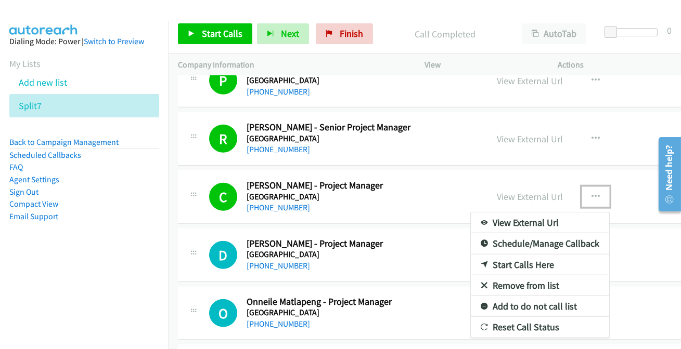
click at [488, 296] on link "Add to do not call list" at bounding box center [540, 306] width 138 height 21
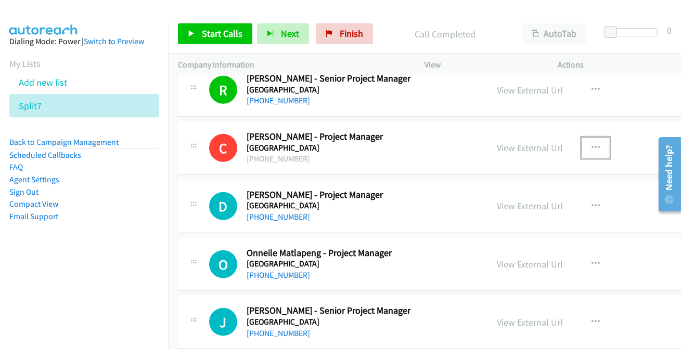
scroll to position [9769, 0]
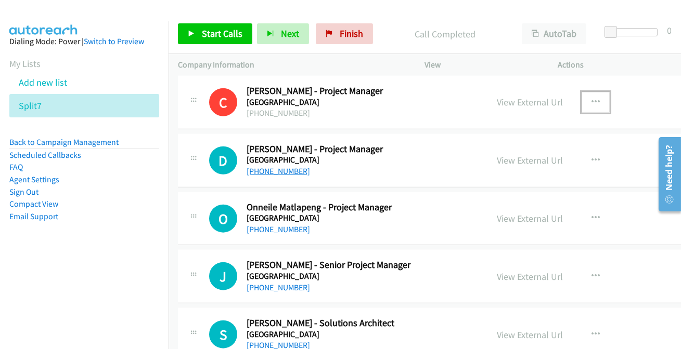
click at [290, 166] on link "+61 418 277 255" at bounding box center [277, 171] width 63 height 10
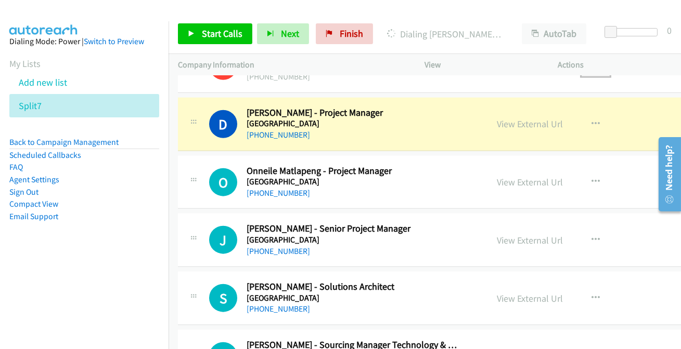
scroll to position [9816, 0]
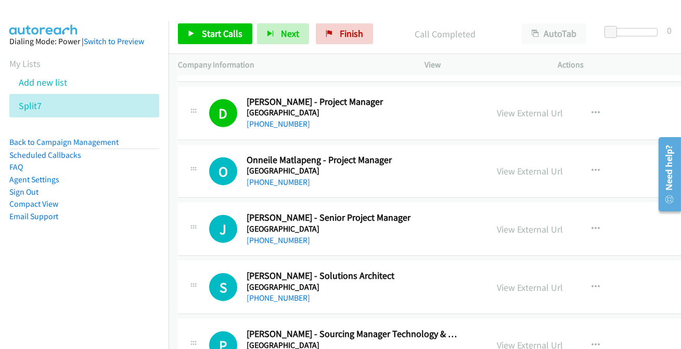
click at [265, 166] on h5 "Sydney Airport" at bounding box center [352, 171] width 213 height 10
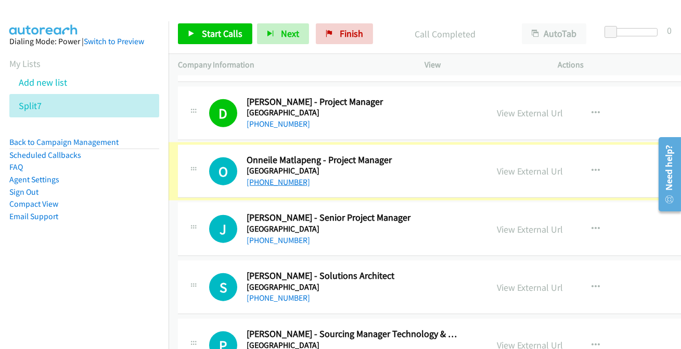
click at [264, 177] on link "+61 417 656 473" at bounding box center [277, 182] width 63 height 10
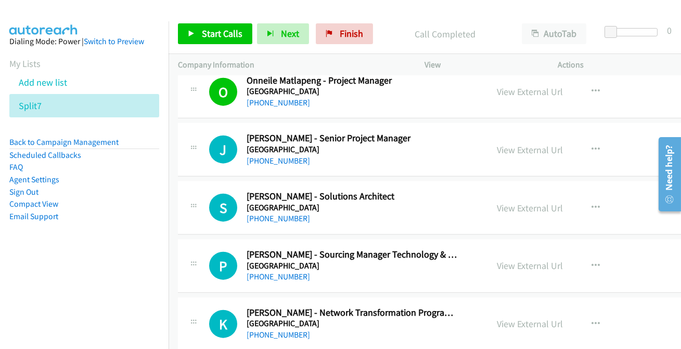
scroll to position [9910, 0]
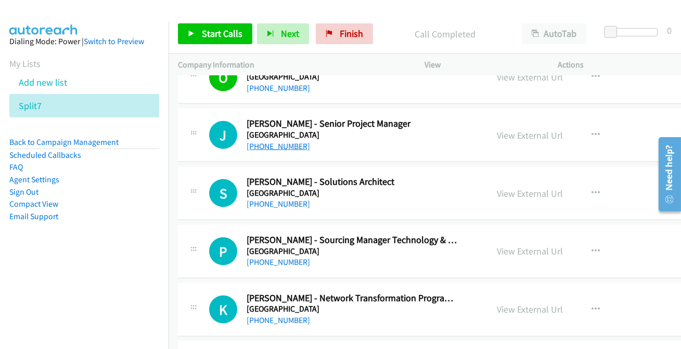
click at [268, 141] on link "+61 2 9667 9297" at bounding box center [277, 146] width 63 height 10
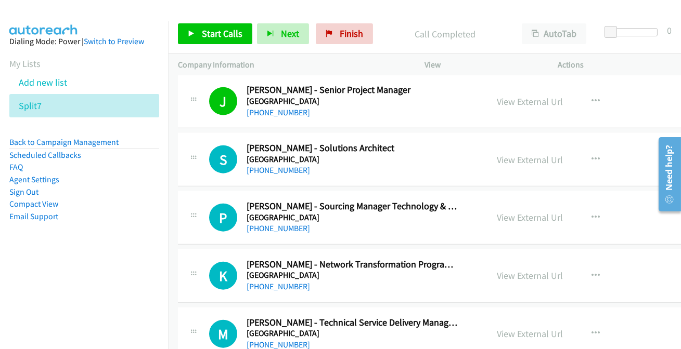
scroll to position [9958, 0]
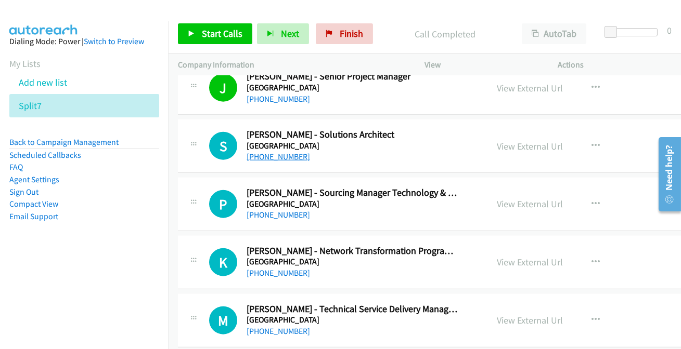
click at [268, 152] on link "+61 431 710 196" at bounding box center [277, 157] width 63 height 10
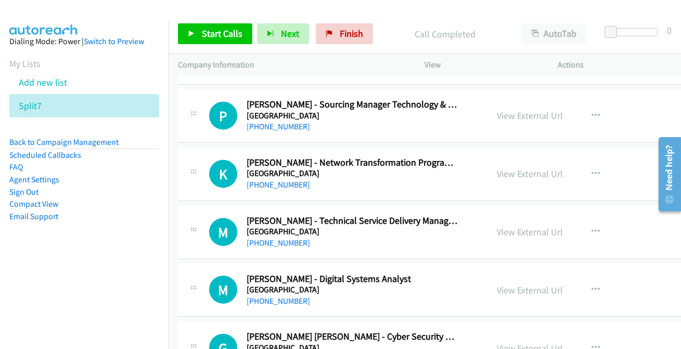
scroll to position [10052, 0]
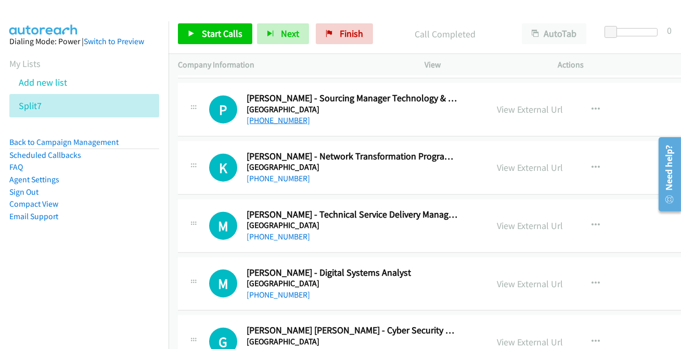
click at [274, 115] on link "+61 419 281 140" at bounding box center [277, 120] width 63 height 10
click at [350, 31] on span "Finish" at bounding box center [351, 34] width 23 height 12
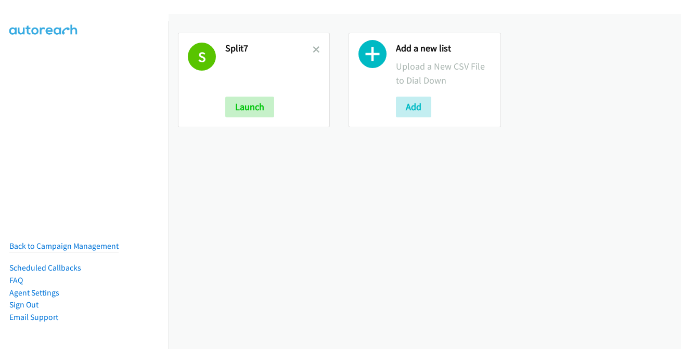
click at [319, 50] on div "S Split7 Launch" at bounding box center [254, 80] width 152 height 95
click at [316, 48] on icon at bounding box center [315, 50] width 7 height 7
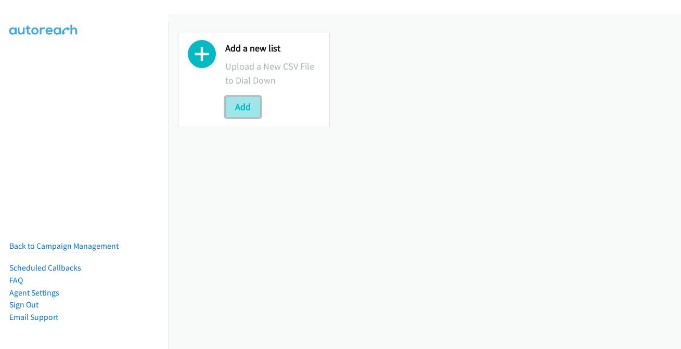
click at [241, 114] on button "Add" at bounding box center [242, 107] width 35 height 21
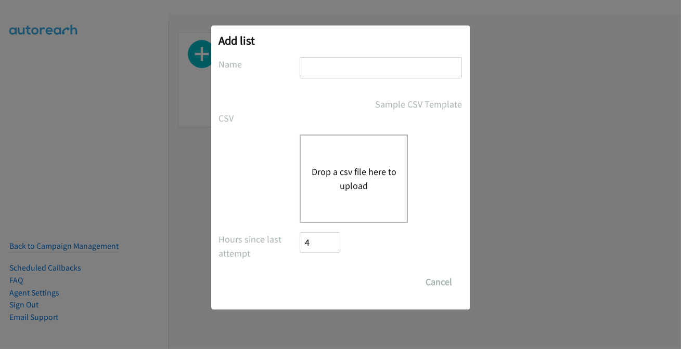
click at [343, 63] on input "text" at bounding box center [380, 67] width 162 height 21
type input "split7"
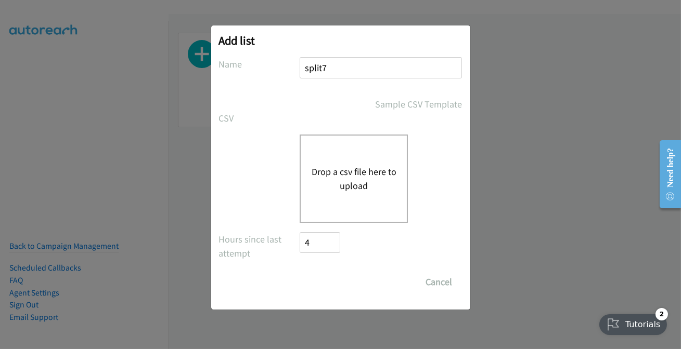
click at [311, 182] on button "Drop a csv file here to upload" at bounding box center [353, 179] width 85 height 28
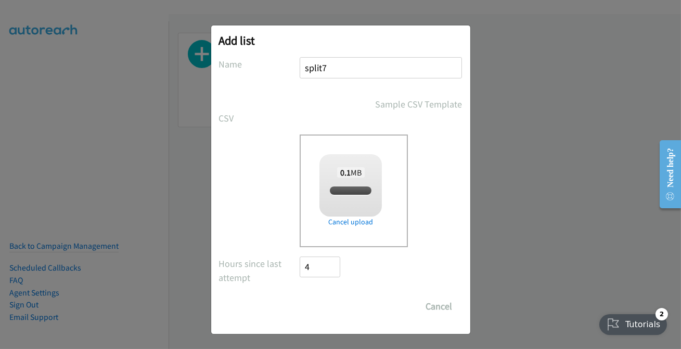
checkbox input "true"
click at [328, 308] on input "Save List" at bounding box center [327, 306] width 55 height 21
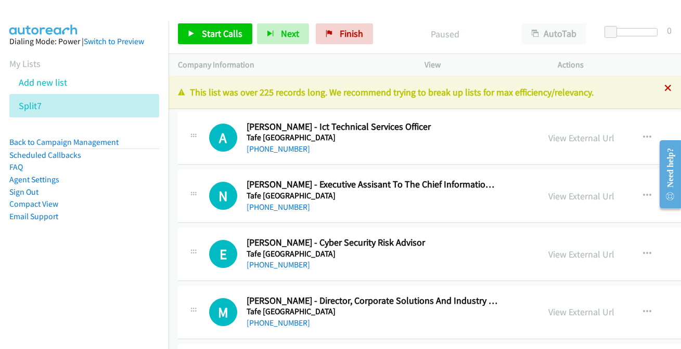
click at [664, 91] on icon at bounding box center [667, 88] width 7 height 7
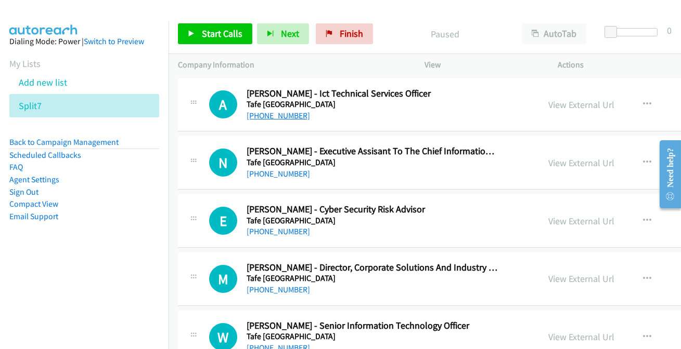
click at [273, 119] on link "[PHONE_NUMBER]" at bounding box center [277, 116] width 63 height 10
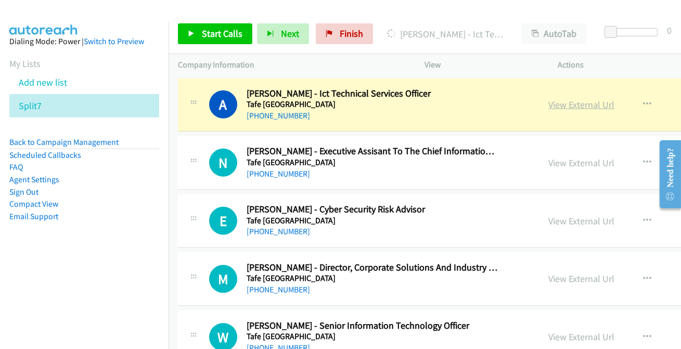
click at [554, 107] on link "View External Url" at bounding box center [581, 105] width 66 height 12
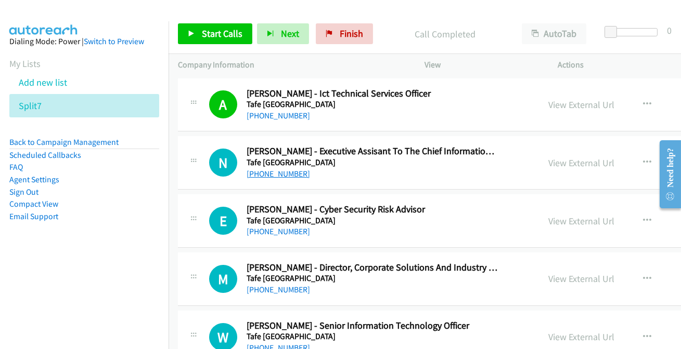
click at [273, 175] on link "[PHONE_NUMBER]" at bounding box center [277, 174] width 63 height 10
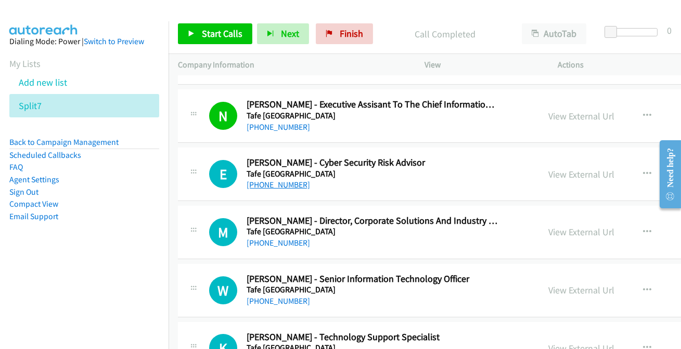
scroll to position [94, 0]
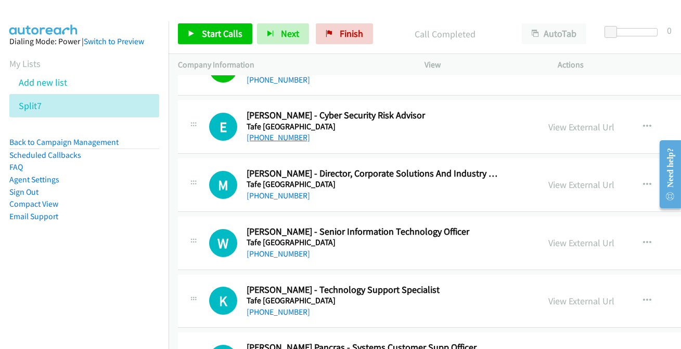
click at [277, 134] on link "[PHONE_NUMBER]" at bounding box center [277, 138] width 63 height 10
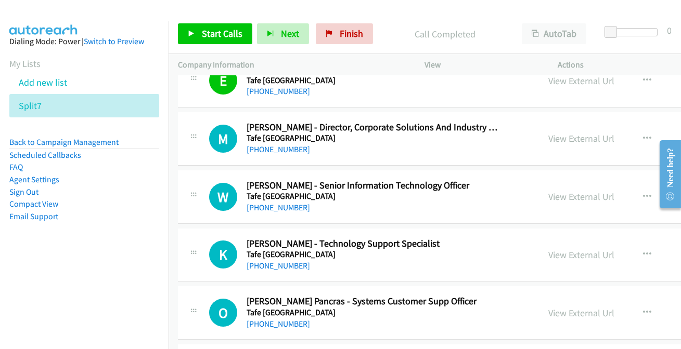
scroll to position [189, 0]
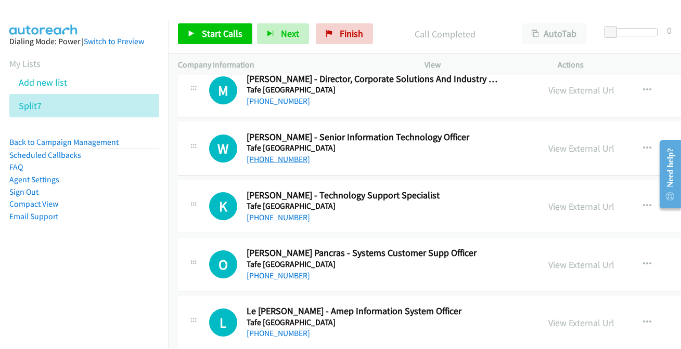
click at [277, 160] on link "[PHONE_NUMBER]" at bounding box center [277, 159] width 63 height 10
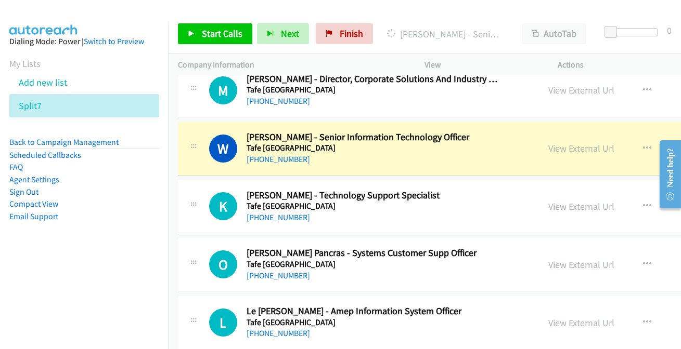
scroll to position [236, 0]
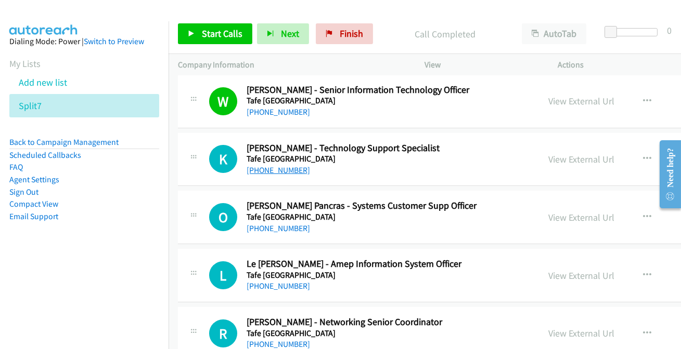
click at [257, 166] on link "[PHONE_NUMBER]" at bounding box center [277, 170] width 63 height 10
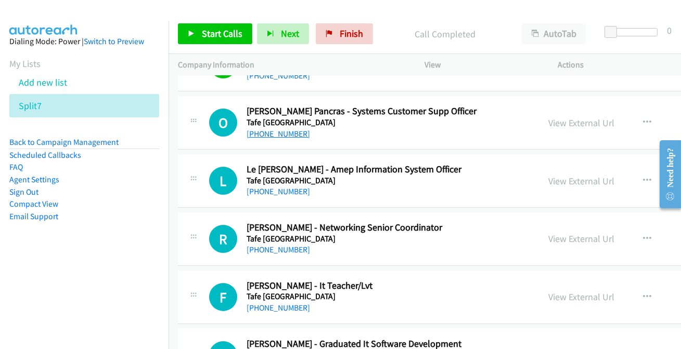
scroll to position [378, 0]
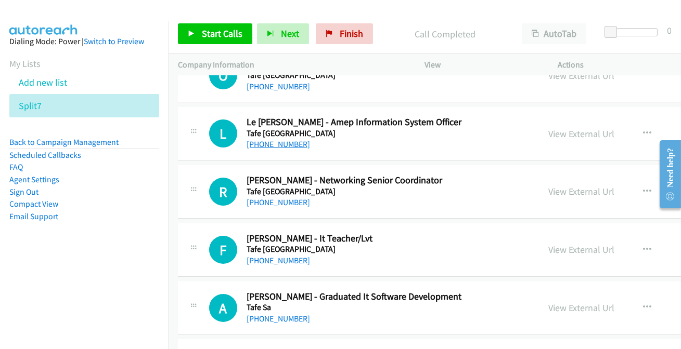
click at [267, 146] on link "[PHONE_NUMBER]" at bounding box center [277, 144] width 63 height 10
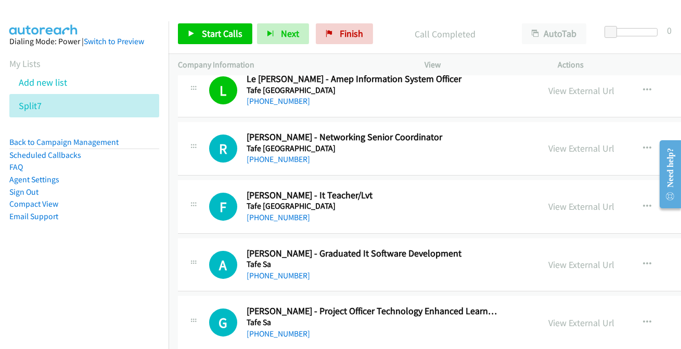
scroll to position [425, 0]
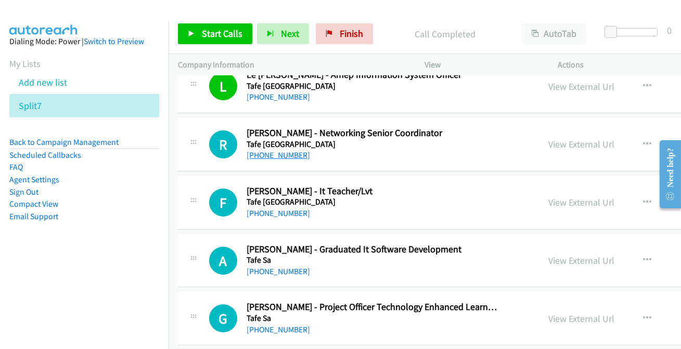
click at [270, 153] on link "[PHONE_NUMBER]" at bounding box center [277, 155] width 63 height 10
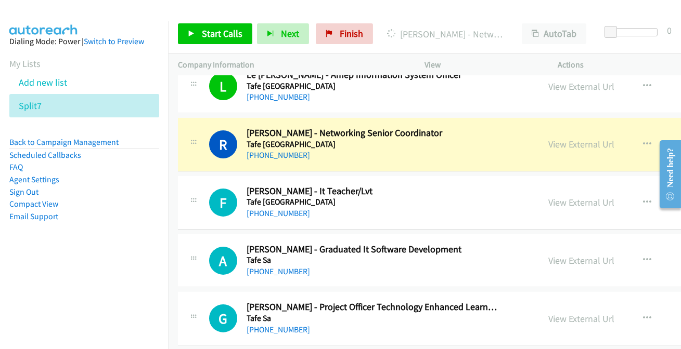
scroll to position [473, 0]
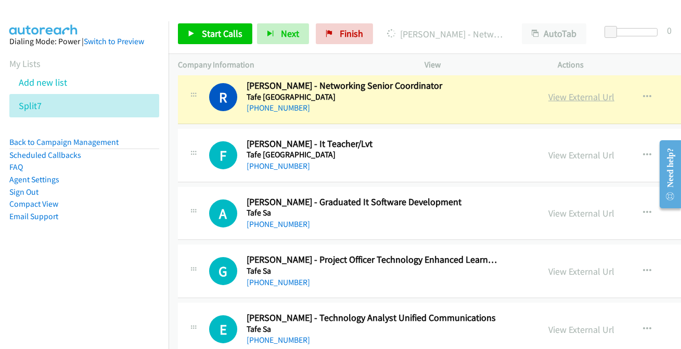
click at [566, 98] on link "View External Url" at bounding box center [581, 97] width 66 height 12
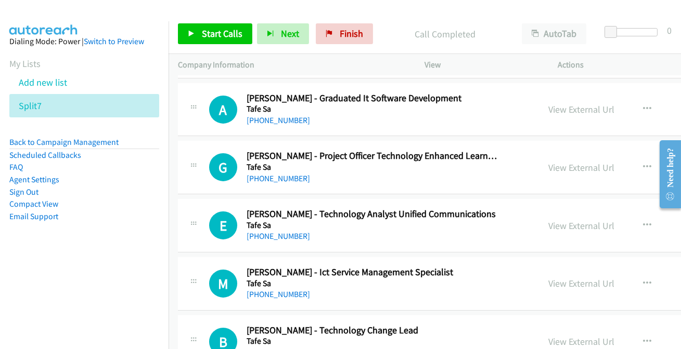
scroll to position [567, 0]
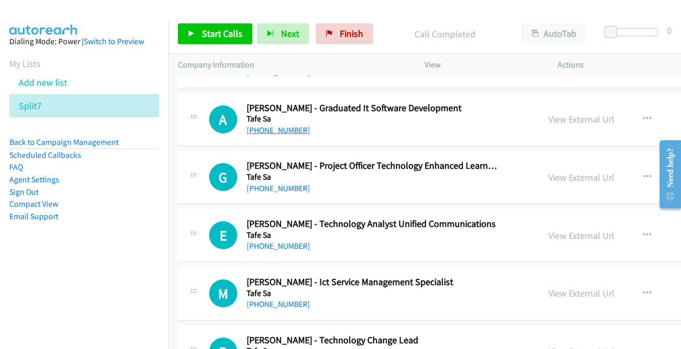
click at [252, 128] on link "[PHONE_NUMBER]" at bounding box center [277, 130] width 63 height 10
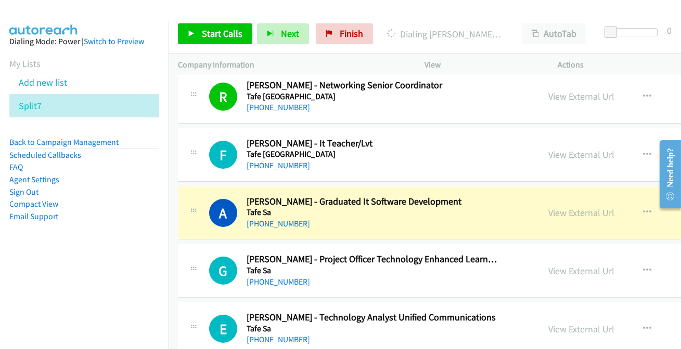
scroll to position [473, 0]
click at [565, 213] on link "View External Url" at bounding box center [581, 213] width 66 height 12
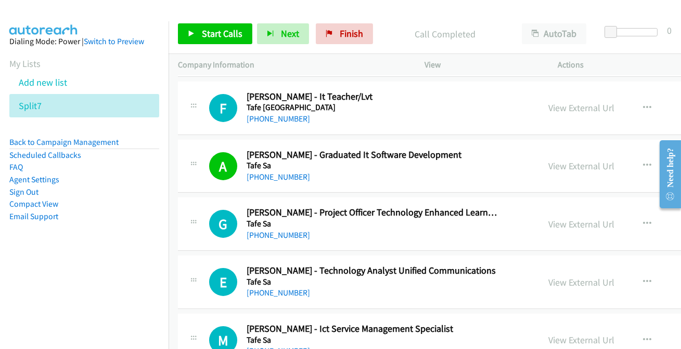
scroll to position [567, 0]
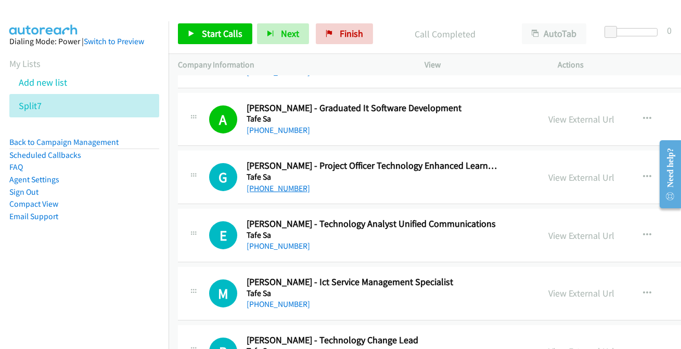
click at [263, 190] on link "[PHONE_NUMBER]" at bounding box center [277, 189] width 63 height 10
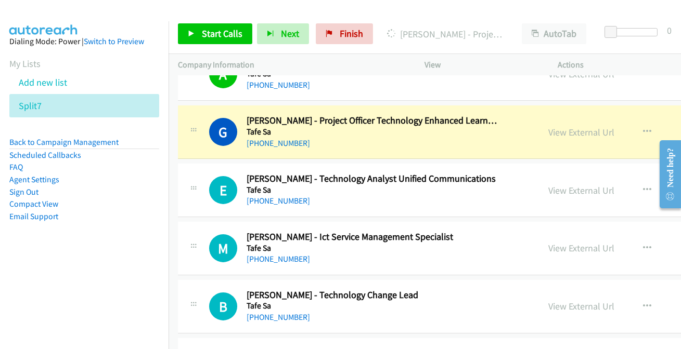
scroll to position [614, 0]
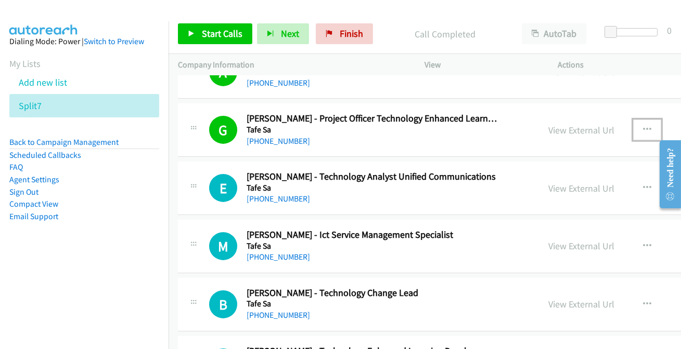
click at [633, 123] on button "button" at bounding box center [647, 130] width 28 height 21
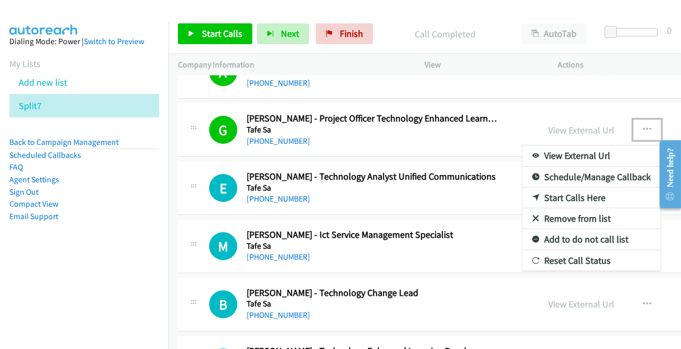
click at [556, 233] on link "Add to do not call list" at bounding box center [591, 239] width 138 height 21
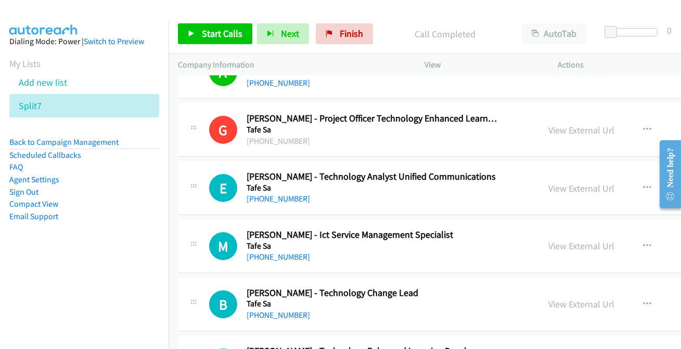
scroll to position [661, 0]
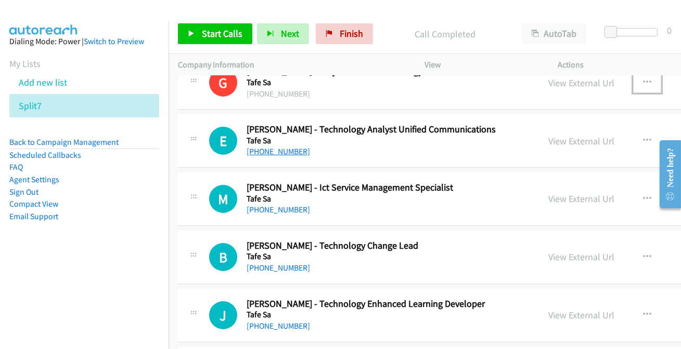
click at [285, 152] on link "[PHONE_NUMBER]" at bounding box center [277, 152] width 63 height 10
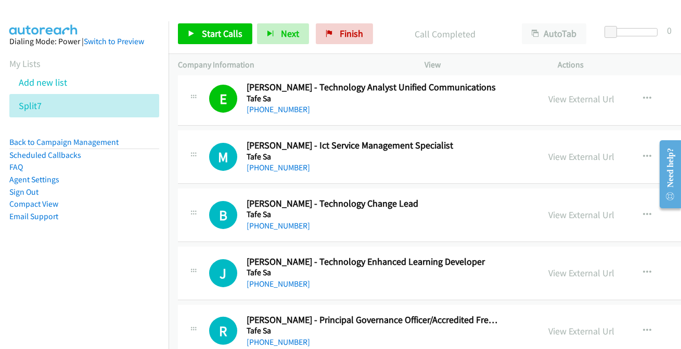
scroll to position [709, 0]
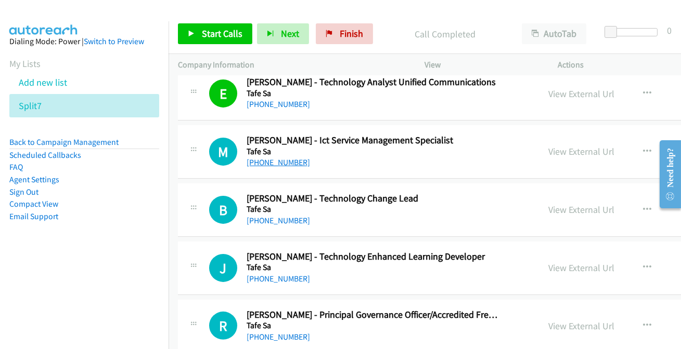
click at [270, 159] on link "[PHONE_NUMBER]" at bounding box center [277, 163] width 63 height 10
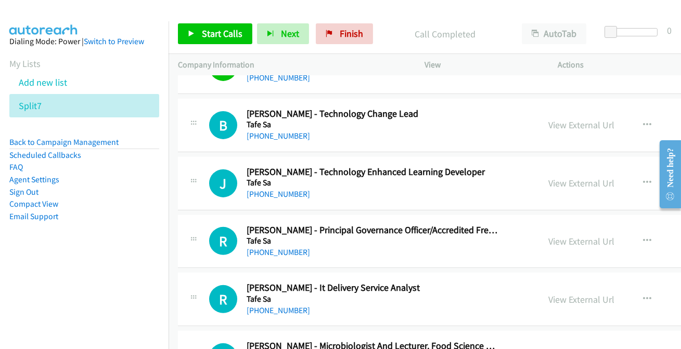
scroll to position [803, 0]
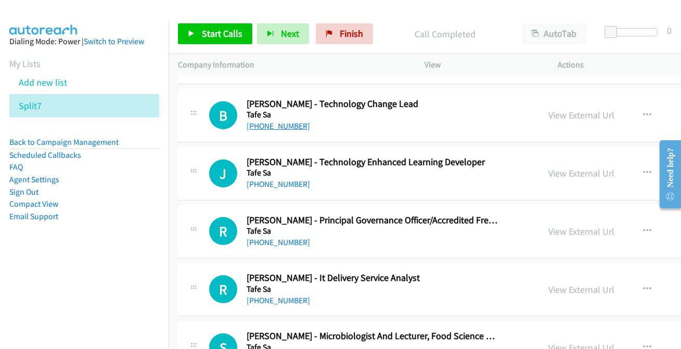
click at [282, 123] on link "[PHONE_NUMBER]" at bounding box center [277, 126] width 63 height 10
click at [643, 115] on icon "button" at bounding box center [647, 115] width 8 height 8
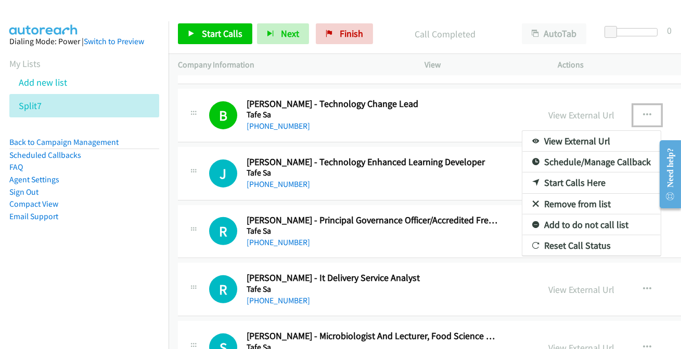
click at [564, 226] on link "Add to do not call list" at bounding box center [591, 225] width 138 height 21
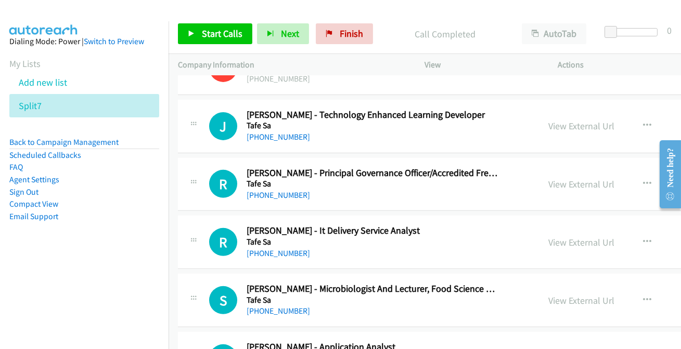
scroll to position [898, 0]
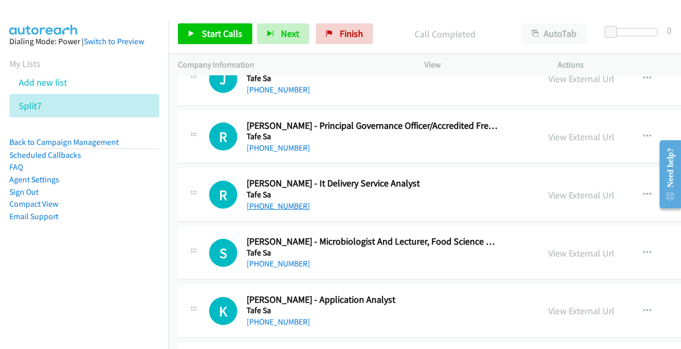
click at [282, 205] on link "[PHONE_NUMBER]" at bounding box center [277, 206] width 63 height 10
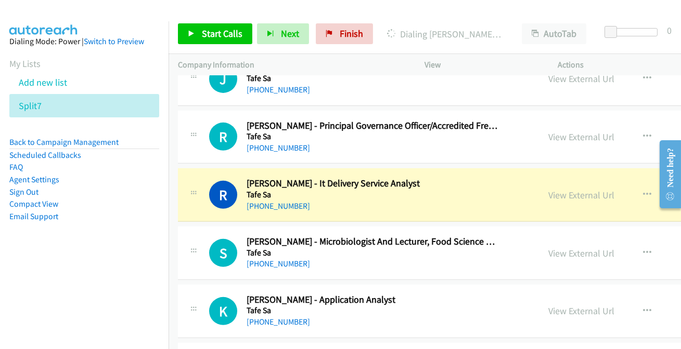
scroll to position [945, 0]
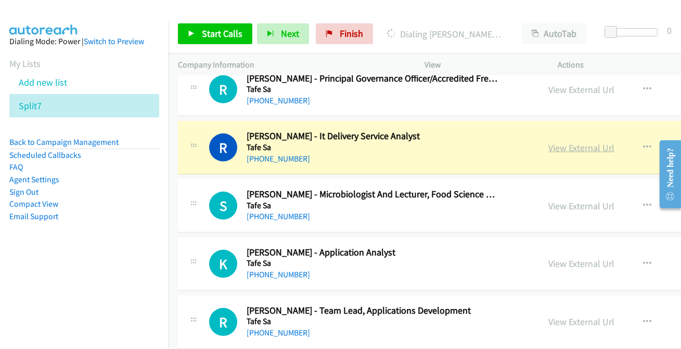
click at [582, 147] on link "View External Url" at bounding box center [581, 148] width 66 height 12
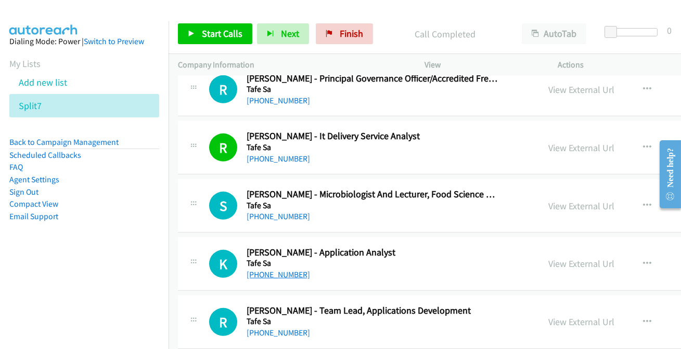
click at [286, 273] on link "[PHONE_NUMBER]" at bounding box center [277, 275] width 63 height 10
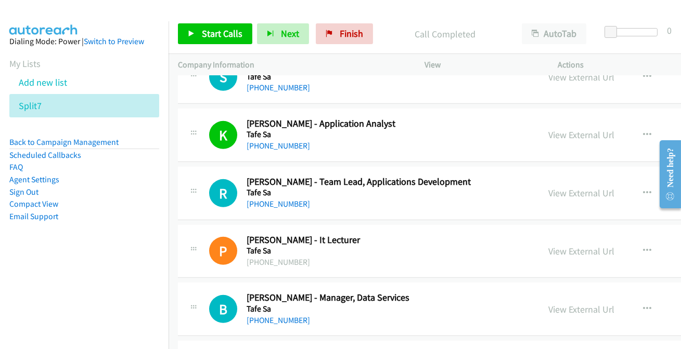
scroll to position [1077, 0]
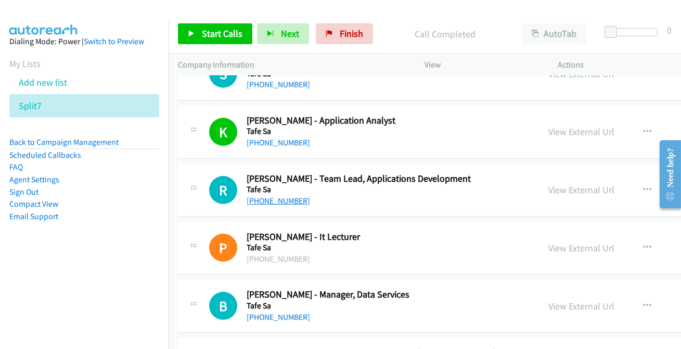
click at [293, 197] on link "[PHONE_NUMBER]" at bounding box center [277, 201] width 63 height 10
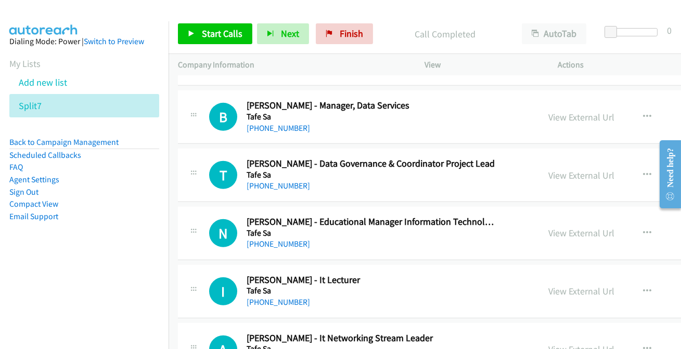
scroll to position [1285, 0]
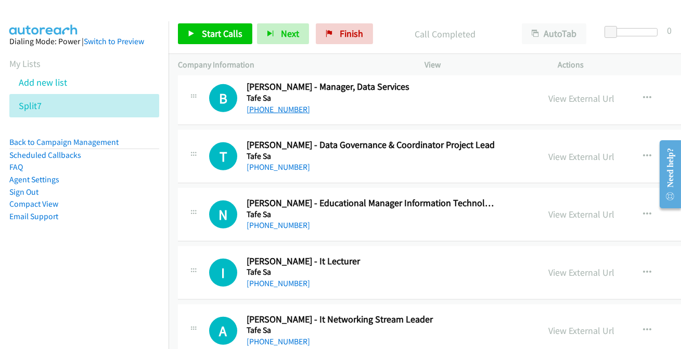
click at [260, 112] on link "[PHONE_NUMBER]" at bounding box center [277, 110] width 63 height 10
click at [284, 167] on link "[PHONE_NUMBER]" at bounding box center [277, 167] width 63 height 10
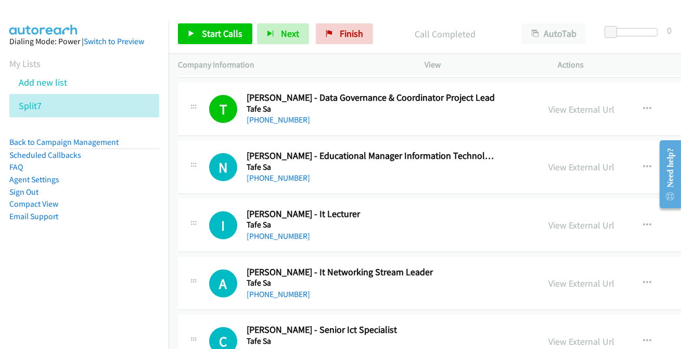
scroll to position [1380, 0]
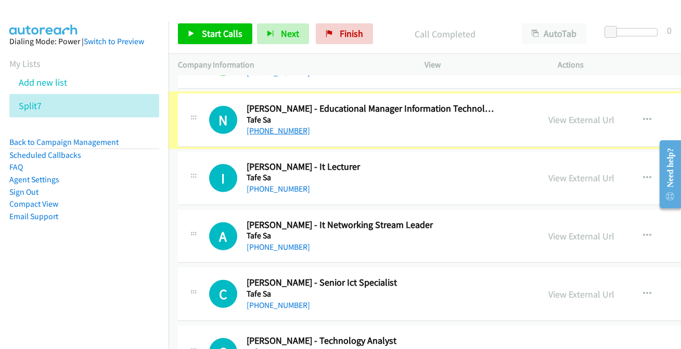
click at [278, 128] on link "[PHONE_NUMBER]" at bounding box center [277, 131] width 63 height 10
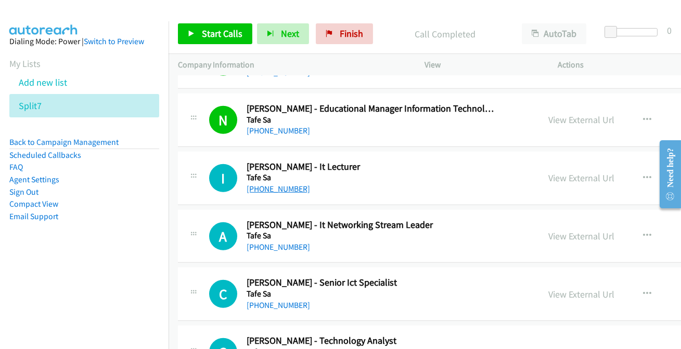
click at [265, 187] on link "[PHONE_NUMBER]" at bounding box center [277, 189] width 63 height 10
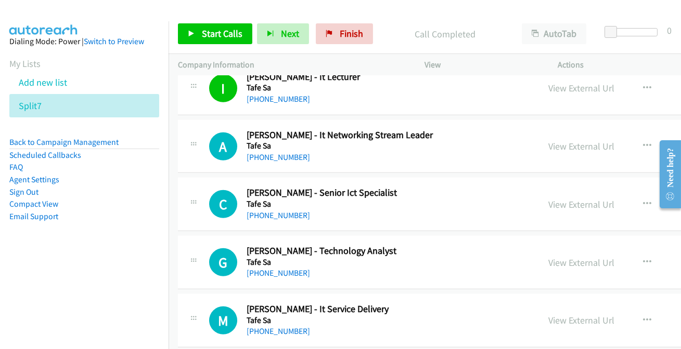
scroll to position [1475, 0]
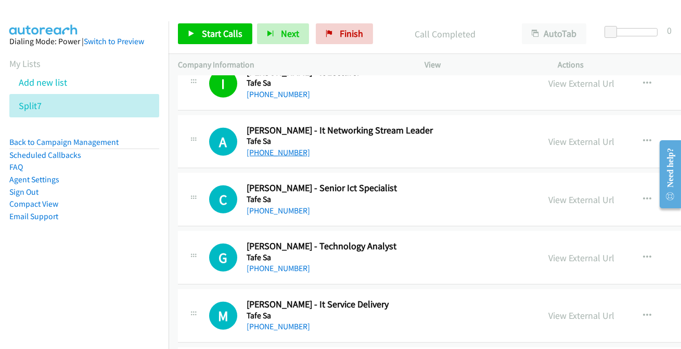
click at [281, 151] on link "[PHONE_NUMBER]" at bounding box center [277, 153] width 63 height 10
click at [275, 211] on link "[PHONE_NUMBER]" at bounding box center [277, 211] width 63 height 10
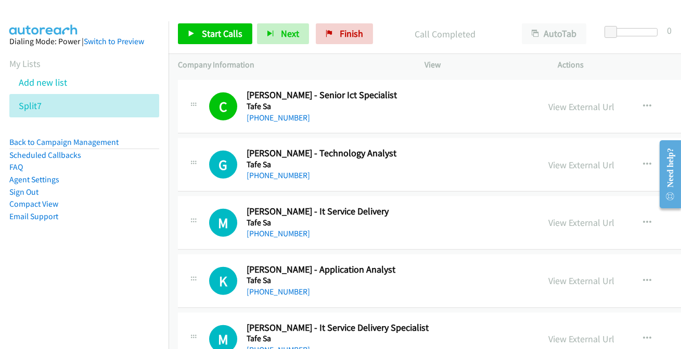
scroll to position [1569, 0]
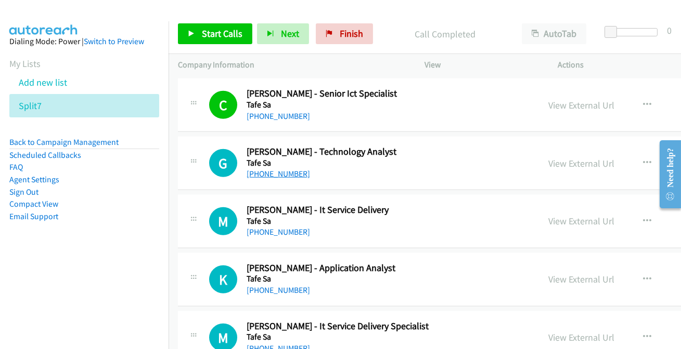
click at [272, 176] on link "[PHONE_NUMBER]" at bounding box center [277, 174] width 63 height 10
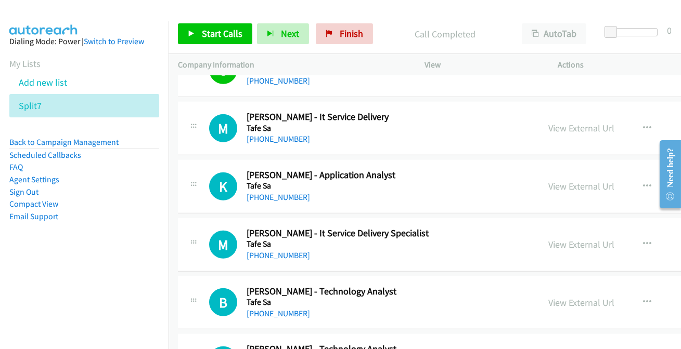
scroll to position [1664, 0]
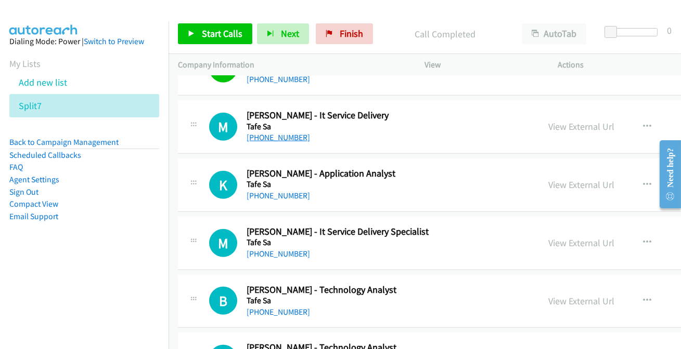
click at [271, 136] on link "[PHONE_NUMBER]" at bounding box center [277, 138] width 63 height 10
click at [267, 191] on link "[PHONE_NUMBER]" at bounding box center [277, 196] width 63 height 10
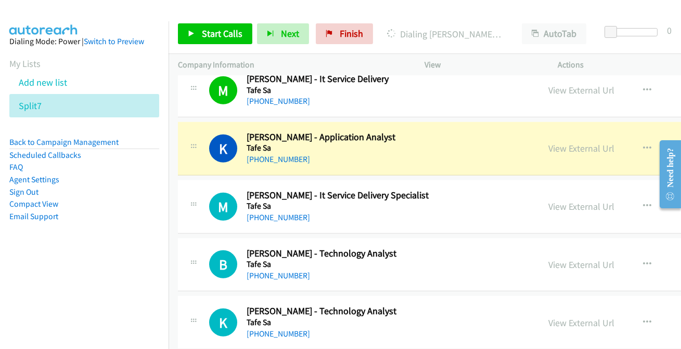
scroll to position [1711, 0]
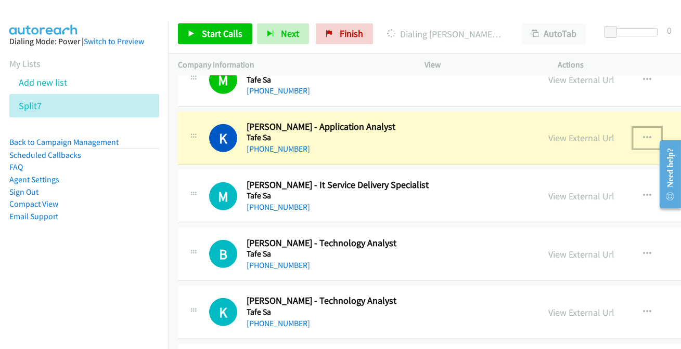
click at [638, 136] on button "button" at bounding box center [647, 138] width 28 height 21
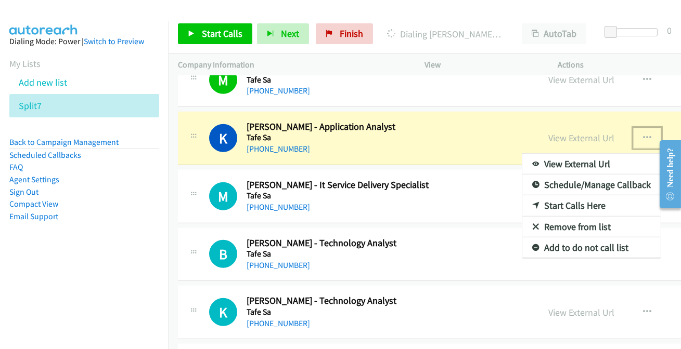
click at [581, 241] on link "Add to do not call list" at bounding box center [591, 248] width 138 height 21
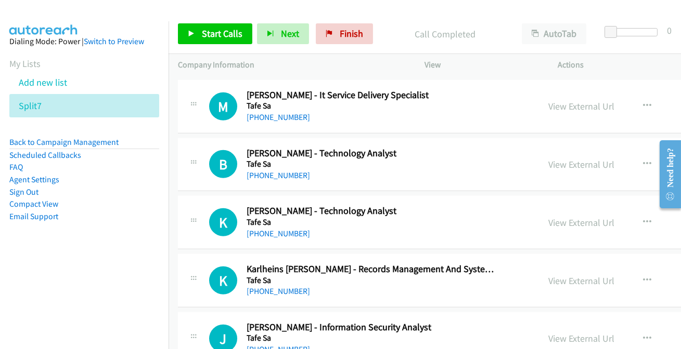
scroll to position [1805, 0]
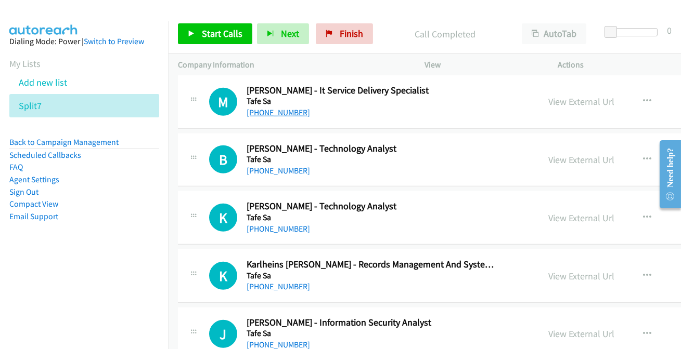
click at [296, 112] on link "[PHONE_NUMBER]" at bounding box center [277, 113] width 63 height 10
click at [281, 168] on link "[PHONE_NUMBER]" at bounding box center [277, 171] width 63 height 10
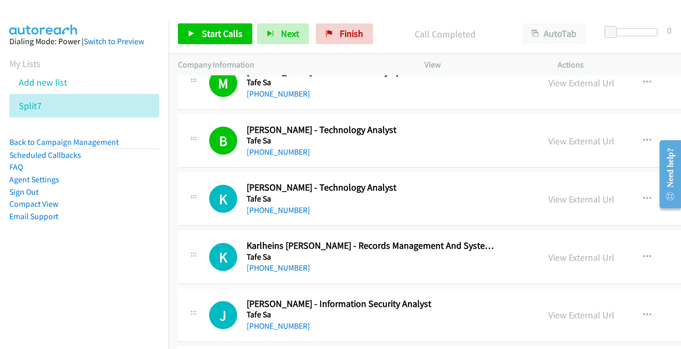
scroll to position [1852, 0]
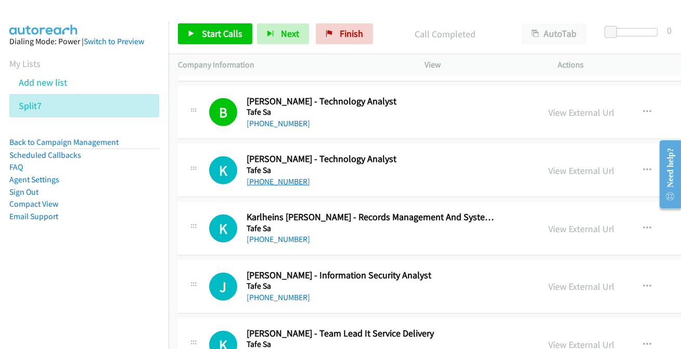
click at [289, 178] on link "[PHONE_NUMBER]" at bounding box center [277, 182] width 63 height 10
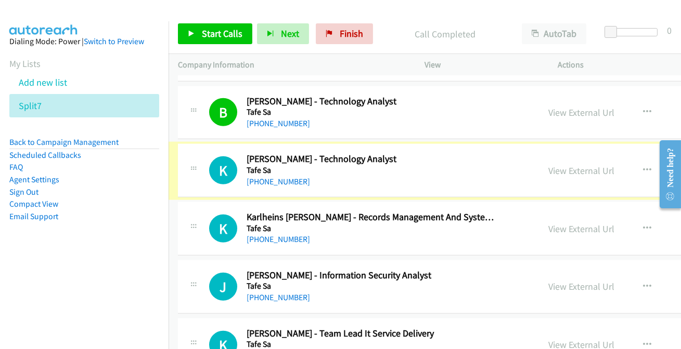
click at [289, 178] on link "[PHONE_NUMBER]" at bounding box center [277, 182] width 63 height 10
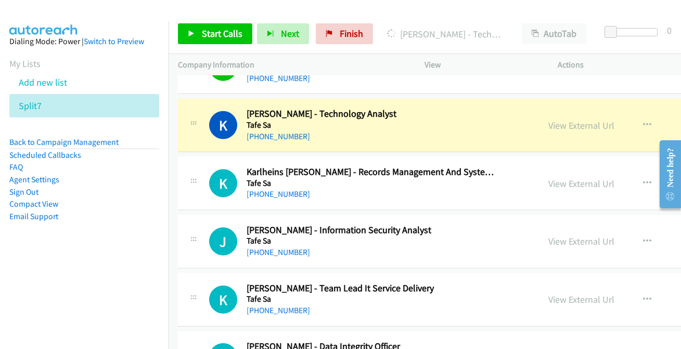
scroll to position [1900, 0]
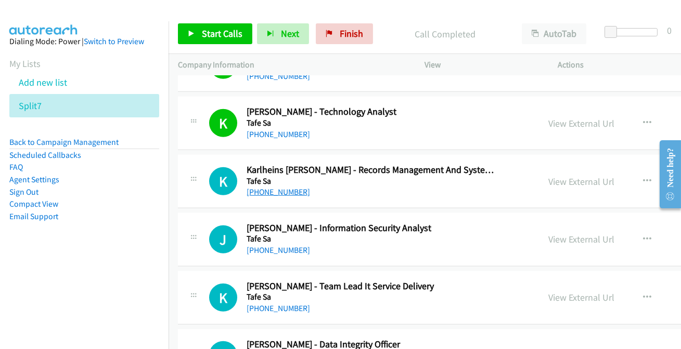
click at [283, 191] on link "[PHONE_NUMBER]" at bounding box center [277, 192] width 63 height 10
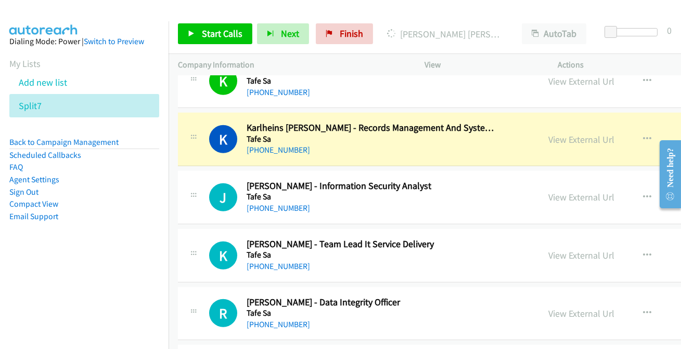
scroll to position [1947, 0]
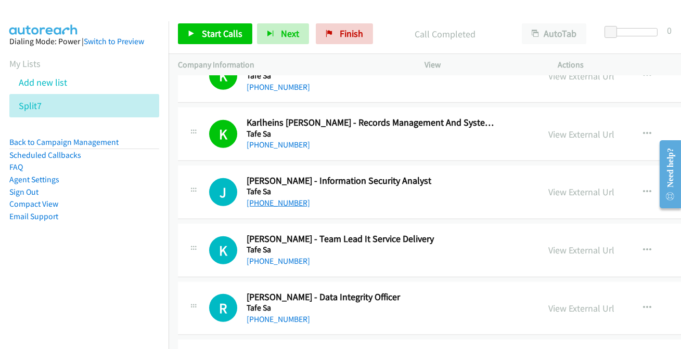
drag, startPoint x: 271, startPoint y: 195, endPoint x: 277, endPoint y: 199, distance: 6.8
click at [277, 199] on link "[PHONE_NUMBER]" at bounding box center [277, 203] width 63 height 10
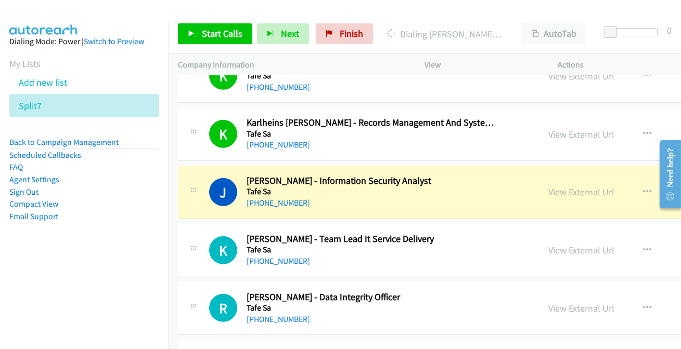
scroll to position [1994, 0]
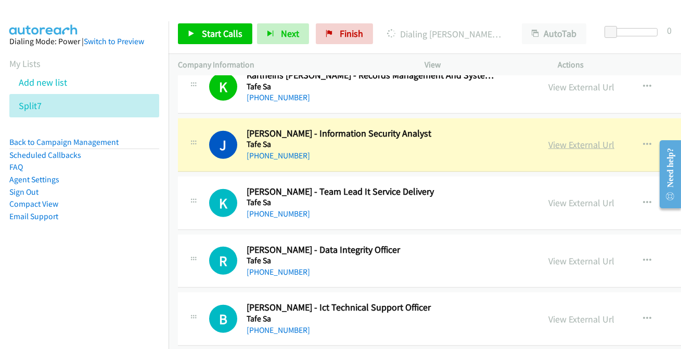
click at [577, 142] on link "View External Url" at bounding box center [581, 145] width 66 height 12
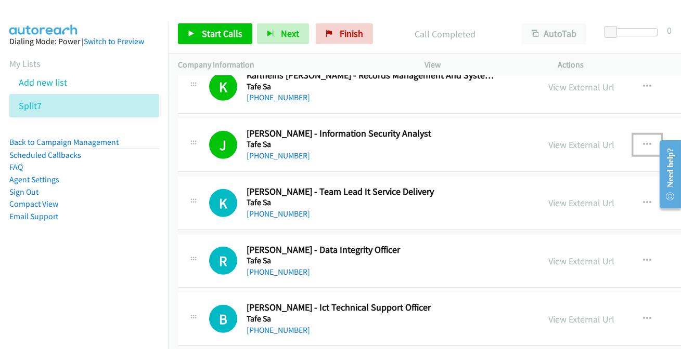
click at [634, 147] on button "button" at bounding box center [647, 145] width 28 height 21
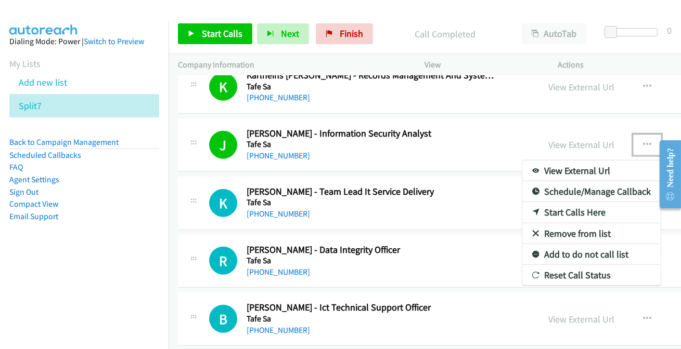
click at [555, 254] on link "Add to do not call list" at bounding box center [591, 254] width 138 height 21
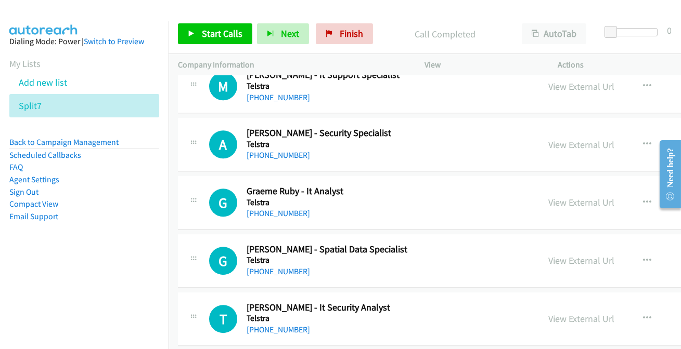
scroll to position [43576, 0]
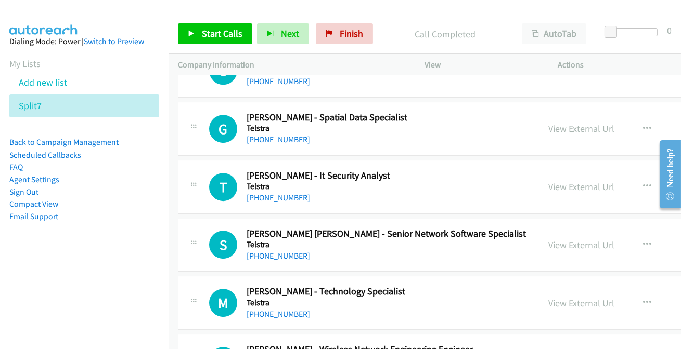
click at [276, 309] on link "[PHONE_NUMBER]" at bounding box center [277, 314] width 63 height 10
click at [279, 251] on link "[PHONE_NUMBER]" at bounding box center [277, 256] width 63 height 10
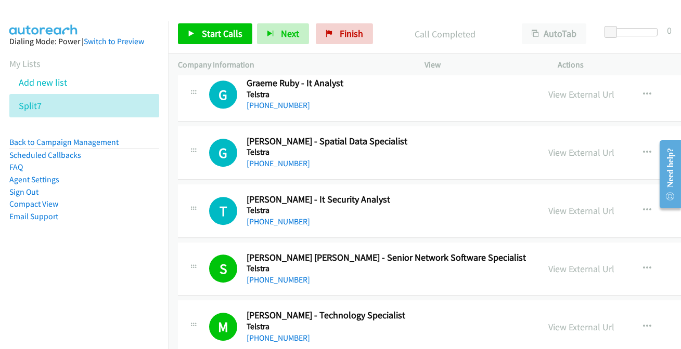
scroll to position [43529, 0]
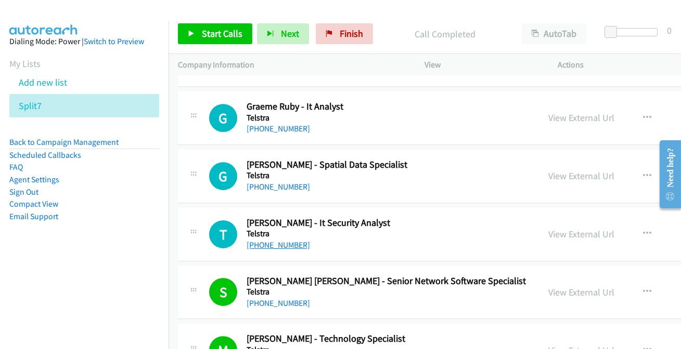
click at [265, 240] on link "[PHONE_NUMBER]" at bounding box center [277, 245] width 63 height 10
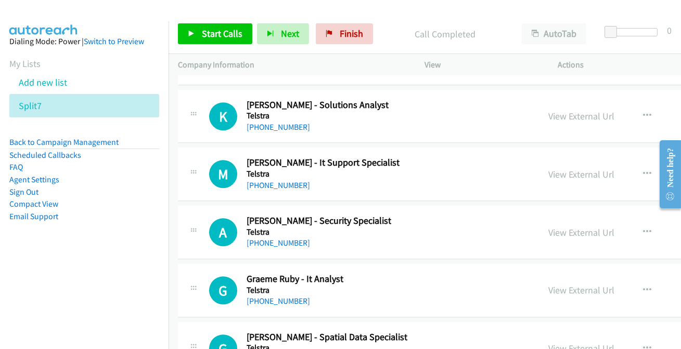
scroll to position [43340, 0]
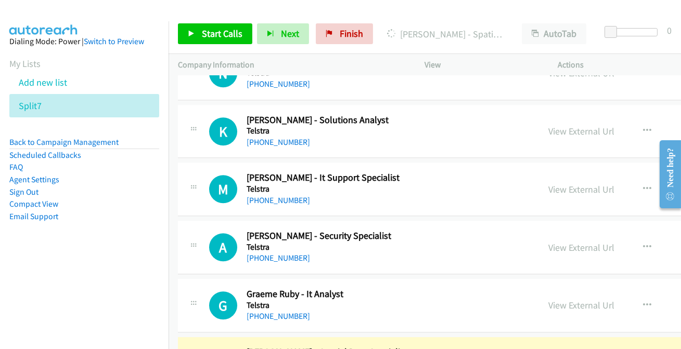
scroll to position [43388, 0]
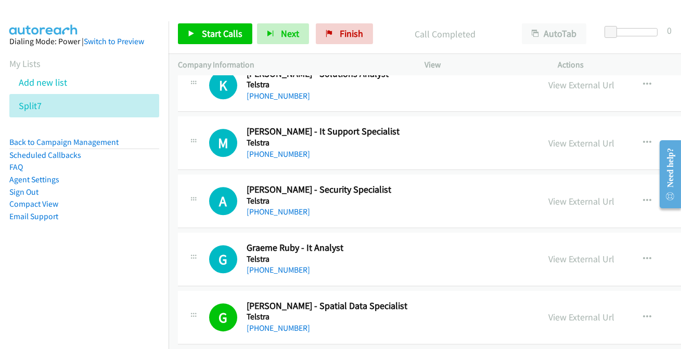
drag, startPoint x: 264, startPoint y: 217, endPoint x: 359, endPoint y: 264, distance: 106.0
click at [269, 265] on link "[PHONE_NUMBER]" at bounding box center [277, 270] width 63 height 10
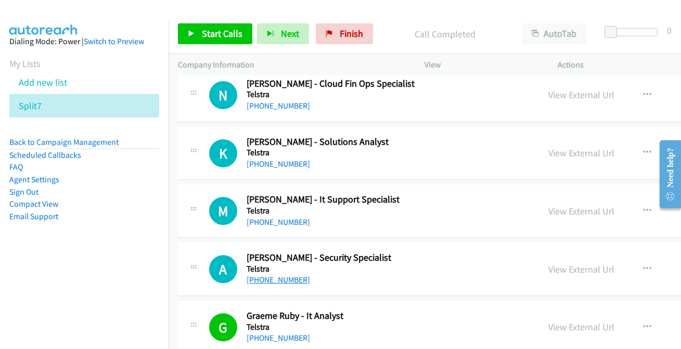
scroll to position [43293, 0]
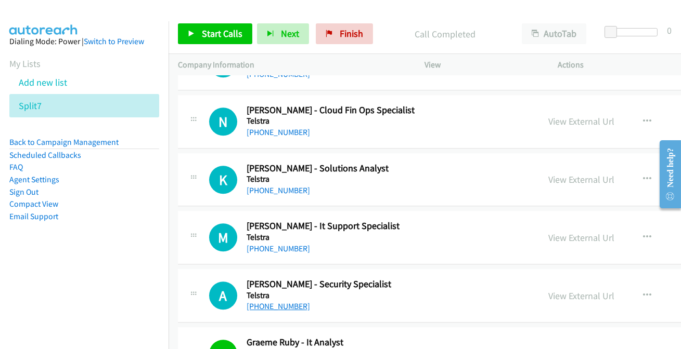
click at [274, 302] on link "[PHONE_NUMBER]" at bounding box center [277, 307] width 63 height 10
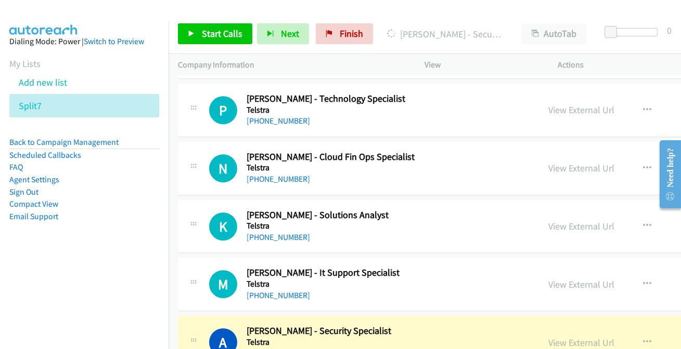
scroll to position [43246, 0]
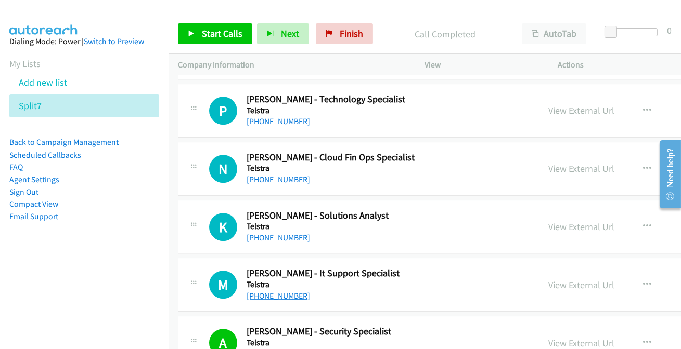
click at [266, 291] on link "[PHONE_NUMBER]" at bounding box center [277, 296] width 63 height 10
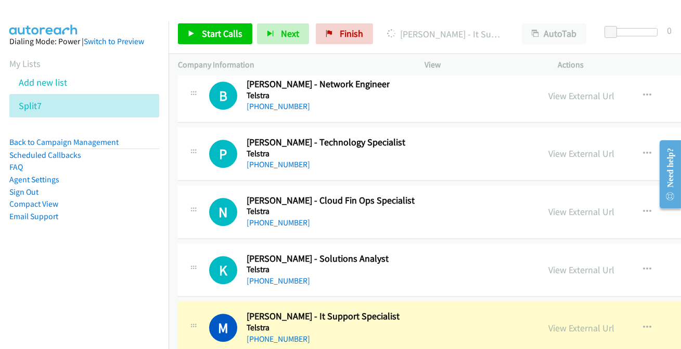
scroll to position [43198, 0]
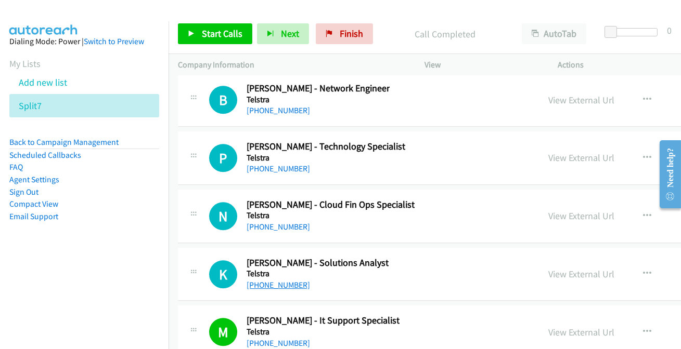
click at [275, 280] on link "[PHONE_NUMBER]" at bounding box center [277, 285] width 63 height 10
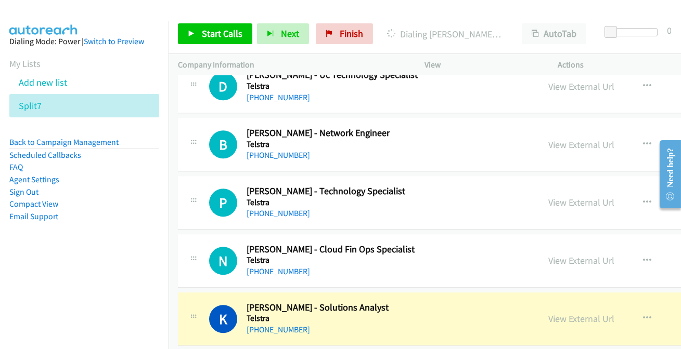
scroll to position [43151, 0]
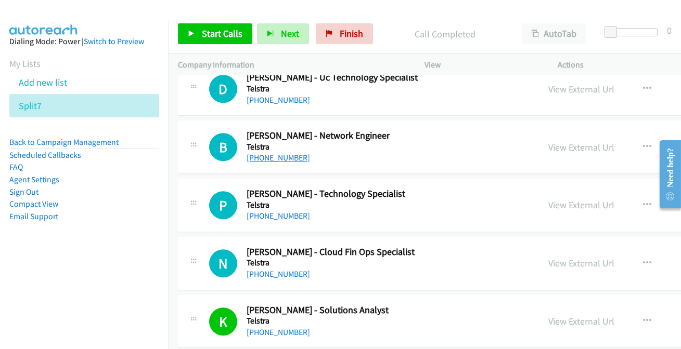
click at [271, 153] on link "[PHONE_NUMBER]" at bounding box center [277, 158] width 63 height 10
click at [263, 269] on link "[PHONE_NUMBER]" at bounding box center [277, 274] width 63 height 10
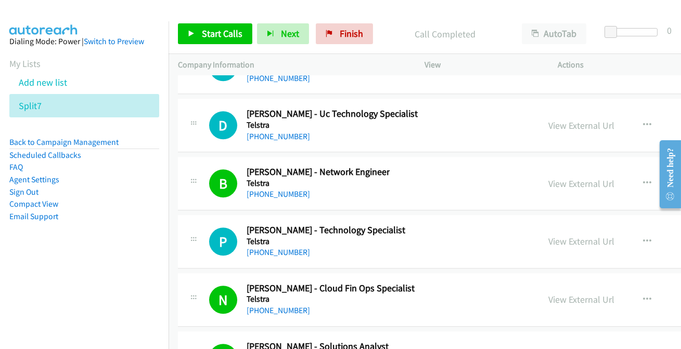
scroll to position [43104, 0]
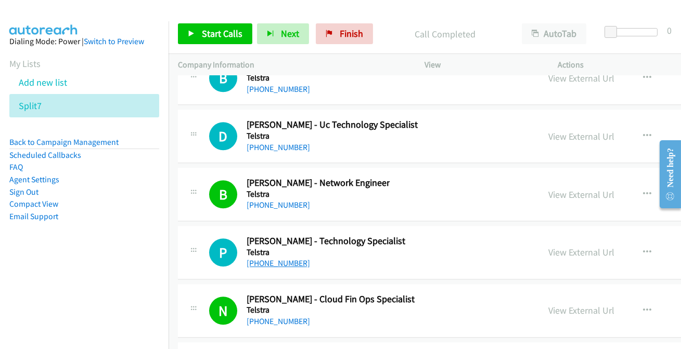
click at [292, 258] on link "[PHONE_NUMBER]" at bounding box center [277, 263] width 63 height 10
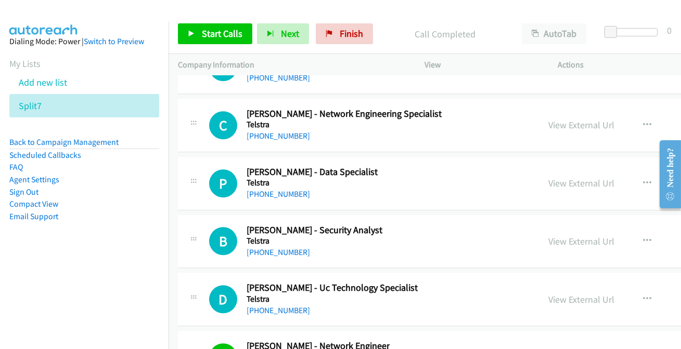
scroll to position [42915, 0]
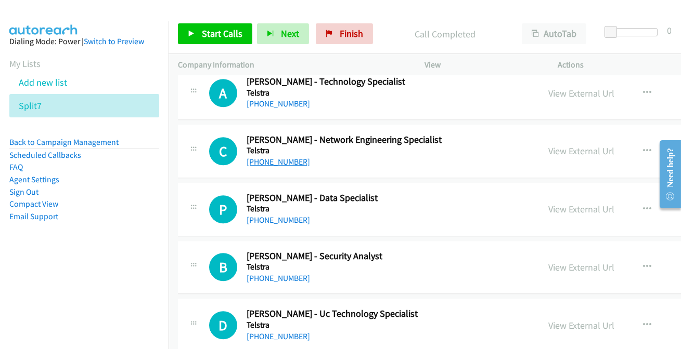
click at [258, 157] on link "[PHONE_NUMBER]" at bounding box center [277, 162] width 63 height 10
click at [278, 215] on link "[PHONE_NUMBER]" at bounding box center [277, 220] width 63 height 10
click at [282, 215] on link "[PHONE_NUMBER]" at bounding box center [277, 220] width 63 height 10
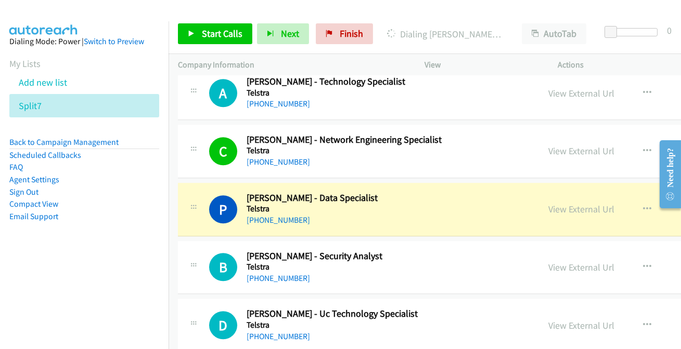
scroll to position [42962, 0]
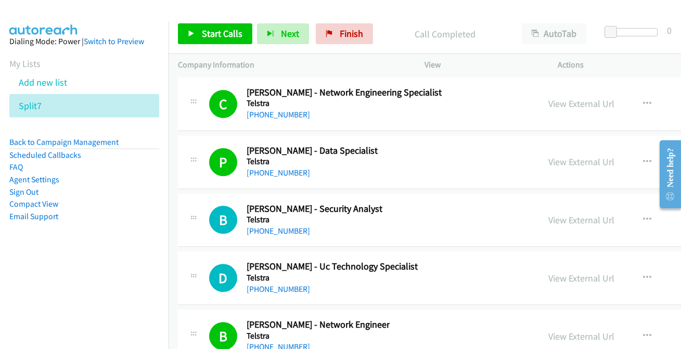
click at [261, 194] on div "B Callback Scheduled [PERSON_NAME] - Security Analyst Telstra [GEOGRAPHIC_DATA]…" at bounding box center [520, 221] width 684 height 54
click at [273, 226] on link "[PHONE_NUMBER]" at bounding box center [277, 231] width 63 height 10
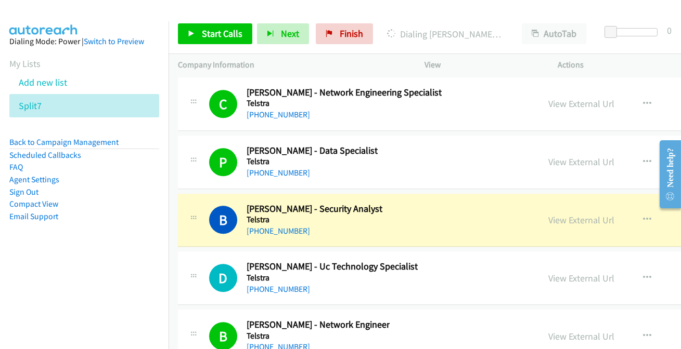
scroll to position [43009, 0]
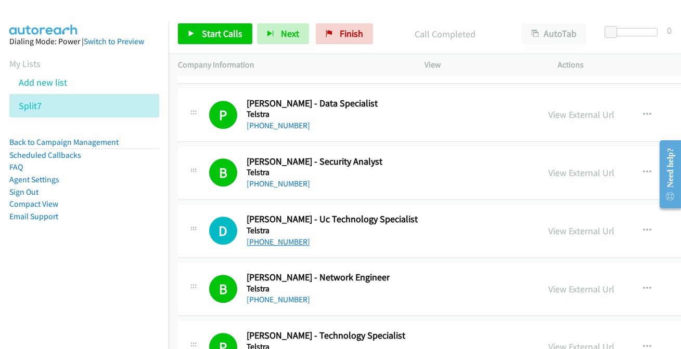
click at [278, 237] on link "[PHONE_NUMBER]" at bounding box center [277, 242] width 63 height 10
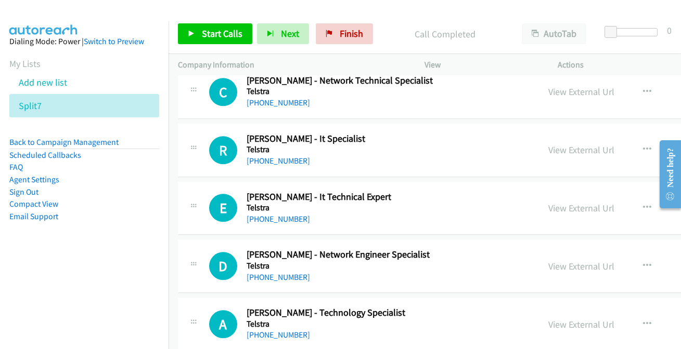
scroll to position [42679, 0]
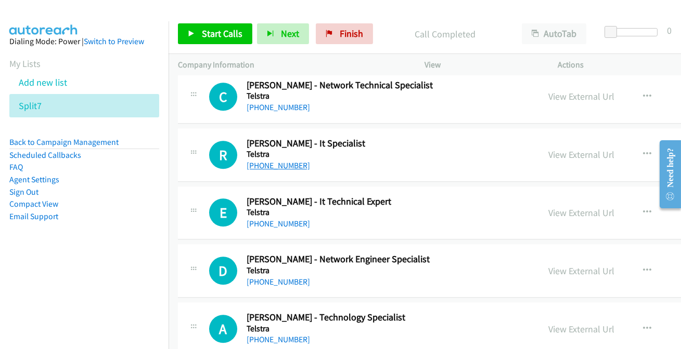
click at [272, 161] on link "[PHONE_NUMBER]" at bounding box center [277, 166] width 63 height 10
click at [268, 219] on link "[PHONE_NUMBER]" at bounding box center [277, 224] width 63 height 10
click at [265, 277] on link "[PHONE_NUMBER]" at bounding box center [277, 282] width 63 height 10
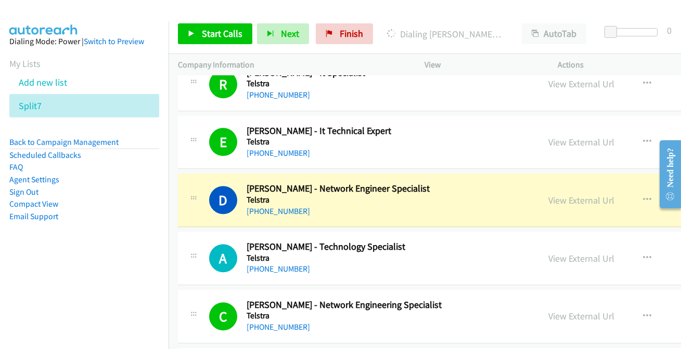
scroll to position [42773, 0]
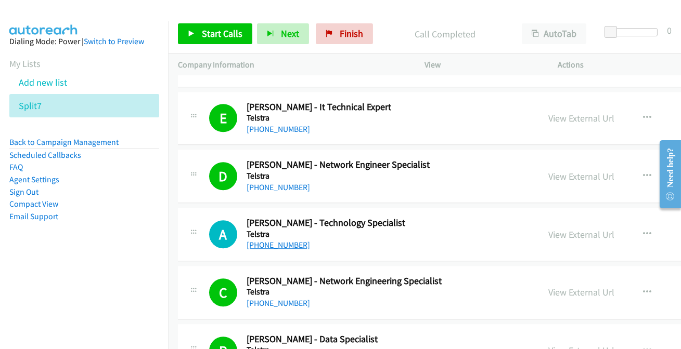
click at [253, 240] on link "[PHONE_NUMBER]" at bounding box center [277, 245] width 63 height 10
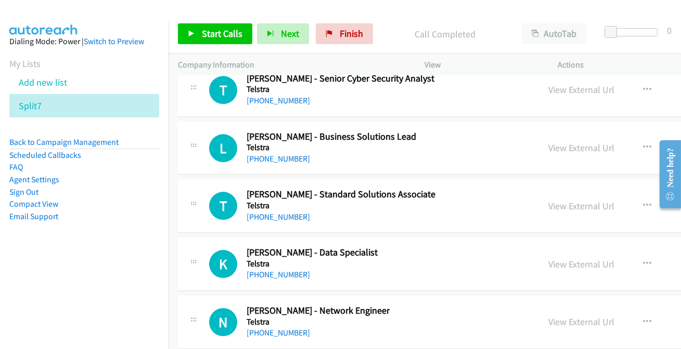
scroll to position [42442, 0]
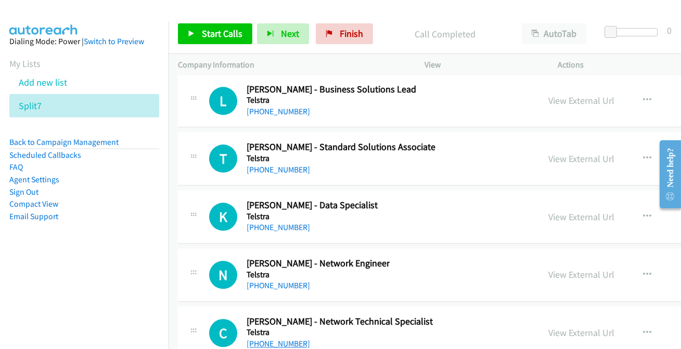
click at [270, 339] on link "[PHONE_NUMBER]" at bounding box center [277, 344] width 63 height 10
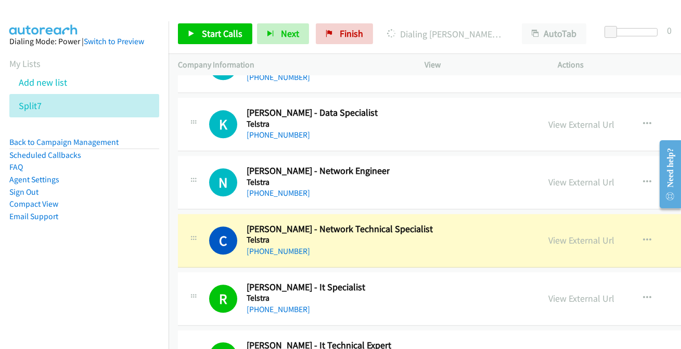
scroll to position [42537, 0]
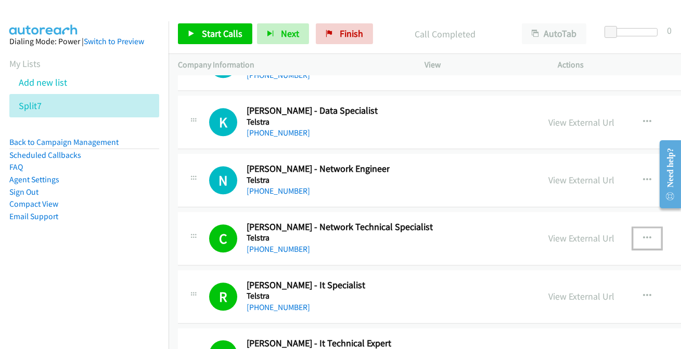
click at [638, 228] on button "button" at bounding box center [647, 238] width 28 height 21
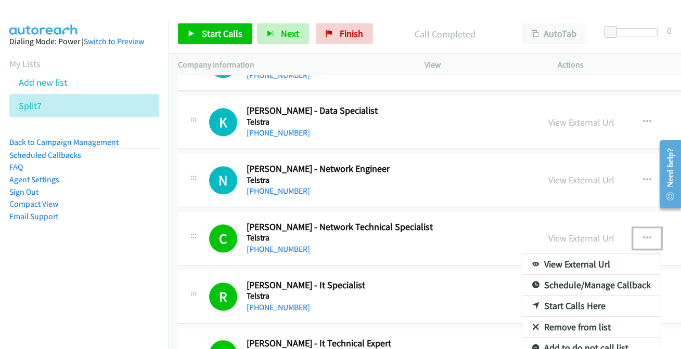
click at [566, 338] on link "Add to do not call list" at bounding box center [591, 348] width 138 height 21
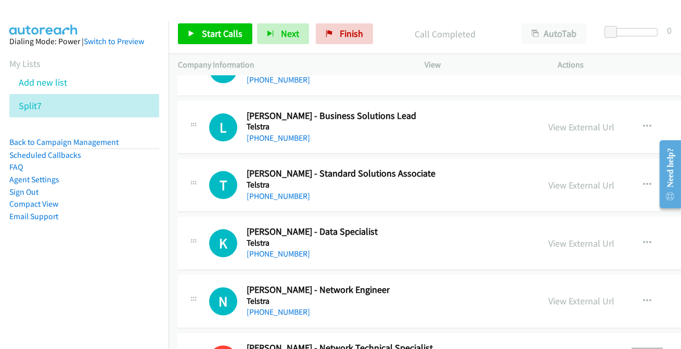
scroll to position [42395, 0]
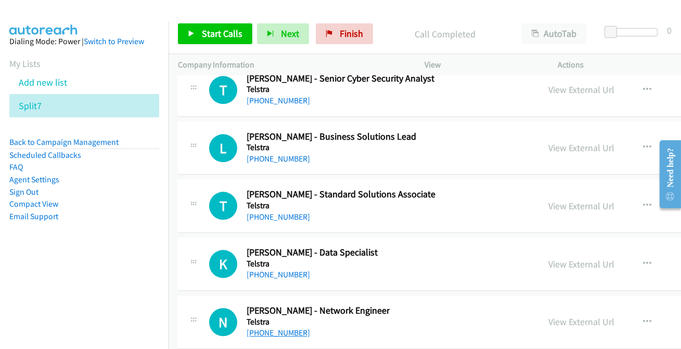
click at [276, 328] on link "[PHONE_NUMBER]" at bounding box center [277, 333] width 63 height 10
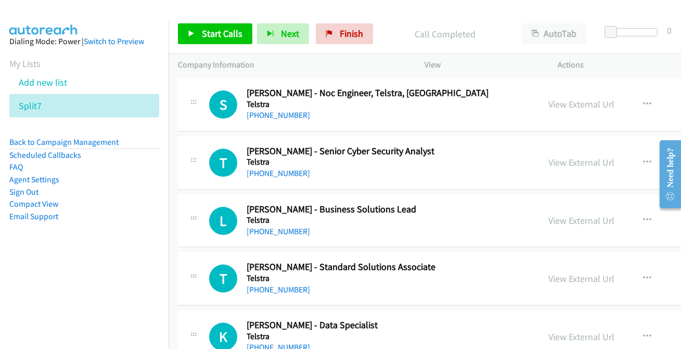
scroll to position [42301, 0]
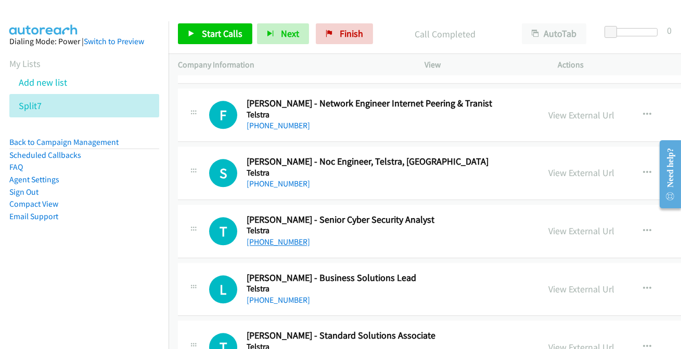
click at [269, 237] on link "[PHONE_NUMBER]" at bounding box center [277, 242] width 63 height 10
click at [271, 295] on link "[PHONE_NUMBER]" at bounding box center [277, 300] width 63 height 10
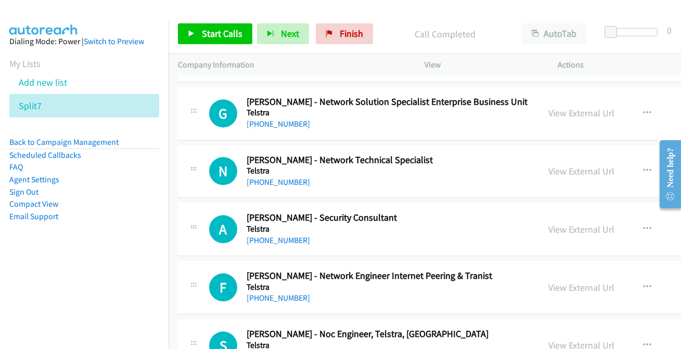
scroll to position [42064, 0]
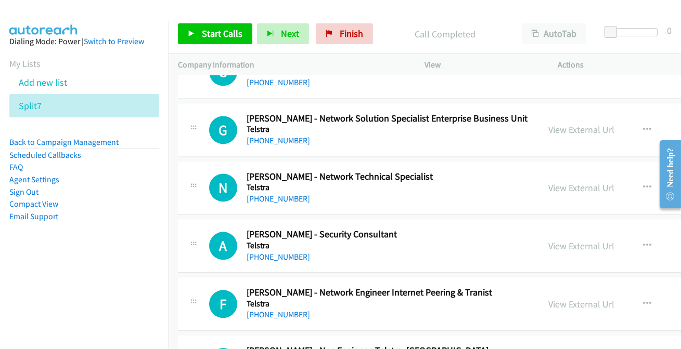
click at [278, 193] on div "[PHONE_NUMBER]" at bounding box center [339, 199] width 186 height 12
click at [276, 194] on link "[PHONE_NUMBER]" at bounding box center [277, 199] width 63 height 10
click at [276, 310] on link "[PHONE_NUMBER]" at bounding box center [277, 315] width 63 height 10
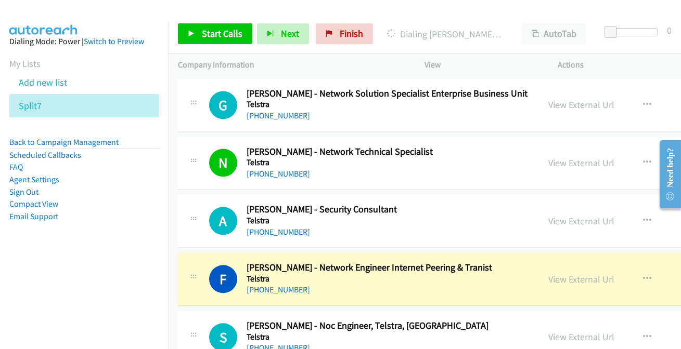
scroll to position [42111, 0]
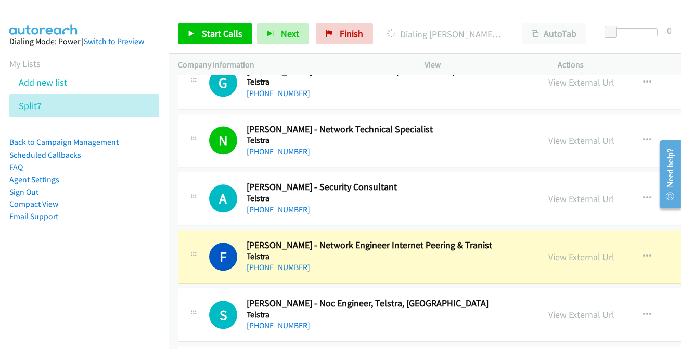
drag, startPoint x: 373, startPoint y: 252, endPoint x: 330, endPoint y: 259, distance: 43.3
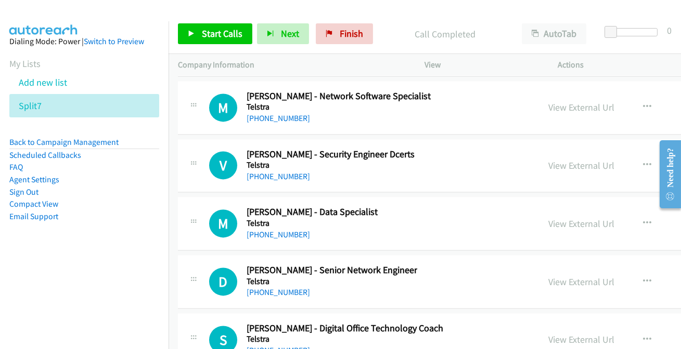
scroll to position [41781, 0]
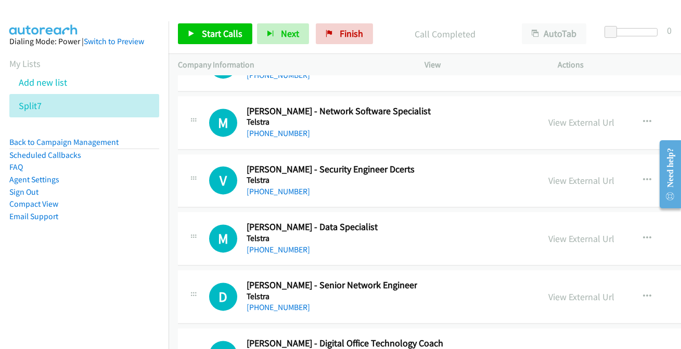
click at [255, 303] on link "[PHONE_NUMBER]" at bounding box center [277, 308] width 63 height 10
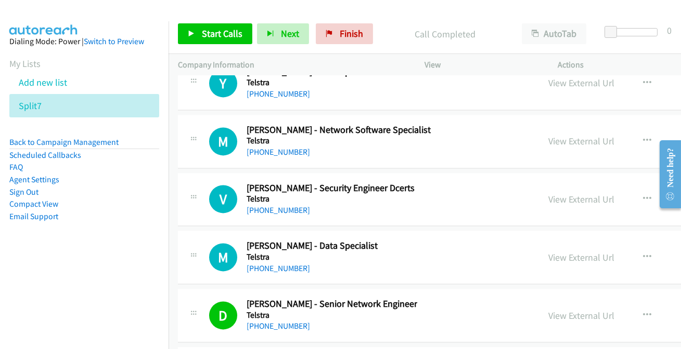
scroll to position [41686, 0]
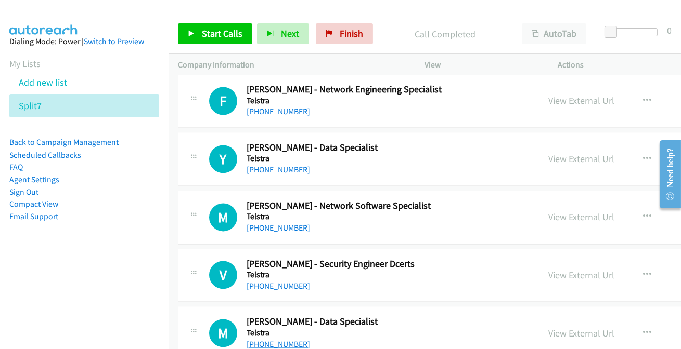
click at [273, 340] on link "[PHONE_NUMBER]" at bounding box center [277, 345] width 63 height 10
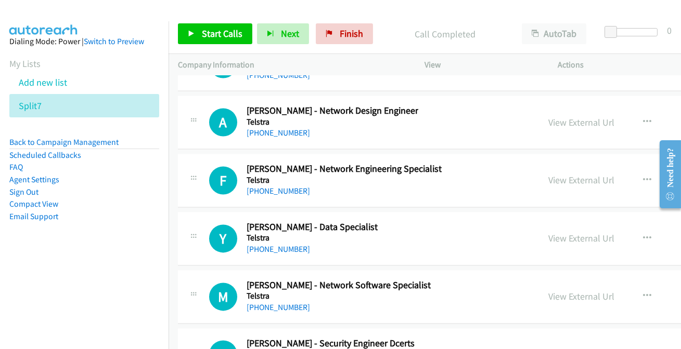
scroll to position [41591, 0]
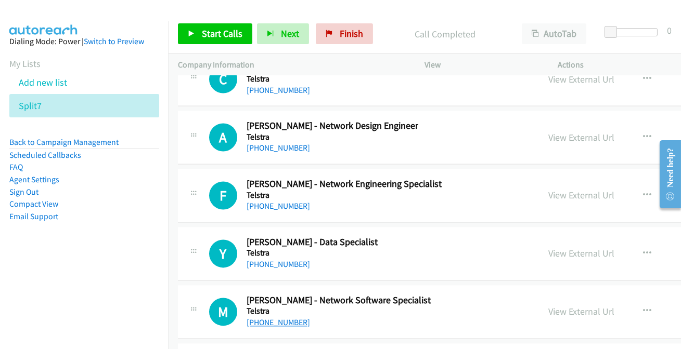
click at [272, 318] on link "[PHONE_NUMBER]" at bounding box center [277, 323] width 63 height 10
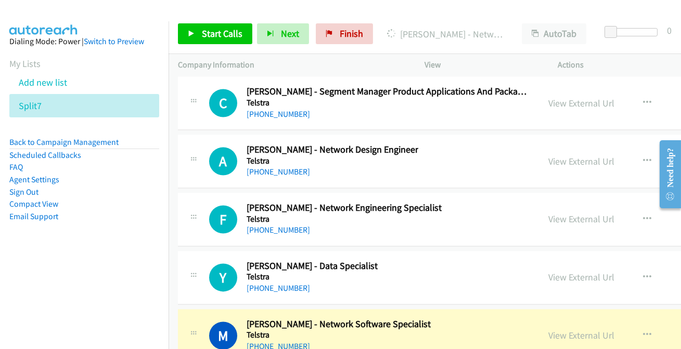
scroll to position [41544, 0]
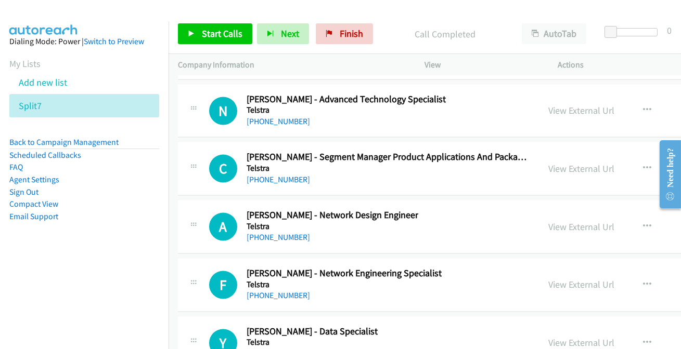
scroll to position [41497, 0]
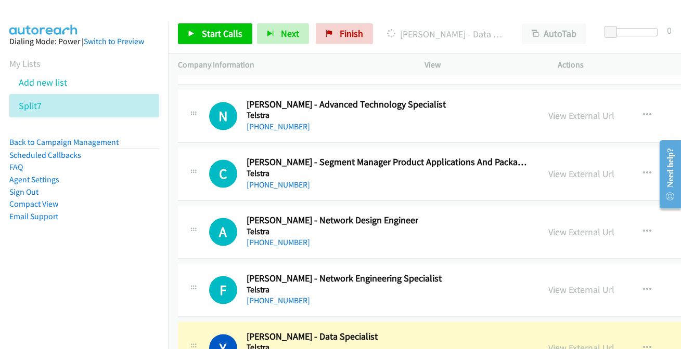
click at [573, 342] on link "View External Url" at bounding box center [581, 348] width 66 height 12
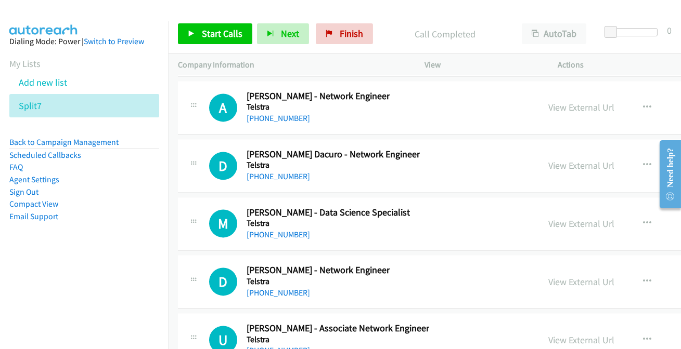
scroll to position [19394, 0]
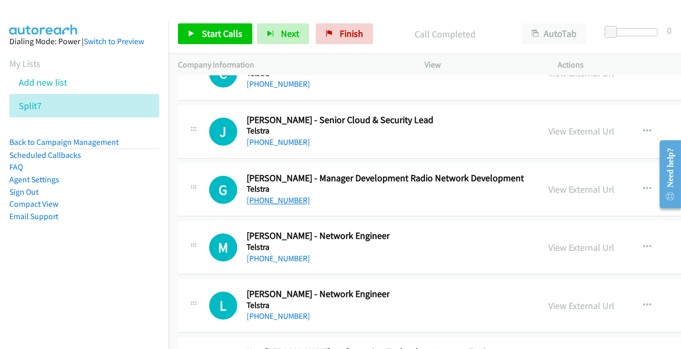
drag, startPoint x: 281, startPoint y: 182, endPoint x: 283, endPoint y: 168, distance: 14.2
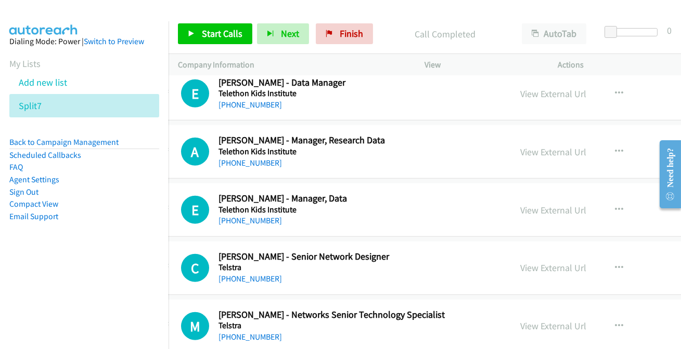
scroll to position [9258, 28]
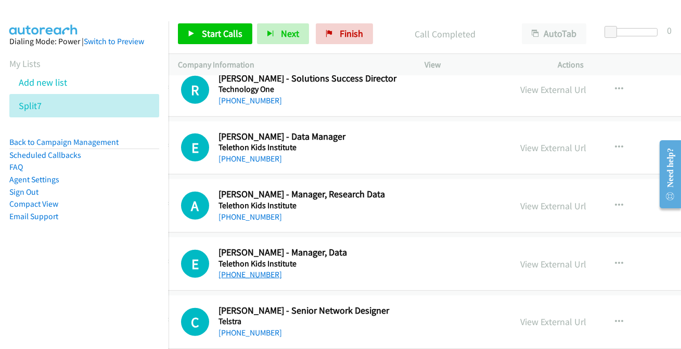
click at [249, 270] on link "[PHONE_NUMBER]" at bounding box center [249, 275] width 63 height 10
click at [244, 212] on link "[PHONE_NUMBER]" at bounding box center [249, 217] width 63 height 10
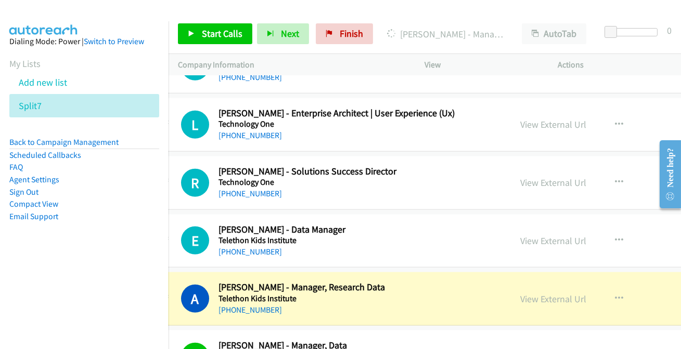
scroll to position [9164, 28]
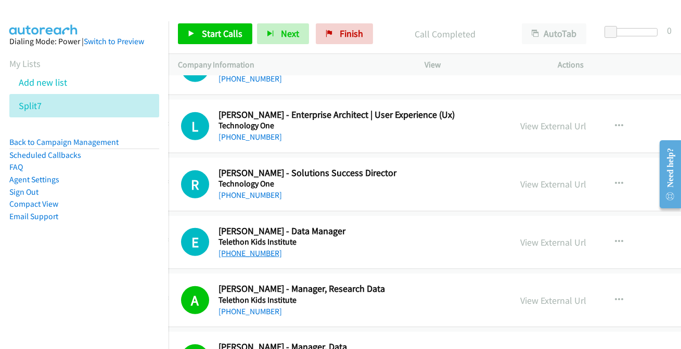
click at [245, 249] on link "[PHONE_NUMBER]" at bounding box center [249, 254] width 63 height 10
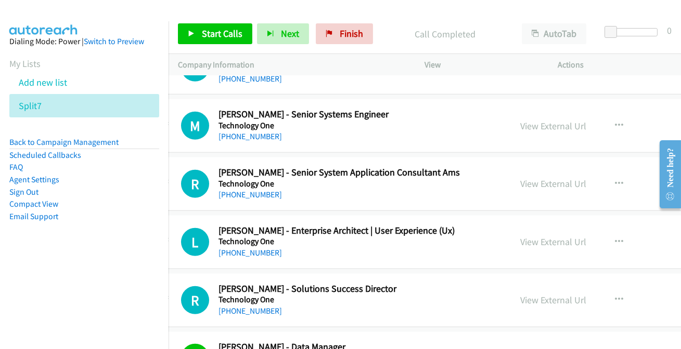
scroll to position [9022, 28]
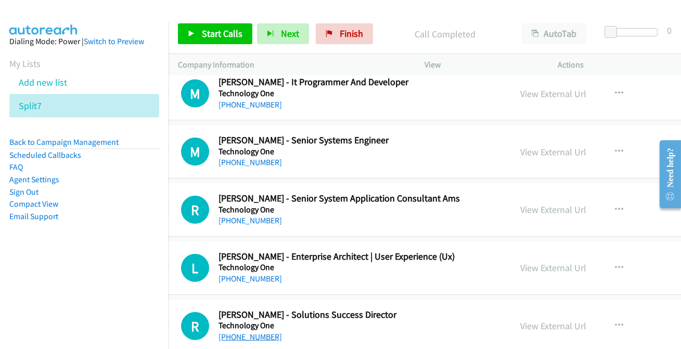
click at [241, 332] on link "[PHONE_NUMBER]" at bounding box center [249, 337] width 63 height 10
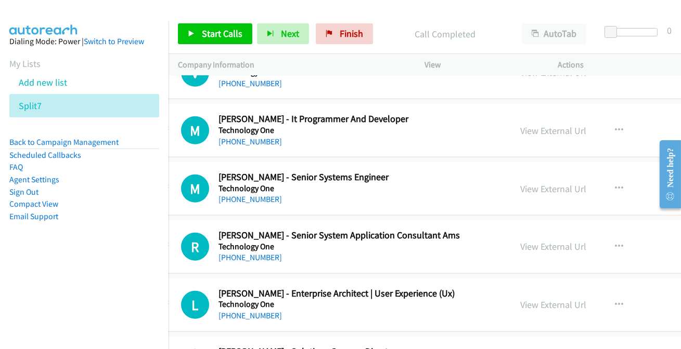
scroll to position [8974, 28]
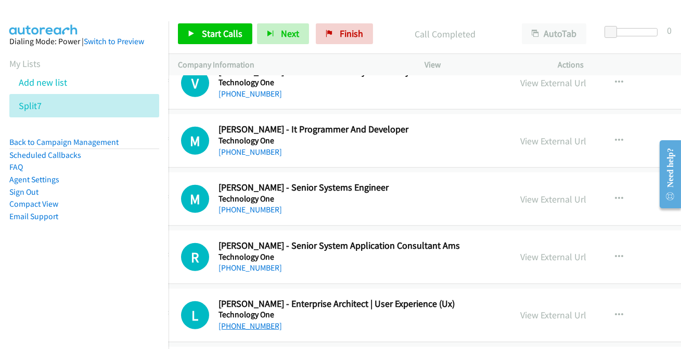
click at [261, 321] on link "[PHONE_NUMBER]" at bounding box center [249, 326] width 63 height 10
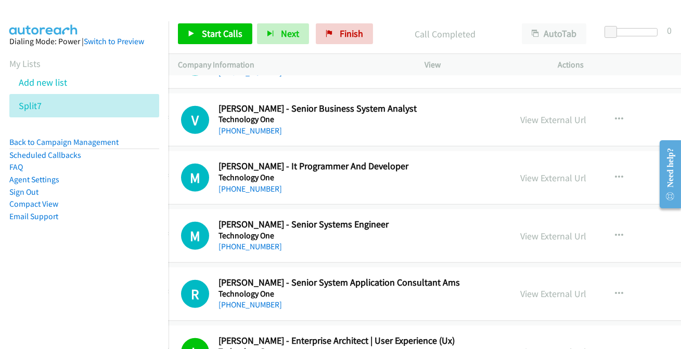
scroll to position [8927, 28]
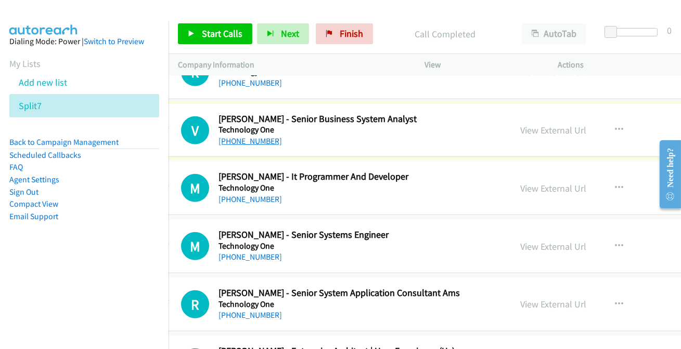
click at [241, 136] on link "[PHONE_NUMBER]" at bounding box center [249, 141] width 63 height 10
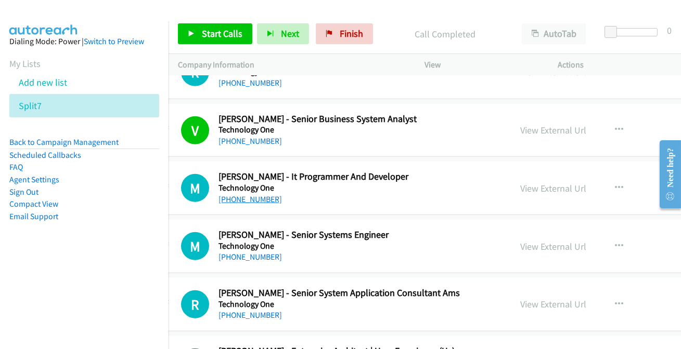
click at [232, 194] on link "[PHONE_NUMBER]" at bounding box center [249, 199] width 63 height 10
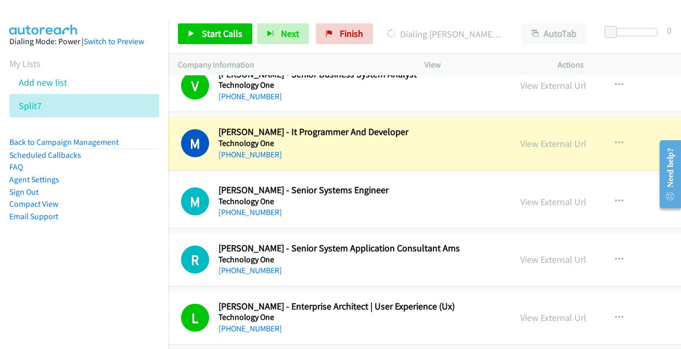
scroll to position [8974, 28]
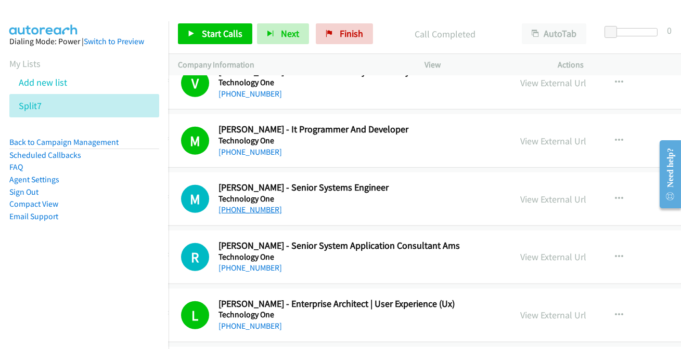
click at [249, 205] on link "[PHONE_NUMBER]" at bounding box center [249, 210] width 63 height 10
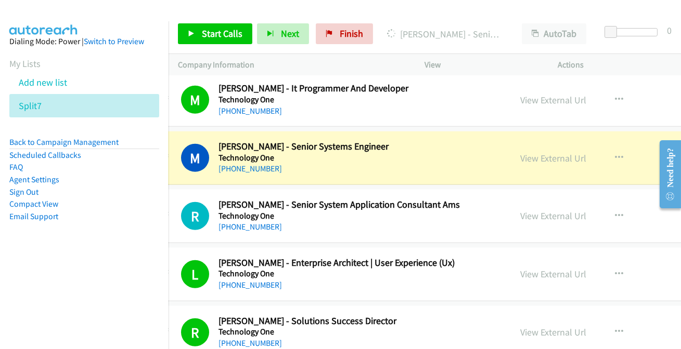
scroll to position [9022, 28]
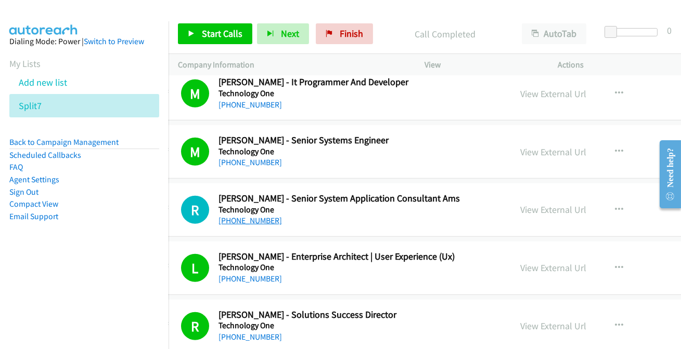
click at [249, 216] on link "[PHONE_NUMBER]" at bounding box center [249, 221] width 63 height 10
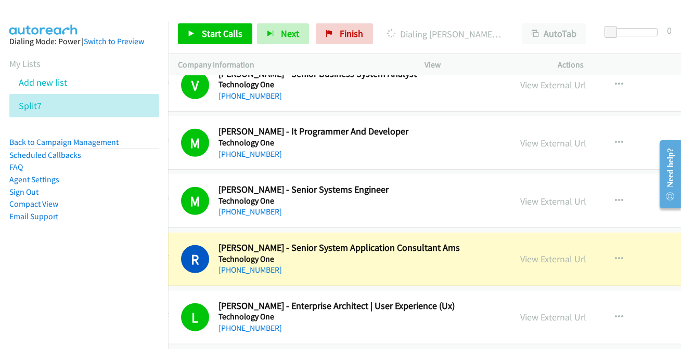
scroll to position [8974, 28]
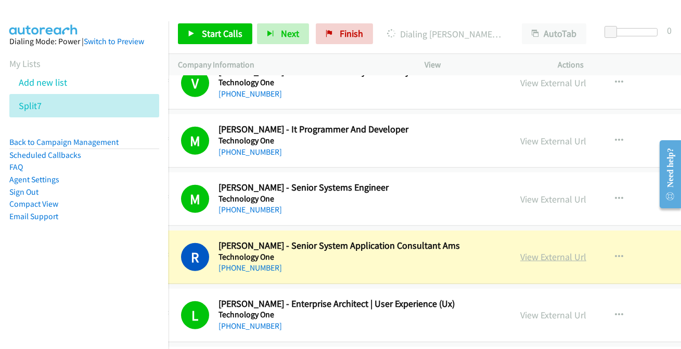
click at [545, 251] on link "View External Url" at bounding box center [553, 257] width 66 height 12
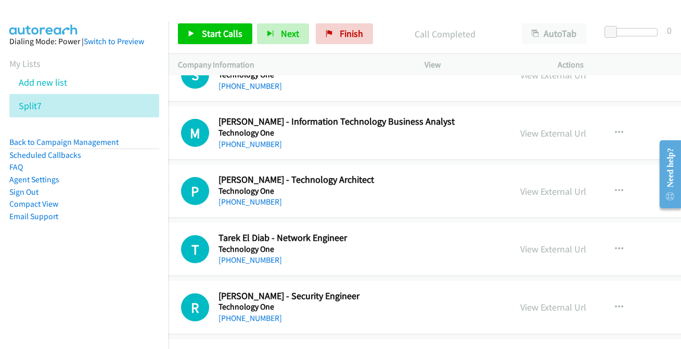
scroll to position [8691, 28]
click at [240, 140] on link "[PHONE_NUMBER]" at bounding box center [249, 145] width 63 height 10
click at [241, 198] on div "[PHONE_NUMBER]" at bounding box center [343, 203] width 251 height 12
click at [240, 198] on link "[PHONE_NUMBER]" at bounding box center [249, 203] width 63 height 10
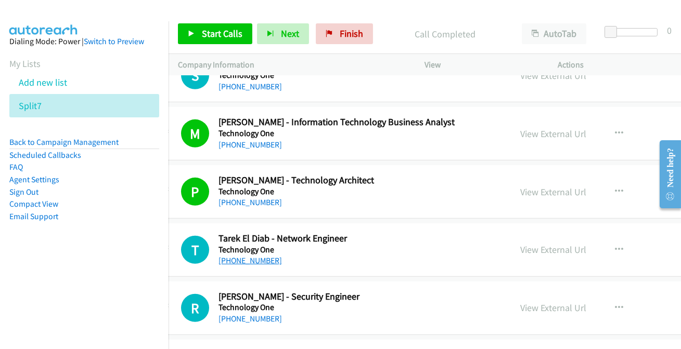
click at [240, 256] on link "[PHONE_NUMBER]" at bounding box center [249, 261] width 63 height 10
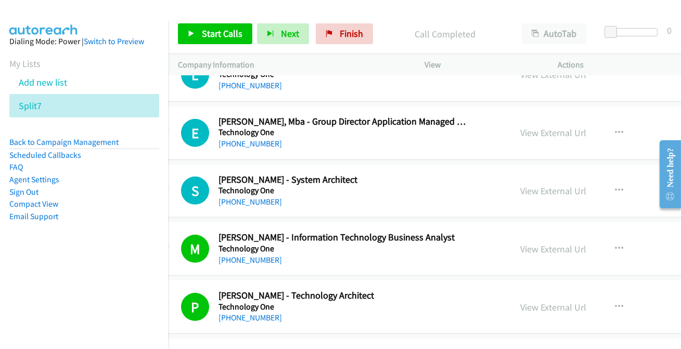
scroll to position [8454, 28]
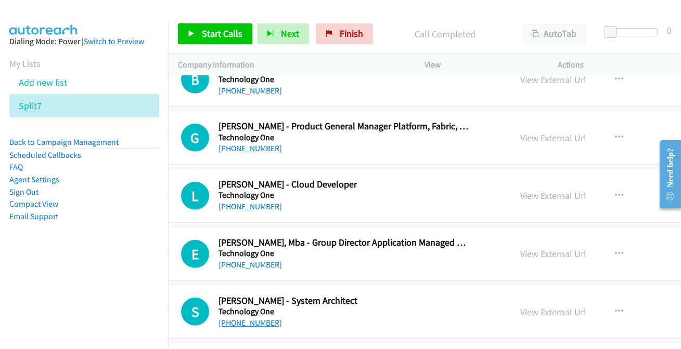
click at [243, 318] on link "[PHONE_NUMBER]" at bounding box center [249, 323] width 63 height 10
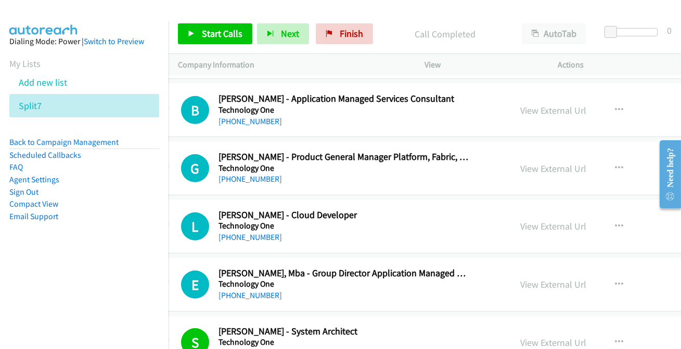
scroll to position [8407, 28]
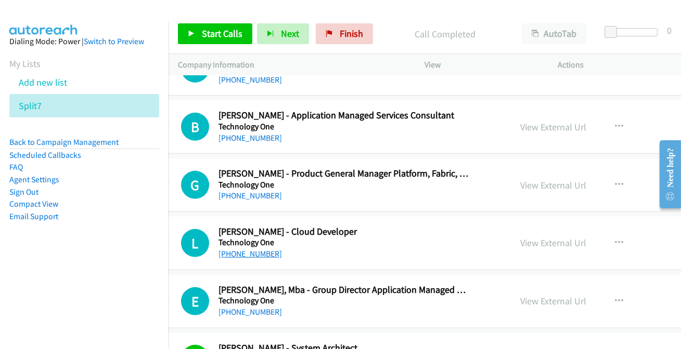
click at [248, 249] on link "[PHONE_NUMBER]" at bounding box center [249, 254] width 63 height 10
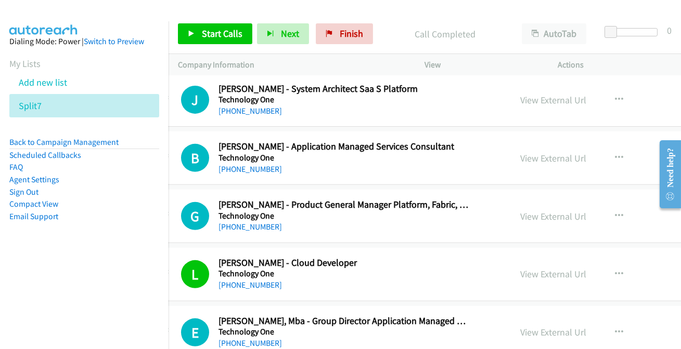
scroll to position [8313, 28]
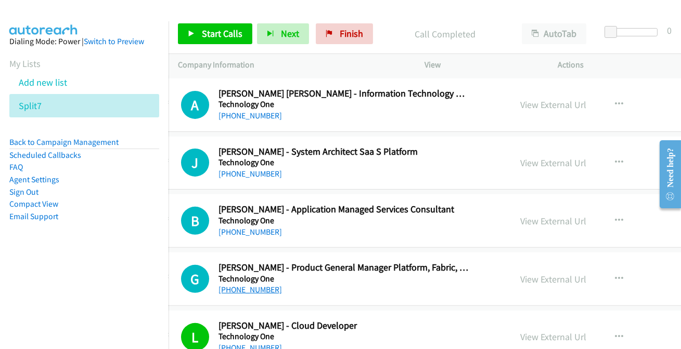
click at [263, 285] on link "[PHONE_NUMBER]" at bounding box center [249, 290] width 63 height 10
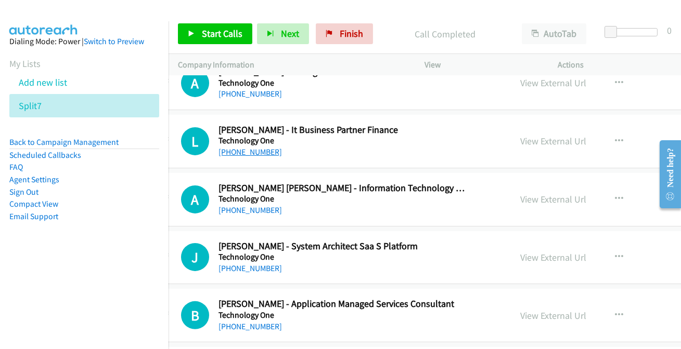
click at [241, 147] on link "[PHONE_NUMBER]" at bounding box center [249, 152] width 63 height 10
click at [246, 205] on link "[PHONE_NUMBER]" at bounding box center [249, 210] width 63 height 10
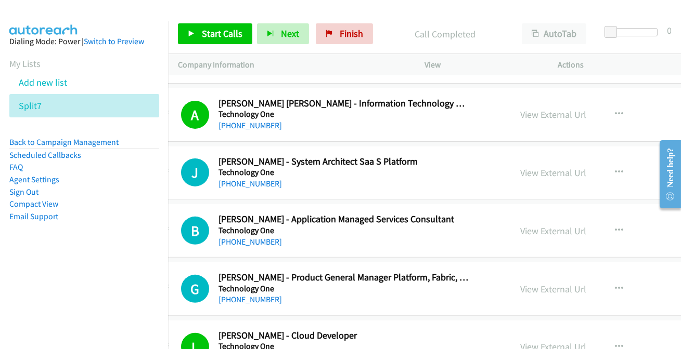
scroll to position [8313, 28]
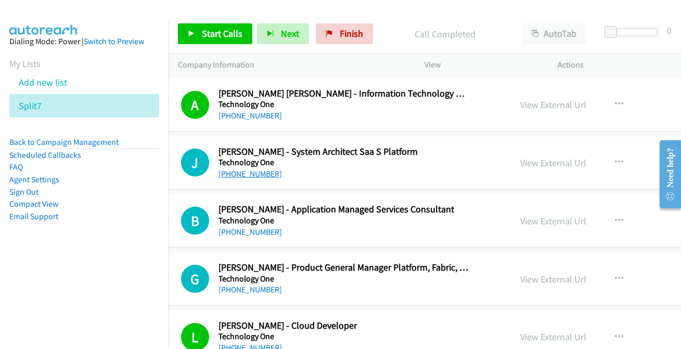
click at [243, 169] on link "[PHONE_NUMBER]" at bounding box center [249, 174] width 63 height 10
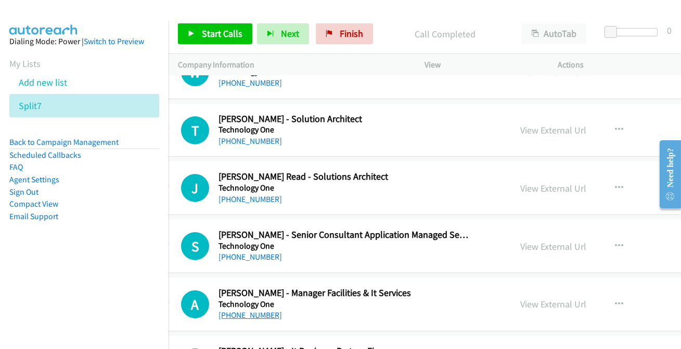
scroll to position [7982, 28]
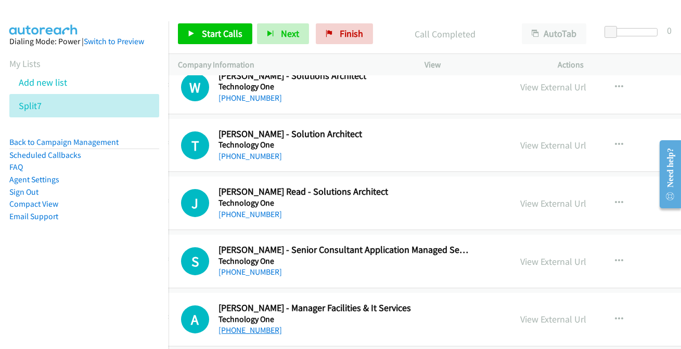
click at [265, 325] on link "[PHONE_NUMBER]" at bounding box center [249, 330] width 63 height 10
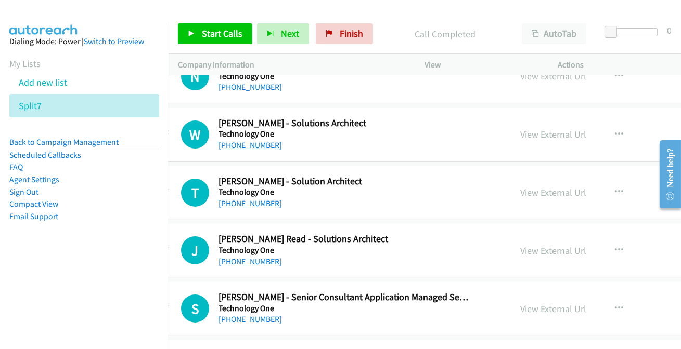
click at [265, 140] on link "[PHONE_NUMBER]" at bounding box center [249, 145] width 63 height 10
click at [244, 199] on link "[PHONE_NUMBER]" at bounding box center [249, 204] width 63 height 10
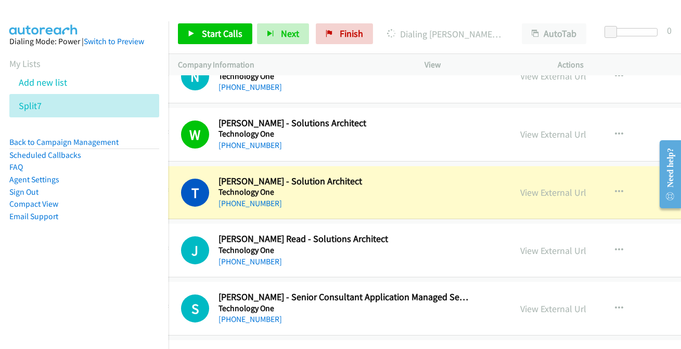
scroll to position [7982, 28]
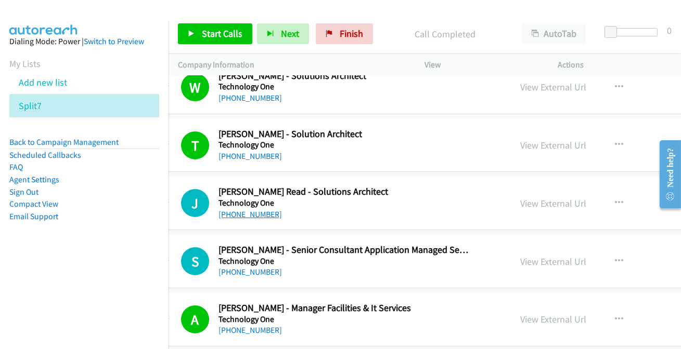
click at [235, 210] on link "[PHONE_NUMBER]" at bounding box center [249, 215] width 63 height 10
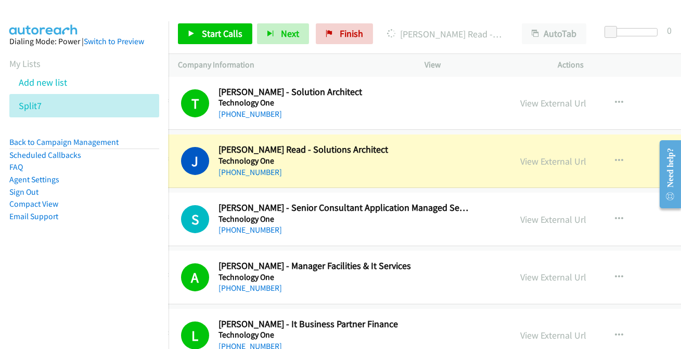
scroll to position [8029, 28]
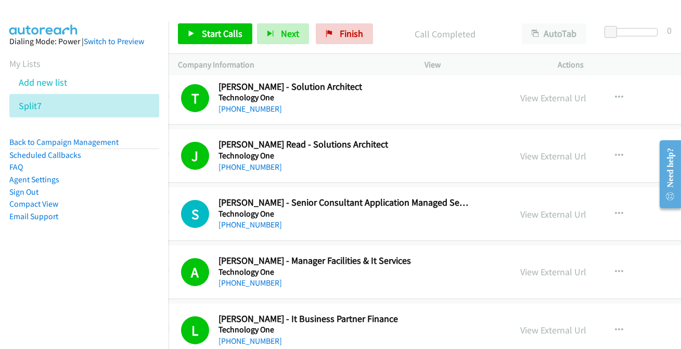
click at [221, 220] on div "[PHONE_NUMBER]" at bounding box center [343, 225] width 251 height 12
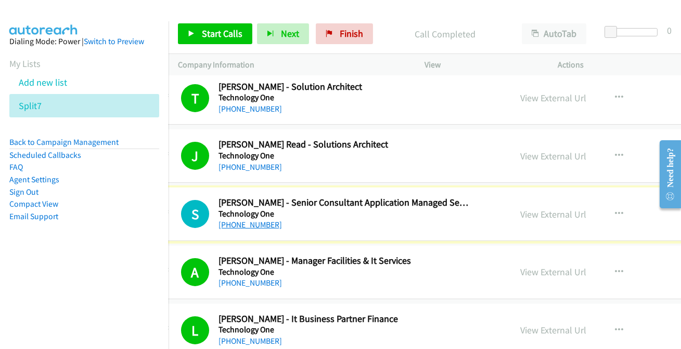
click at [234, 220] on link "[PHONE_NUMBER]" at bounding box center [249, 225] width 63 height 10
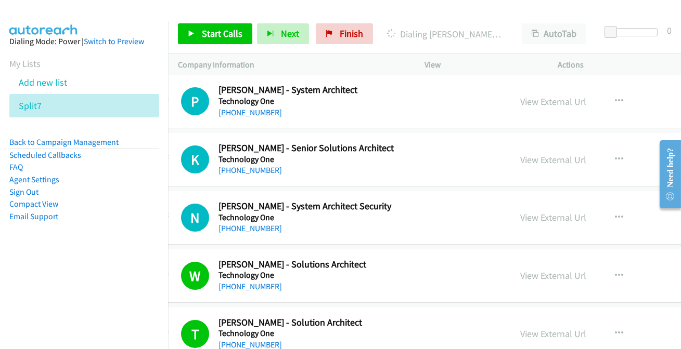
scroll to position [7699, 28]
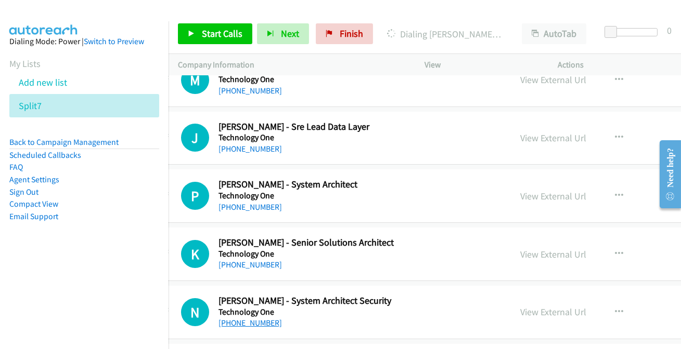
click at [256, 318] on link "[PHONE_NUMBER]" at bounding box center [249, 323] width 63 height 10
click at [124, 212] on li "Email Support" at bounding box center [84, 217] width 150 height 12
click at [237, 318] on link "[PHONE_NUMBER]" at bounding box center [249, 323] width 63 height 10
click at [243, 260] on link "[PHONE_NUMBER]" at bounding box center [249, 265] width 63 height 10
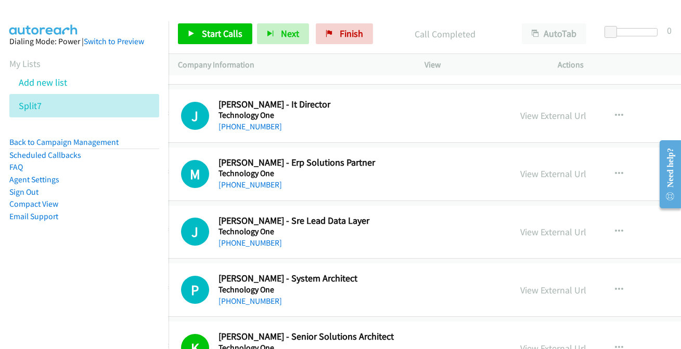
scroll to position [7604, 28]
click at [255, 297] on link "[PHONE_NUMBER]" at bounding box center [249, 302] width 63 height 10
drag, startPoint x: 245, startPoint y: 234, endPoint x: 265, endPoint y: 179, distance: 58.9
click at [242, 239] on link "[PHONE_NUMBER]" at bounding box center [249, 244] width 63 height 10
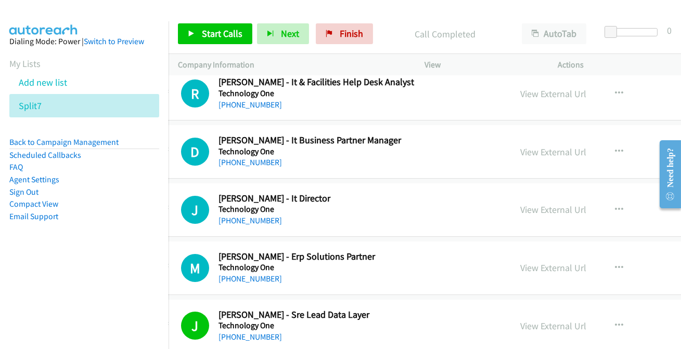
scroll to position [7509, 28]
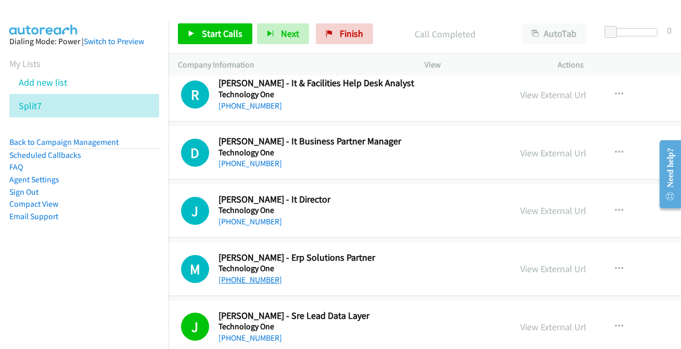
click at [234, 275] on link "[PHONE_NUMBER]" at bounding box center [249, 280] width 63 height 10
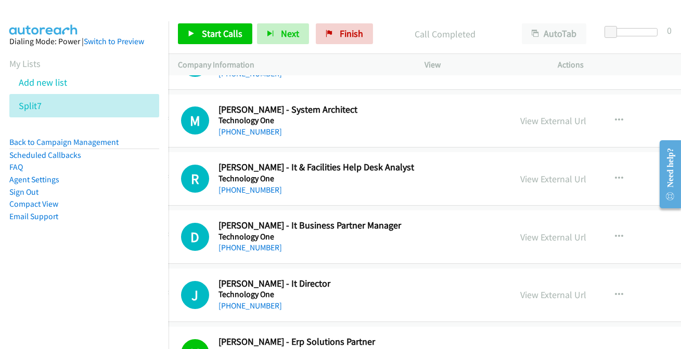
scroll to position [7415, 28]
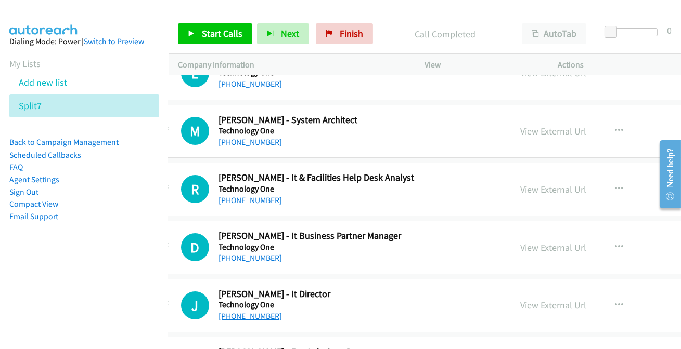
click at [244, 311] on link "[PHONE_NUMBER]" at bounding box center [249, 316] width 63 height 10
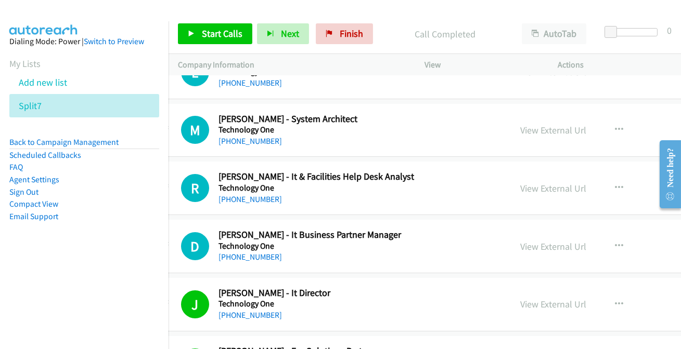
scroll to position [7462, 28]
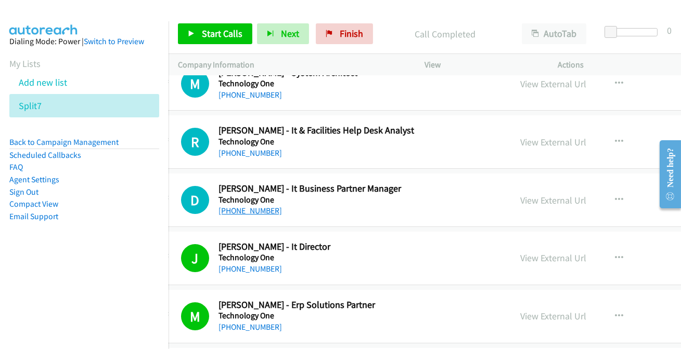
click at [255, 206] on link "[PHONE_NUMBER]" at bounding box center [249, 211] width 63 height 10
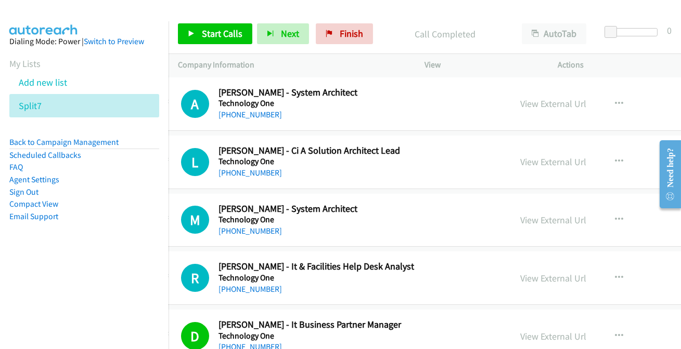
scroll to position [7321, 28]
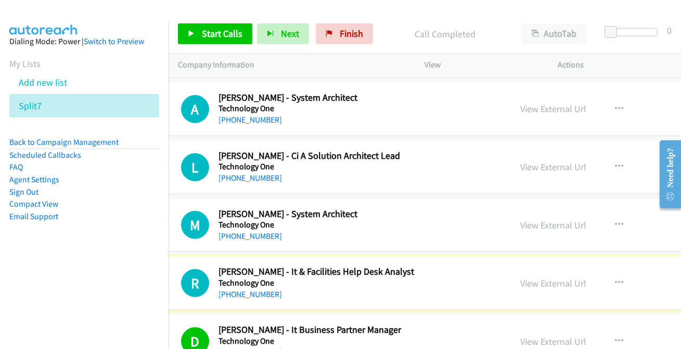
click at [245, 290] on link "[PHONE_NUMBER]" at bounding box center [249, 295] width 63 height 10
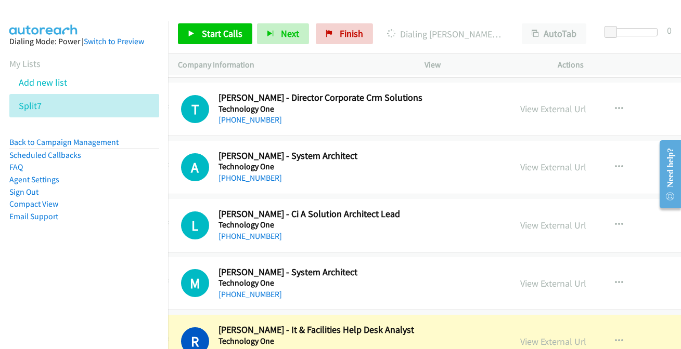
scroll to position [7273, 28]
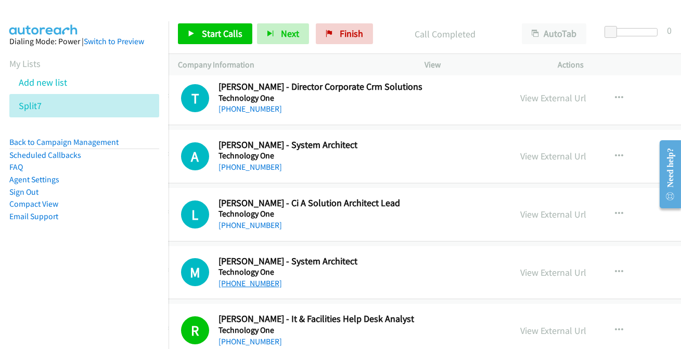
click at [242, 279] on link "[PHONE_NUMBER]" at bounding box center [249, 284] width 63 height 10
